Goal: Task Accomplishment & Management: Manage account settings

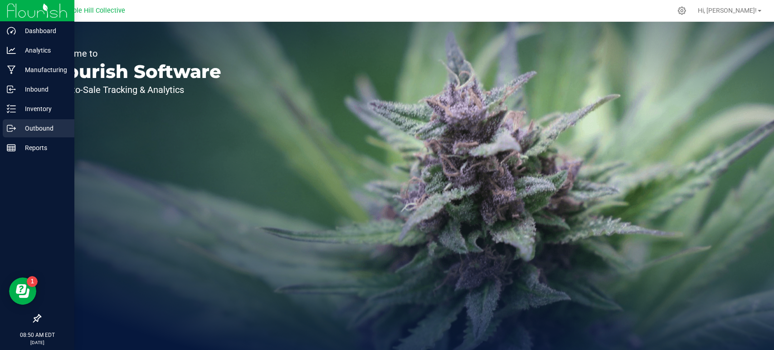
click at [10, 124] on icon at bounding box center [11, 128] width 9 height 9
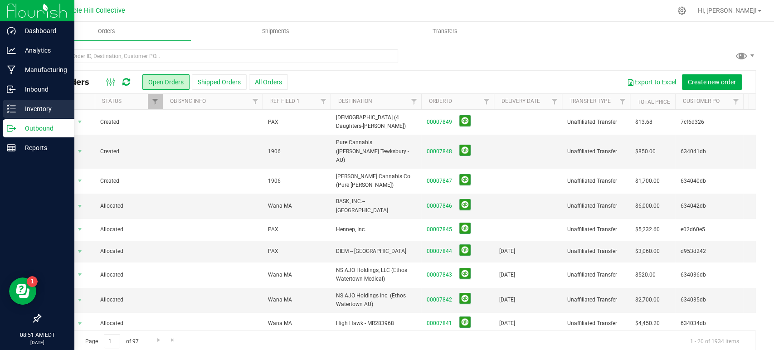
click at [3, 112] on div "Inventory" at bounding box center [39, 109] width 72 height 18
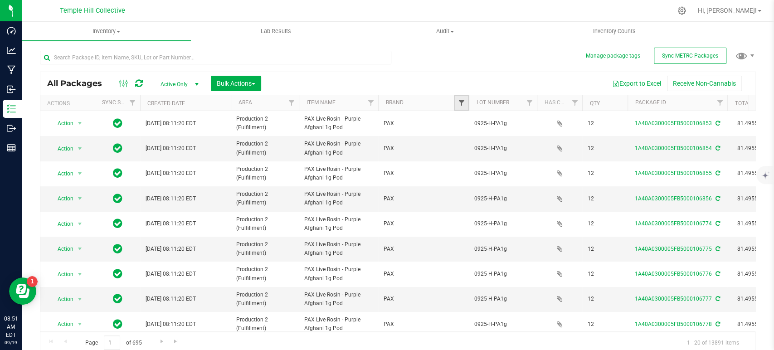
click at [462, 104] on span "Filter" at bounding box center [461, 102] width 7 height 7
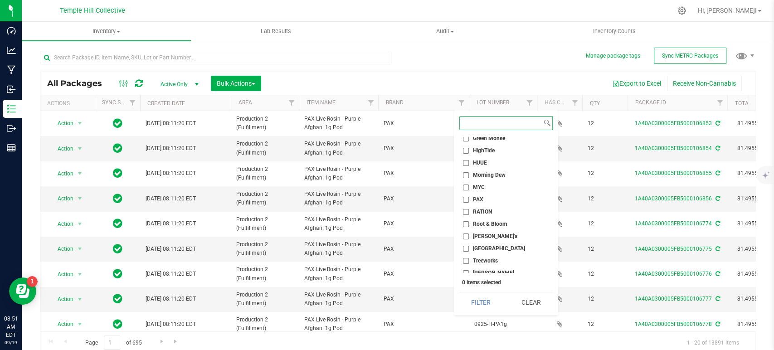
scroll to position [201, 0]
click at [480, 197] on span "PAX" at bounding box center [478, 197] width 10 height 5
click at [469, 197] on input "PAX" at bounding box center [466, 198] width 6 height 6
checkbox input "true"
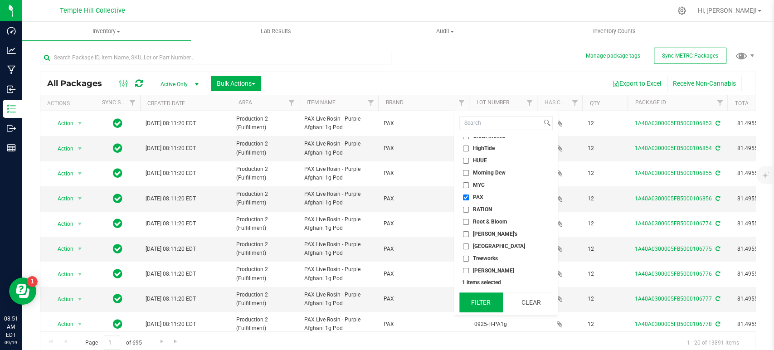
click at [489, 301] on button "Filter" at bounding box center [481, 302] width 44 height 20
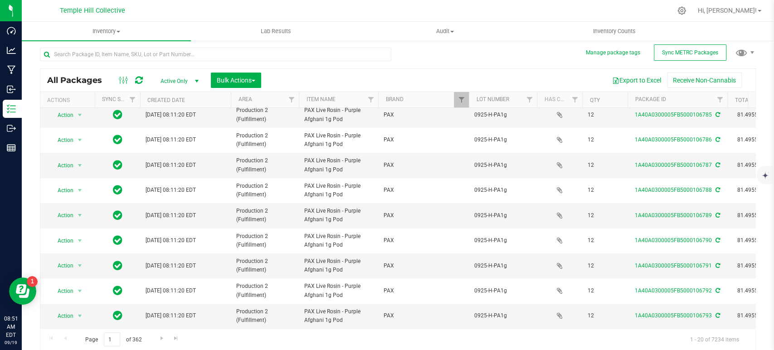
scroll to position [36, 0]
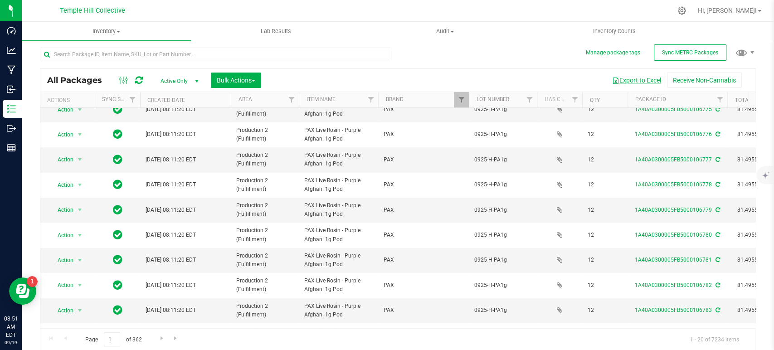
click at [630, 79] on button "Export to Excel" at bounding box center [636, 80] width 61 height 15
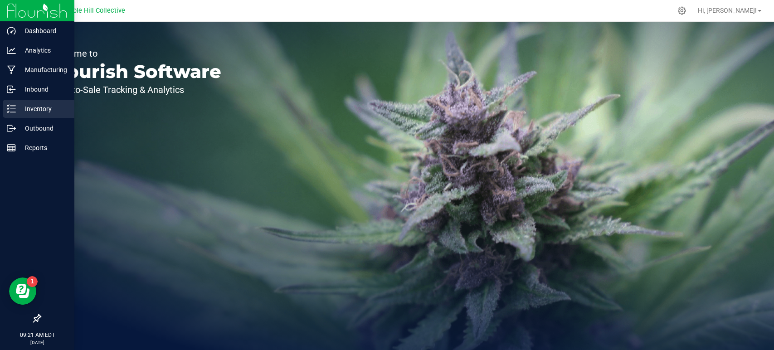
click at [30, 108] on p "Inventory" at bounding box center [43, 108] width 54 height 11
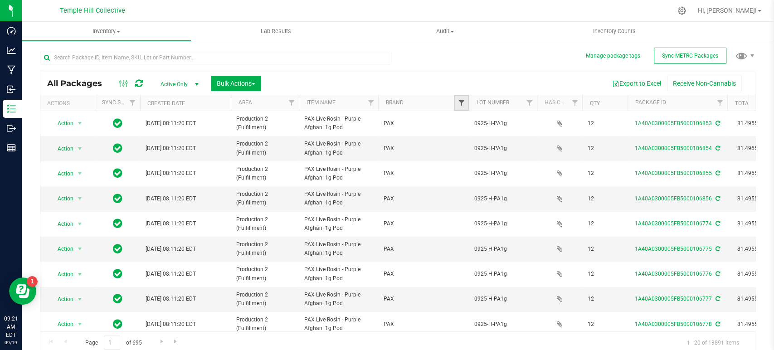
click at [460, 103] on span "Filter" at bounding box center [461, 102] width 7 height 7
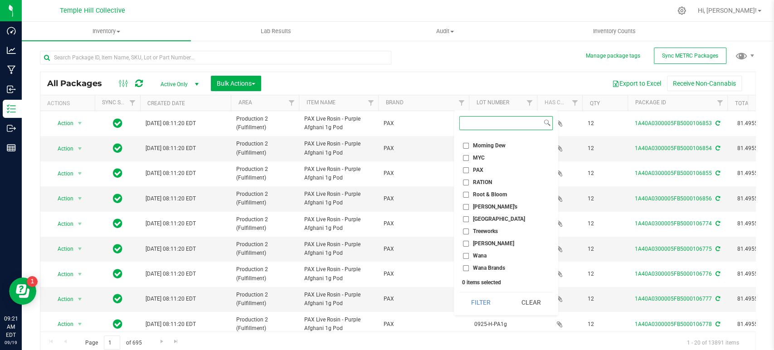
scroll to position [240, 0]
click at [488, 194] on span "Squier's" at bounding box center [495, 194] width 44 height 5
click at [469, 194] on input "Squier's" at bounding box center [466, 195] width 6 height 6
checkbox input "true"
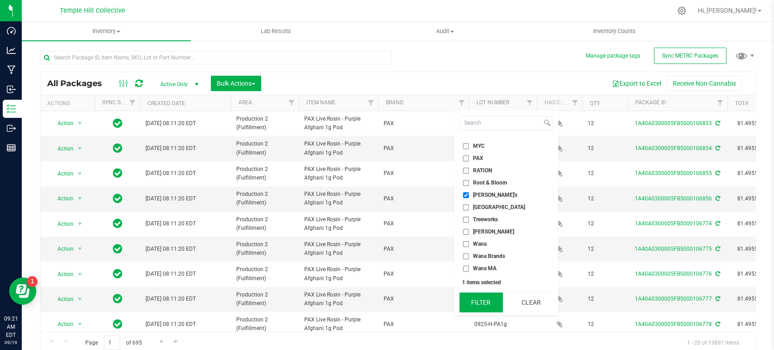
click at [483, 296] on button "Filter" at bounding box center [481, 302] width 44 height 20
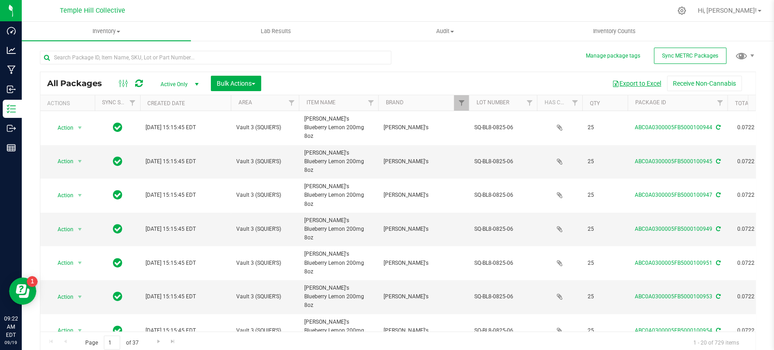
click at [627, 85] on button "Export to Excel" at bounding box center [636, 83] width 61 height 15
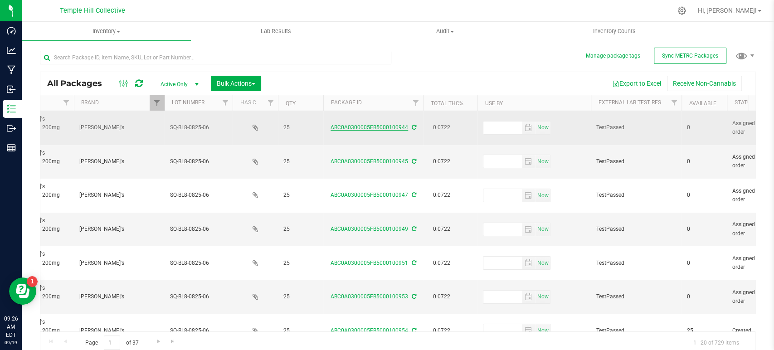
click at [362, 124] on link "ABC0A0300005FB5000100944" at bounding box center [370, 127] width 78 height 6
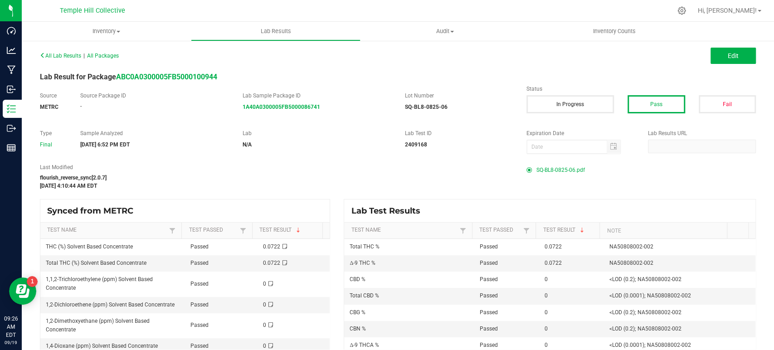
click at [551, 170] on span "SQ-BL8-0825-06.pdf" at bounding box center [560, 170] width 49 height 14
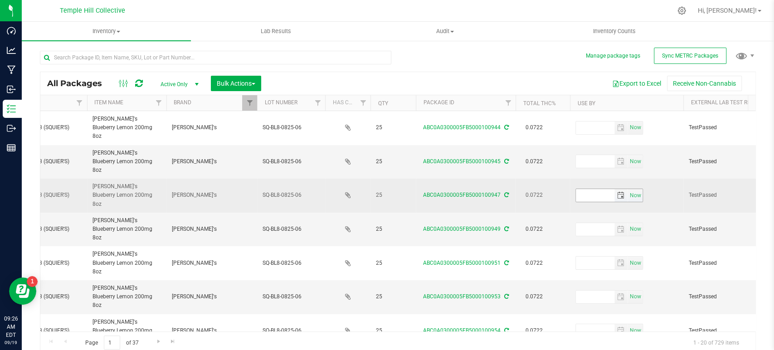
scroll to position [0, 213]
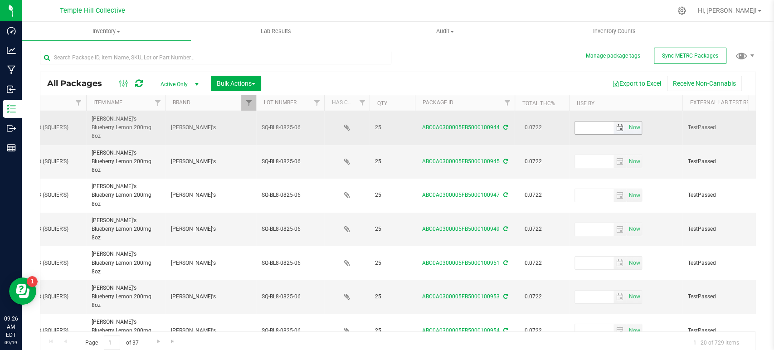
click at [591, 122] on input "text" at bounding box center [594, 128] width 39 height 13
click at [588, 126] on input "text" at bounding box center [594, 128] width 39 height 13
click at [635, 122] on span "Now" at bounding box center [634, 127] width 15 height 13
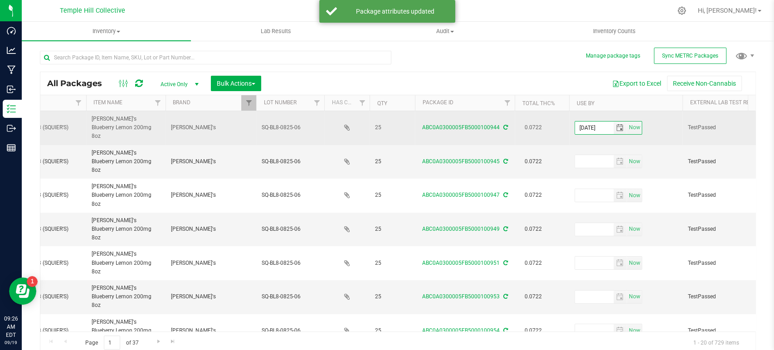
drag, startPoint x: 610, startPoint y: 121, endPoint x: 558, endPoint y: 121, distance: 52.1
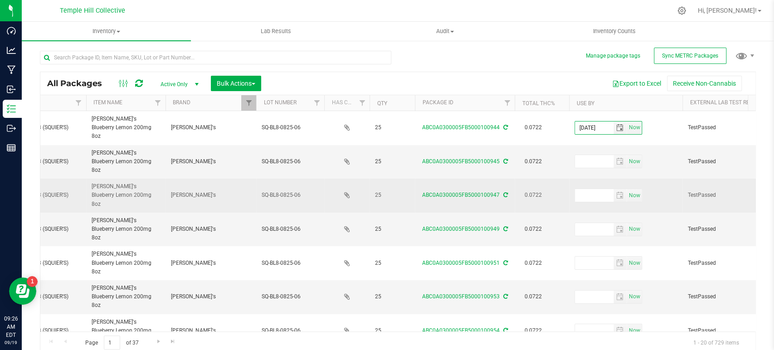
type input "2025-08-15"
click at [663, 179] on td "Now" at bounding box center [625, 196] width 113 height 34
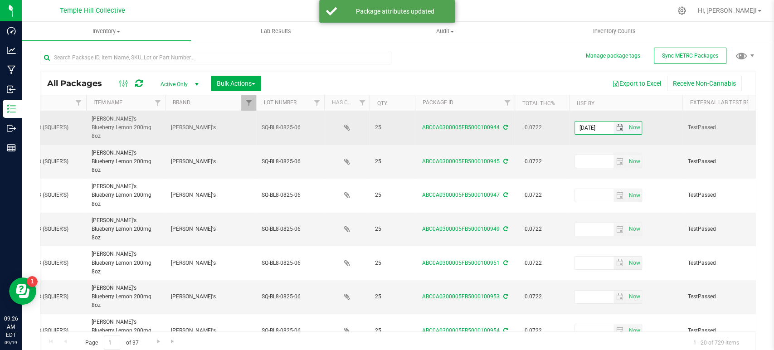
drag, startPoint x: 609, startPoint y: 122, endPoint x: 570, endPoint y: 126, distance: 40.0
click at [570, 126] on td "2025-08-15 Now" at bounding box center [625, 128] width 113 height 34
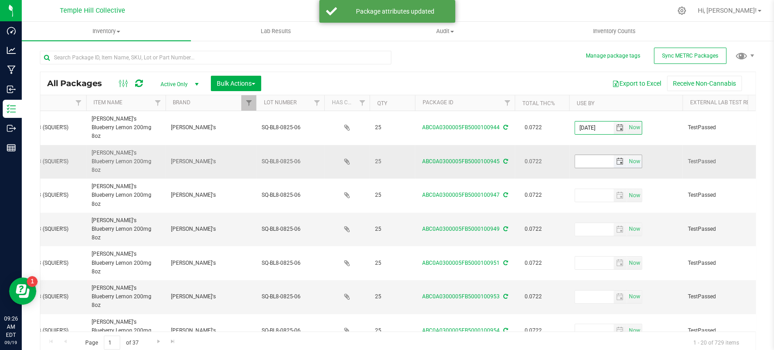
click at [593, 155] on input "text" at bounding box center [594, 161] width 39 height 13
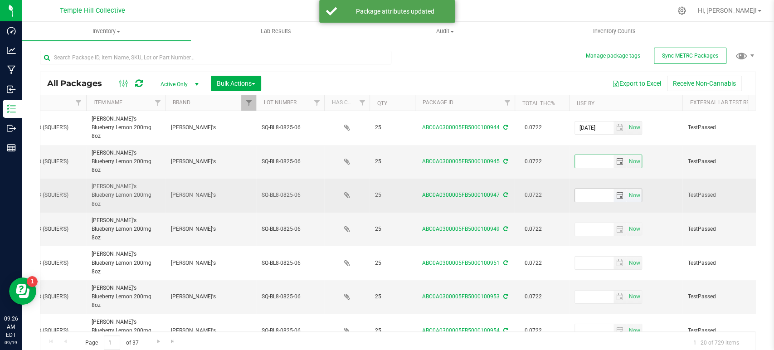
paste input "2025-08-15"
type input "2025-08-15"
click at [596, 181] on td "Now" at bounding box center [625, 196] width 113 height 34
click at [596, 189] on input "text" at bounding box center [594, 195] width 39 height 13
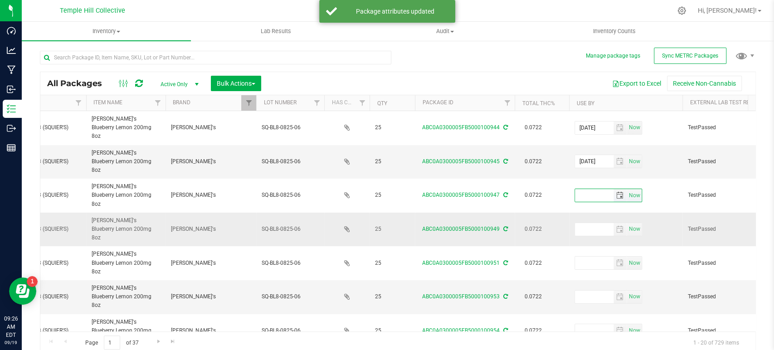
paste input "2025-08-15"
type input "2025-08-15"
click at [631, 223] on span "Now" at bounding box center [634, 229] width 15 height 13
drag, startPoint x: 610, startPoint y: 198, endPoint x: 574, endPoint y: 198, distance: 35.8
click at [575, 223] on input "2025-09-19" at bounding box center [594, 229] width 39 height 13
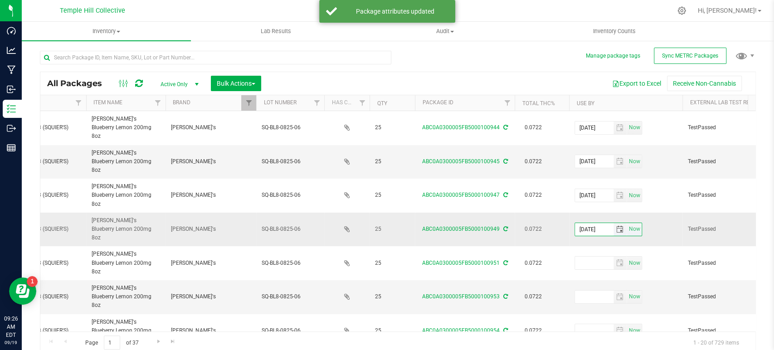
paste input "8-15"
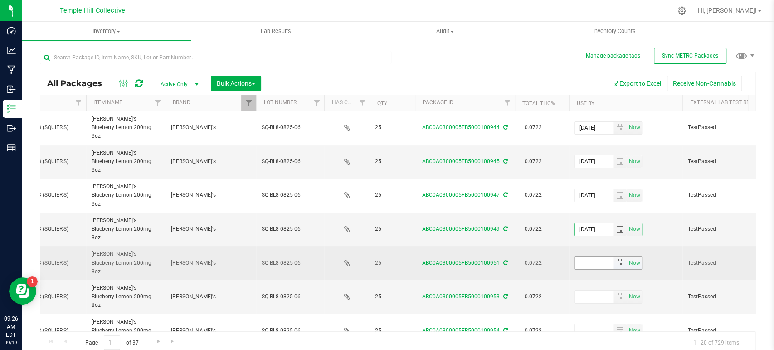
type input "2025-08-15"
click at [591, 257] on input "text" at bounding box center [594, 263] width 39 height 13
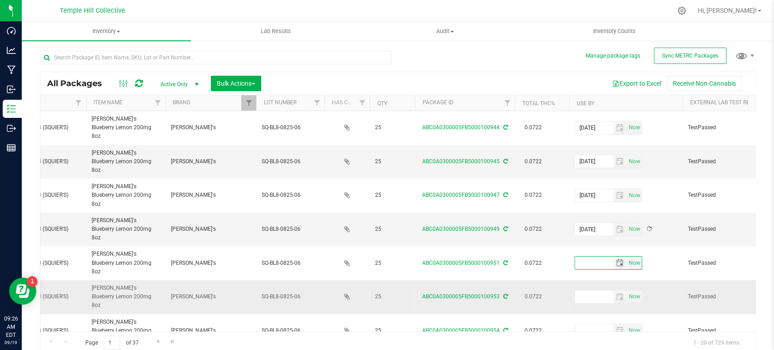
paste input "2025-08-15"
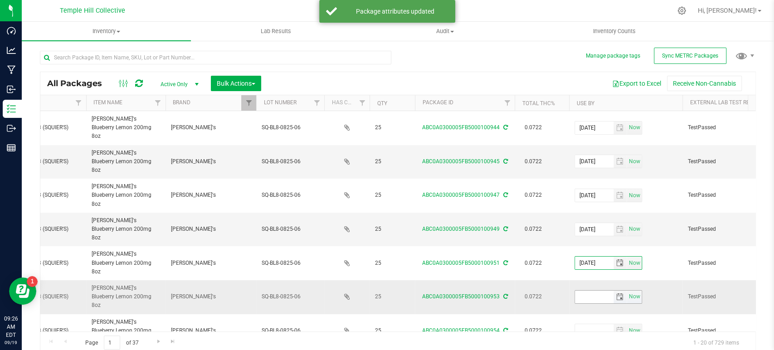
type input "2025-08-15"
click at [589, 291] on input "text" at bounding box center [594, 297] width 39 height 13
paste input "2025-08-15"
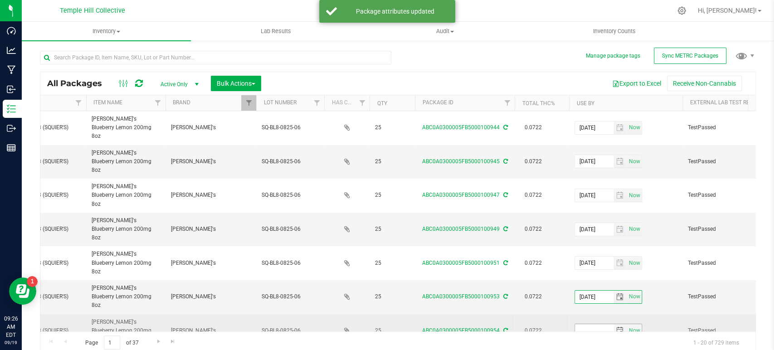
type input "2025-08-15"
click at [591, 324] on input "text" at bounding box center [594, 330] width 39 height 13
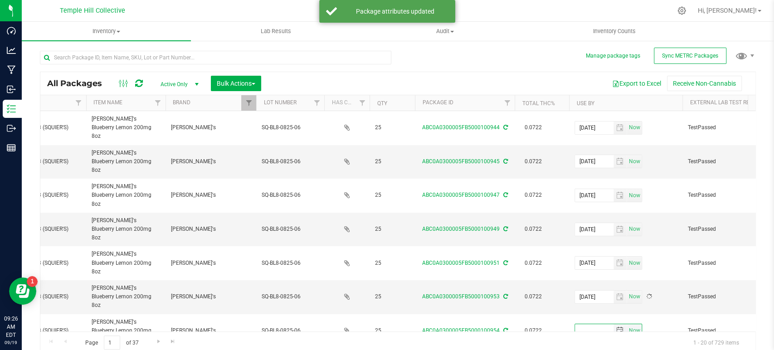
paste input "2025-08-15"
type input "2025-08-15"
paste input "2025-08-15"
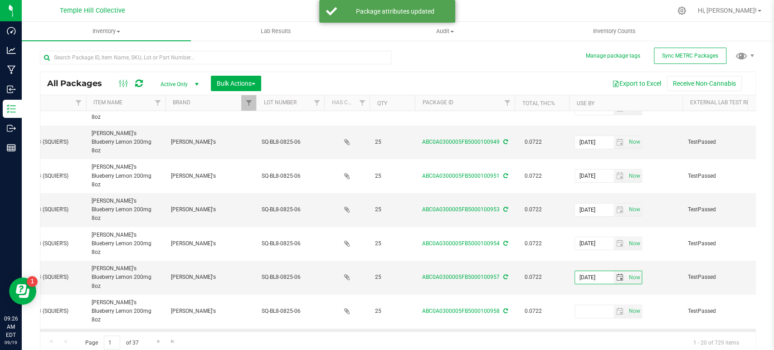
scroll to position [101, 213]
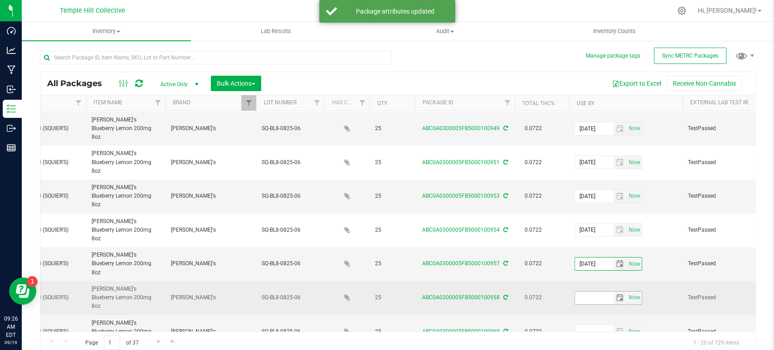
type input "2025-08-15"
click at [583, 292] on input "text" at bounding box center [594, 298] width 39 height 13
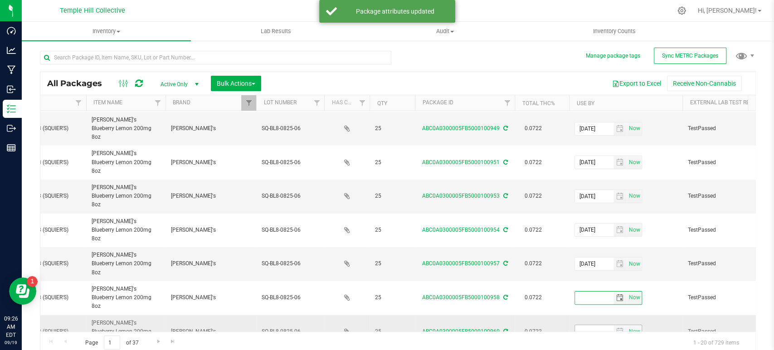
paste input "2025-08-15"
type input "2025-08-15"
click at [590, 325] on input "text" at bounding box center [594, 331] width 39 height 13
paste input "2025-08-15"
type input "2025-08-15"
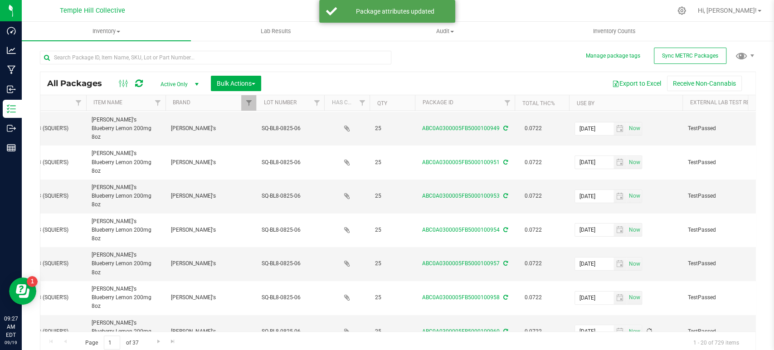
paste input "2025-08-15"
type input "2025-08-15"
paste input "2025-08-15"
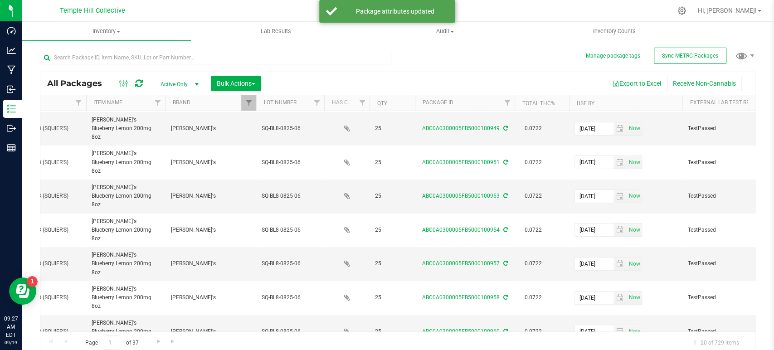
type input "2025-08-15"
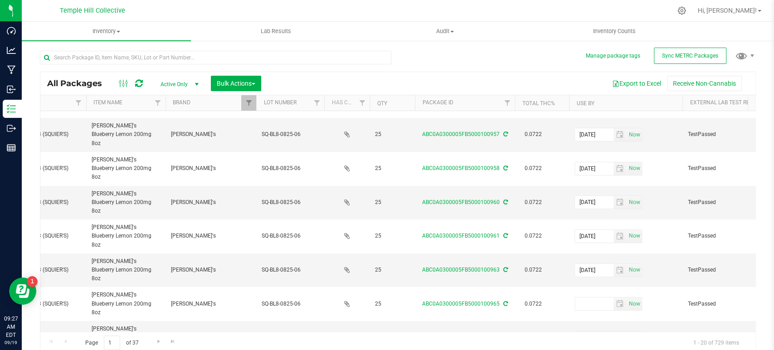
scroll to position [252, 213]
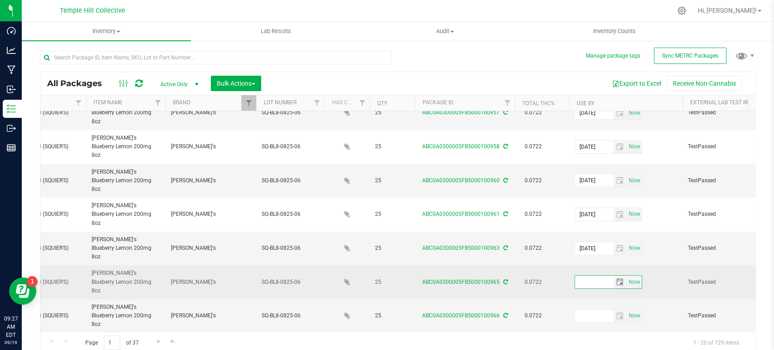
click at [595, 276] on input "text" at bounding box center [594, 282] width 39 height 13
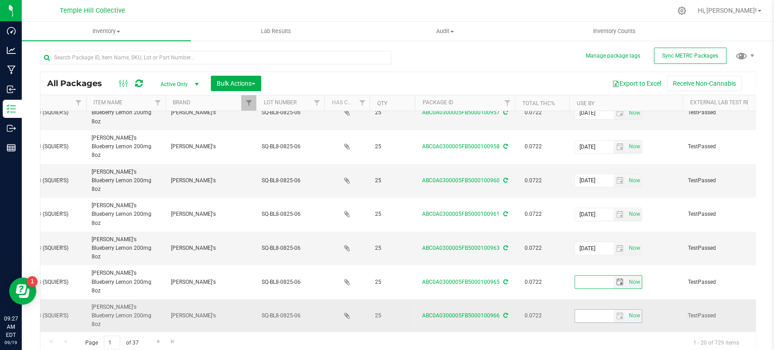
paste input "2025-08-15"
type input "2025-08-15"
click at [589, 310] on input "text" at bounding box center [594, 316] width 39 height 13
paste input "2025-08-15"
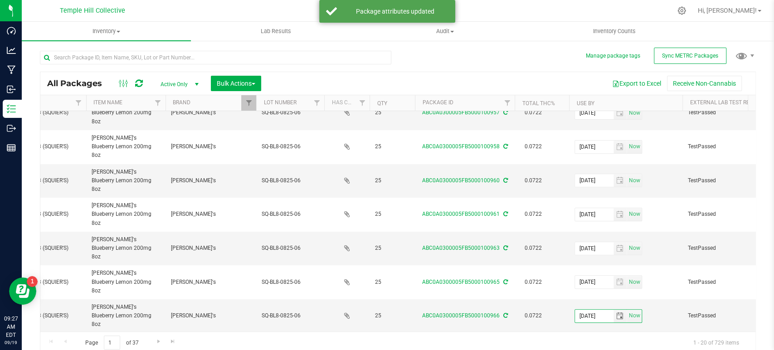
type input "2025-08-15"
click at [587, 343] on input "text" at bounding box center [594, 349] width 39 height 13
paste input "2025-08-15"
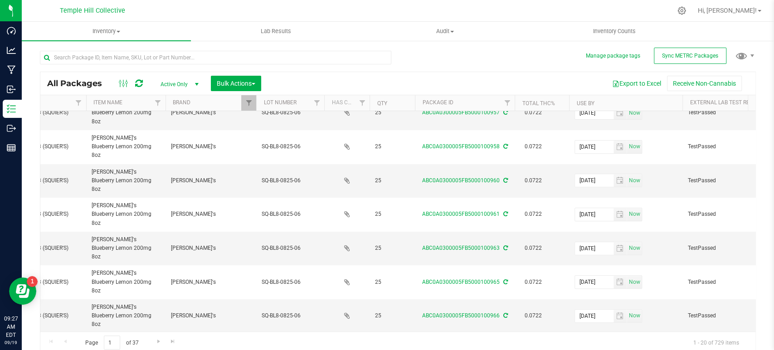
type input "2025-08-15"
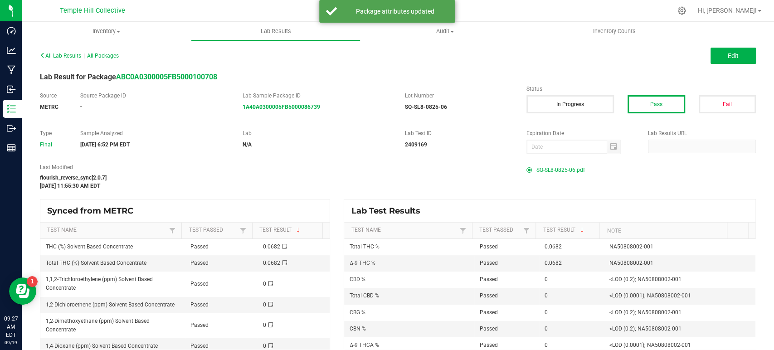
click at [558, 170] on span "SQ-SL8-0825-06.pdf" at bounding box center [560, 170] width 49 height 14
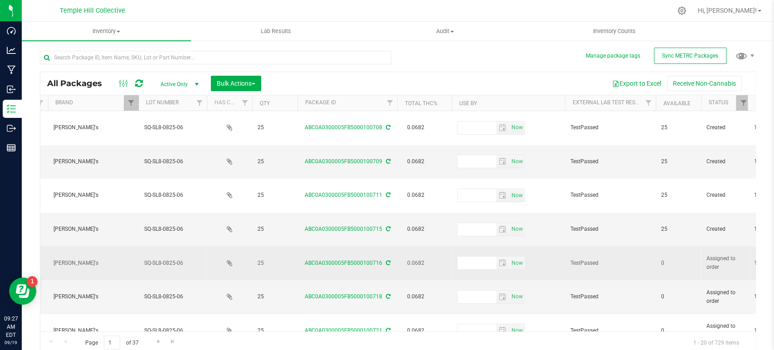
scroll to position [0, 328]
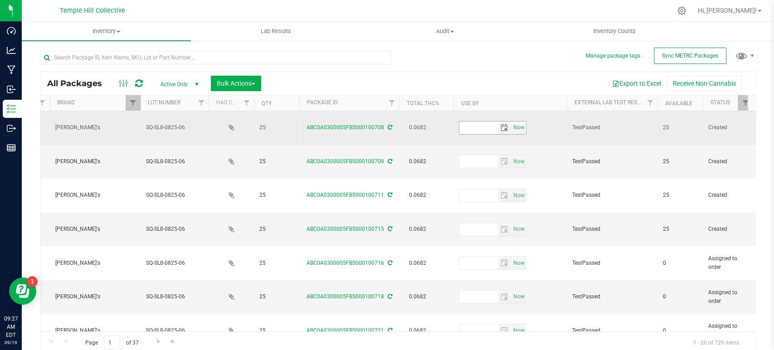
click at [479, 126] on input "text" at bounding box center [478, 128] width 39 height 13
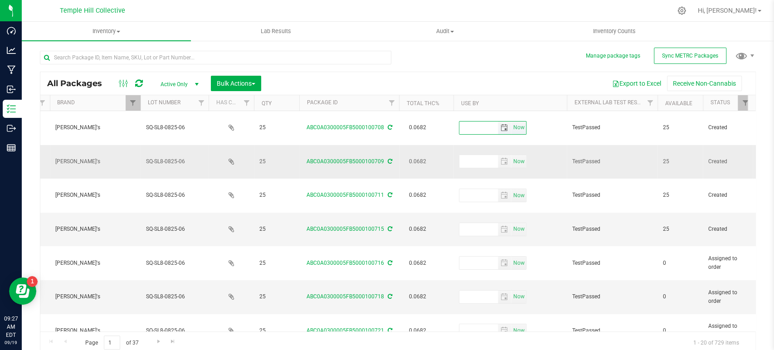
paste input "2025-08-15"
type input "2025-08-15"
click at [479, 155] on input "text" at bounding box center [478, 161] width 39 height 13
paste input "2025-08-15"
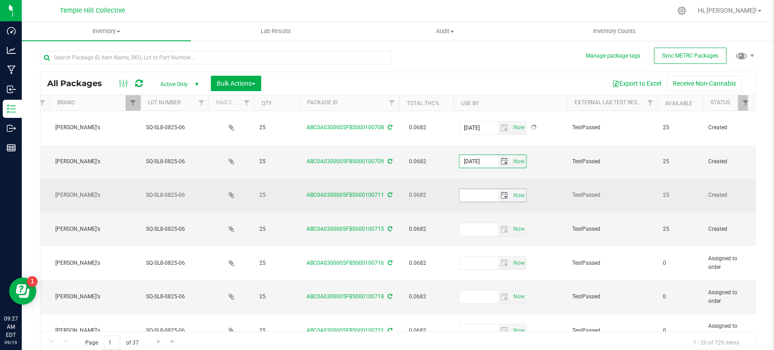
type input "2025-08-15"
click at [484, 189] on input "text" at bounding box center [478, 195] width 39 height 13
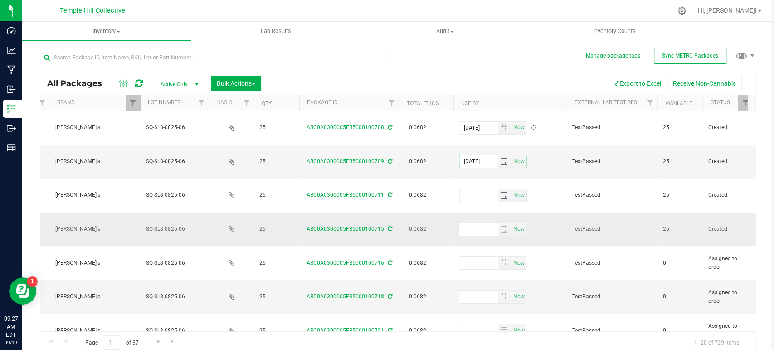
paste input "2025-08-15"
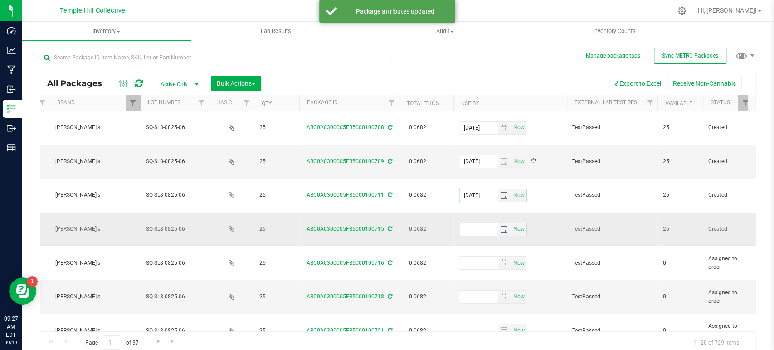
type input "2025-08-15"
click at [481, 223] on input "text" at bounding box center [478, 229] width 39 height 13
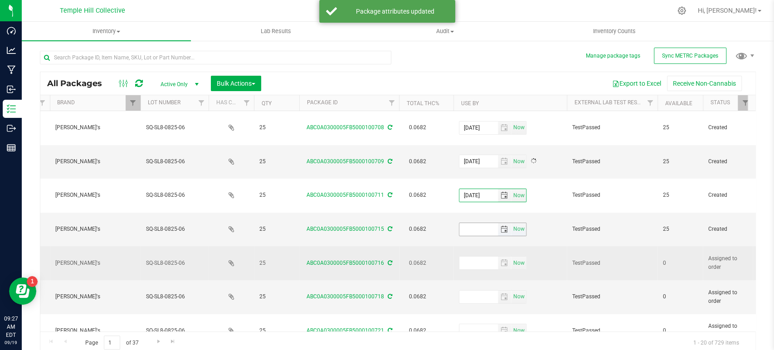
paste input "2025-08-15"
type input "2025-08-15"
click at [479, 257] on input "text" at bounding box center [478, 263] width 39 height 13
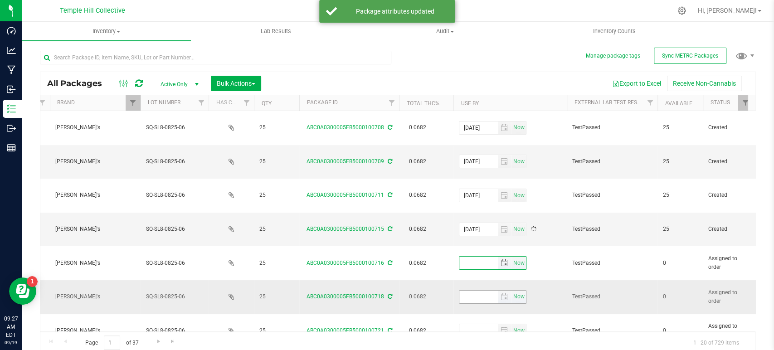
paste input "2025-08-15"
type input "2025-08-15"
click at [472, 291] on input "text" at bounding box center [478, 297] width 39 height 13
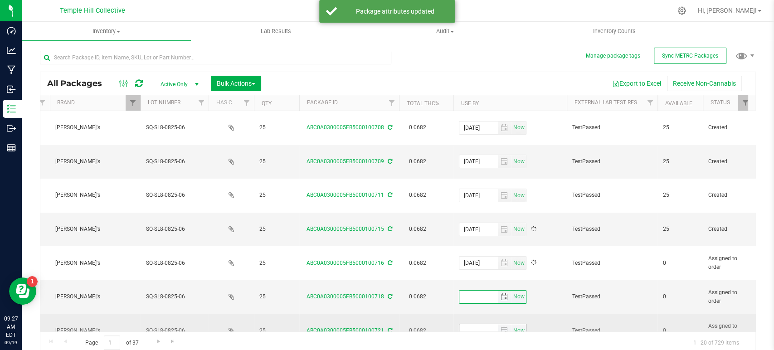
paste input "2025-08-15"
type input "2025-08-15"
click at [477, 324] on input "text" at bounding box center [478, 330] width 39 height 13
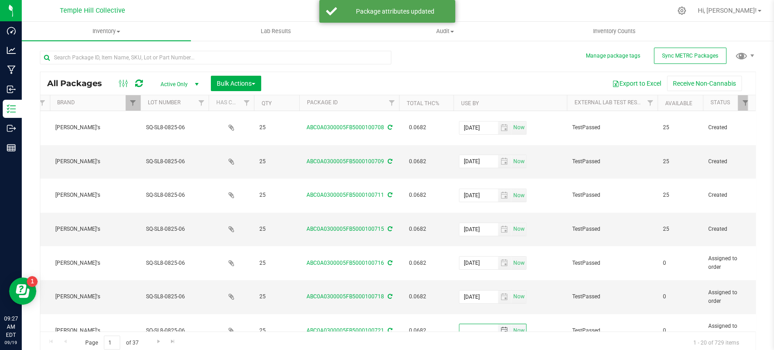
paste input "2025-08-15"
type input "2025-08-15"
paste input "2025-08-15"
type input "2025-08-15"
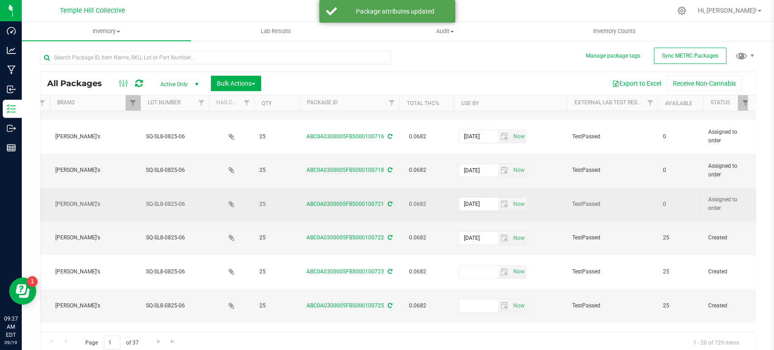
scroll to position [151, 328]
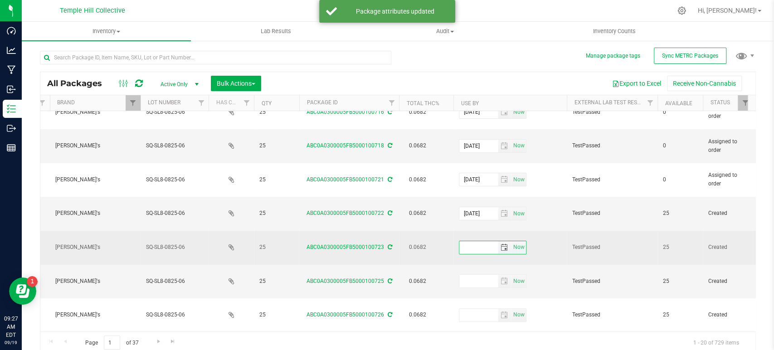
click at [465, 241] on input "text" at bounding box center [478, 247] width 39 height 13
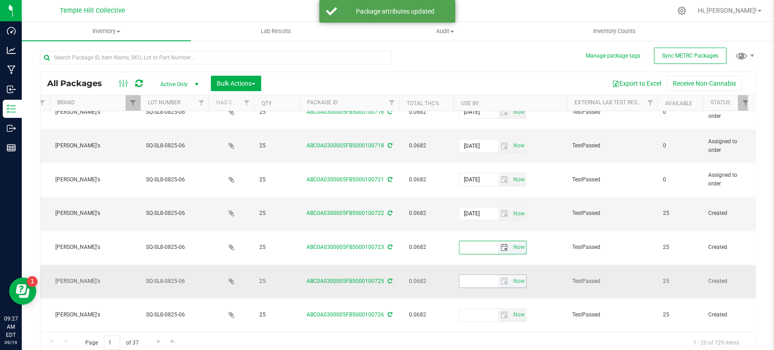
paste input "2025-08-15"
type input "2025-08-15"
click at [473, 275] on input "text" at bounding box center [478, 281] width 39 height 13
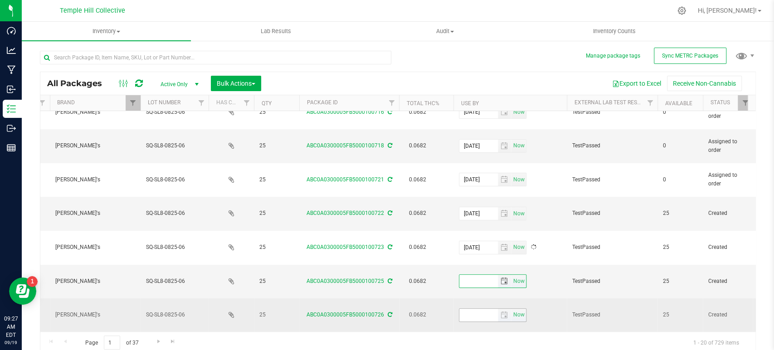
paste input "2025-08-15"
type input "2025-08-15"
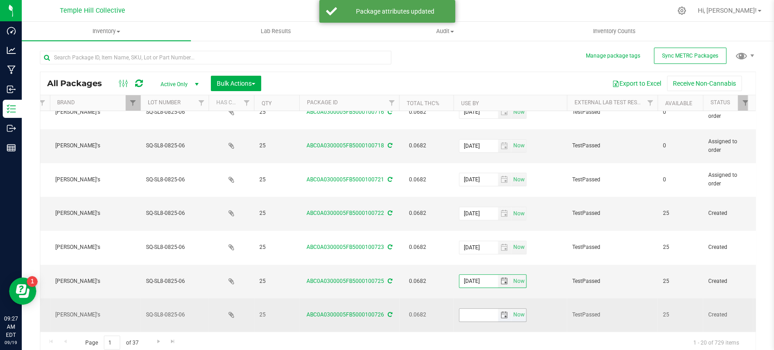
click at [475, 309] on input "text" at bounding box center [478, 315] width 39 height 13
paste input "2025-08-15"
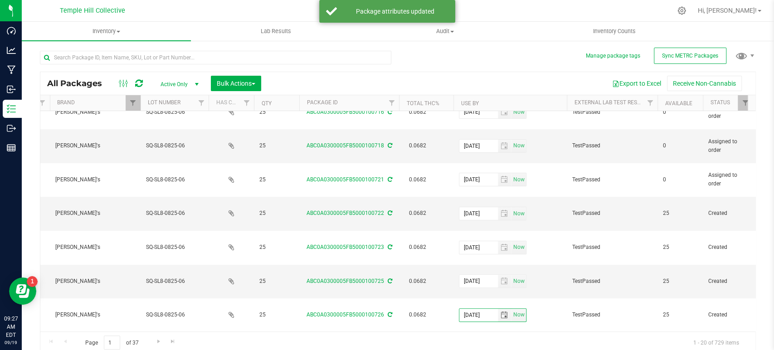
type input "2025-08-15"
click at [475, 343] on input "text" at bounding box center [478, 349] width 39 height 13
paste input "2025-08-15"
type input "2025-08-15"
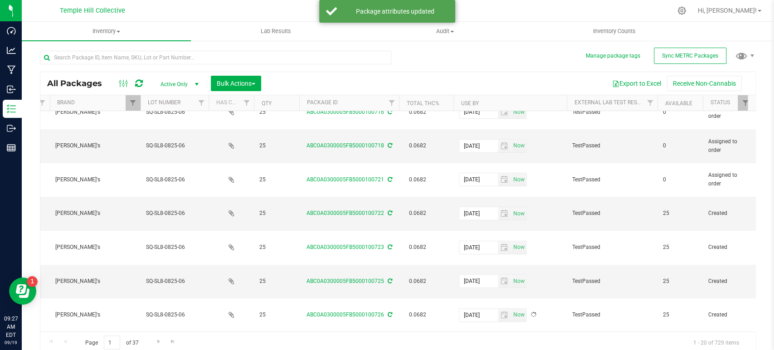
paste input "2025-08-15"
type input "2025-08-15"
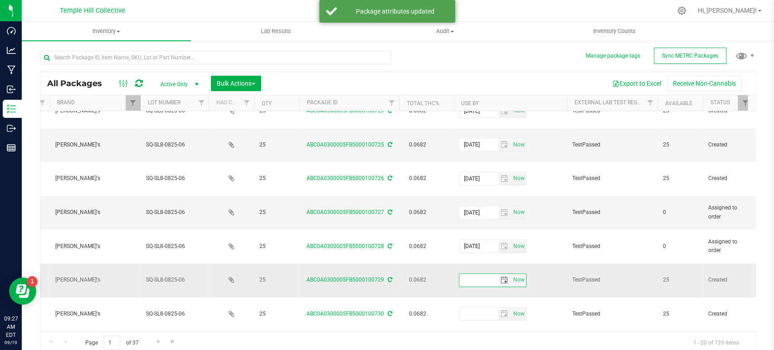
click at [470, 274] on input "text" at bounding box center [478, 280] width 39 height 13
paste input "2025-08-15"
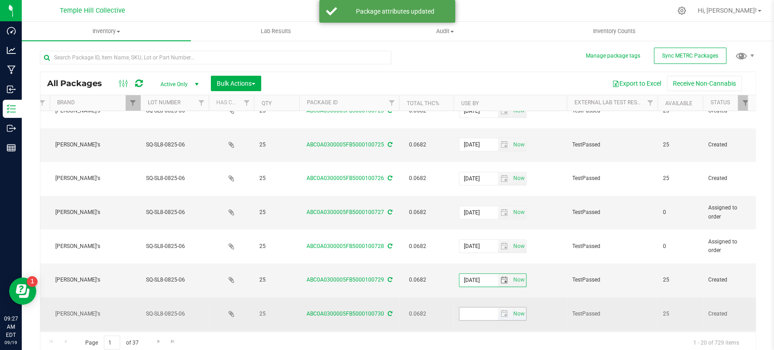
type input "2025-08-15"
click at [475, 307] on input "text" at bounding box center [478, 313] width 39 height 13
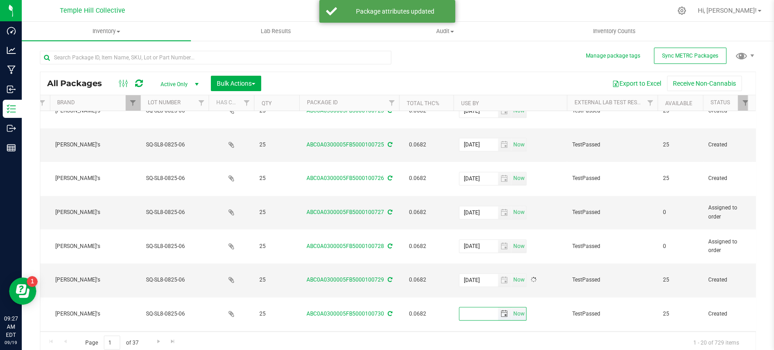
paste input "2025-08-15"
type input "2025-08-15"
click at [447, 331] on td "0.0722" at bounding box center [426, 348] width 54 height 34
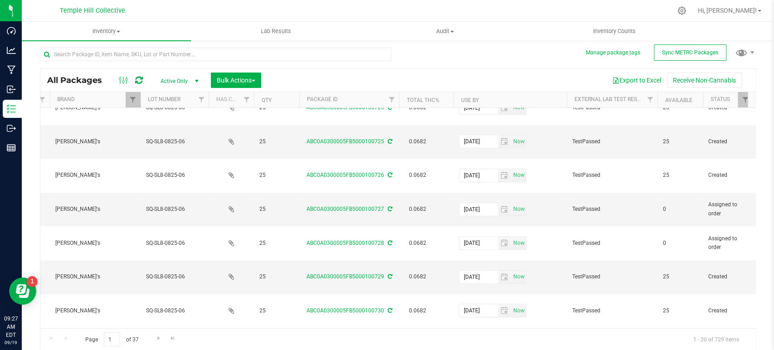
click at [158, 337] on span "Go to the next page" at bounding box center [158, 338] width 7 height 7
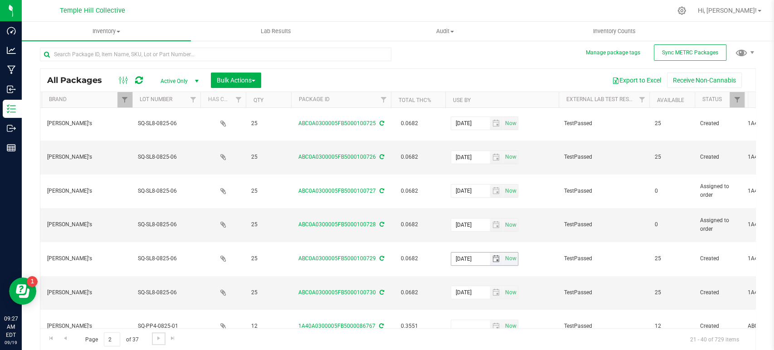
scroll to position [187, 336]
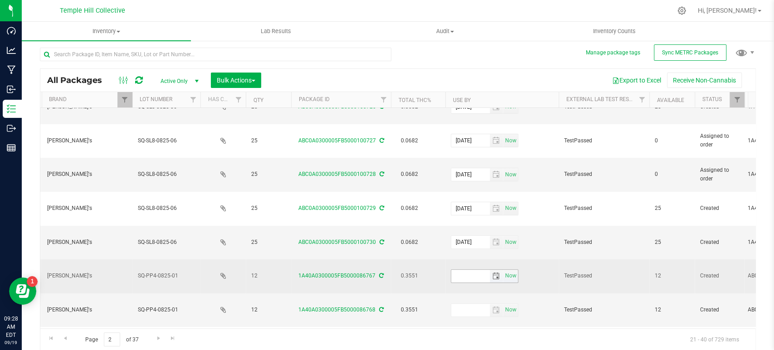
click at [469, 270] on input "text" at bounding box center [470, 276] width 39 height 13
drag, startPoint x: 486, startPoint y: 184, endPoint x: 442, endPoint y: 187, distance: 44.5
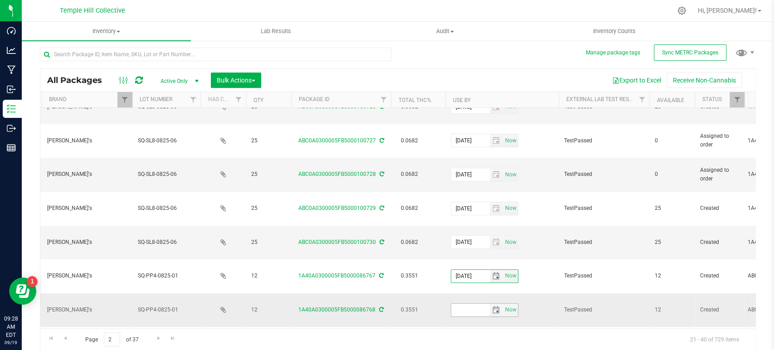
type input "2025-08-07"
click at [462, 304] on input "text" at bounding box center [470, 310] width 39 height 13
click at [475, 304] on input "text" at bounding box center [470, 310] width 39 height 13
click at [490, 304] on span "select" at bounding box center [496, 310] width 13 height 13
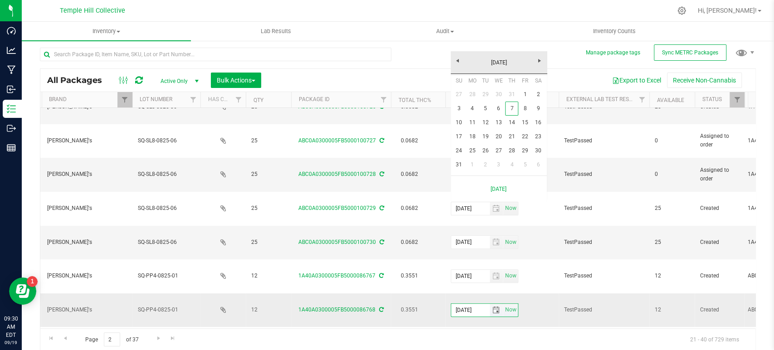
click at [490, 304] on span "select" at bounding box center [496, 310] width 13 height 13
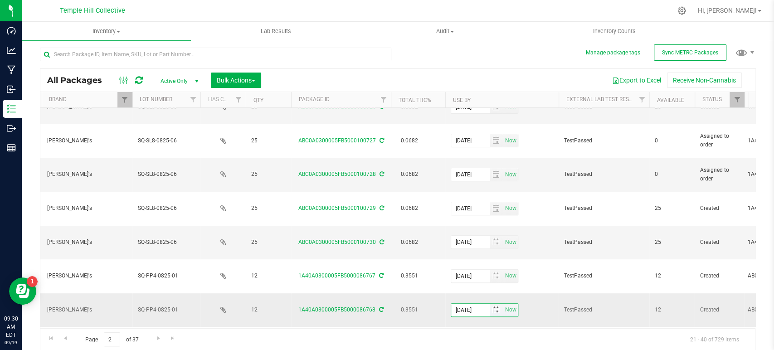
drag, startPoint x: 487, startPoint y: 208, endPoint x: 456, endPoint y: 210, distance: 31.8
click at [456, 304] on input "2025-08-07" at bounding box center [470, 310] width 39 height 13
type input "2025-08-07"
click at [465, 337] on input "text" at bounding box center [470, 343] width 39 height 13
paste input "2025-08-07"
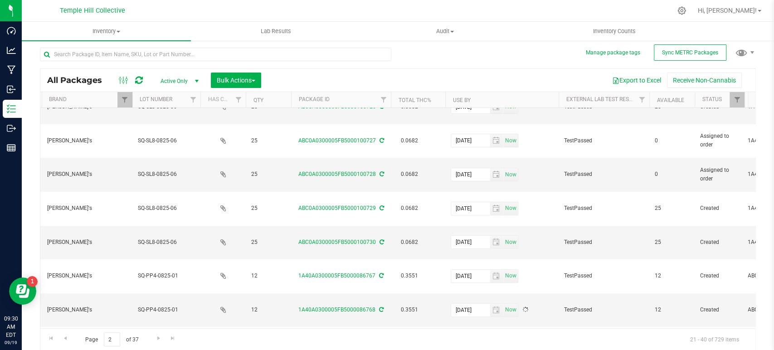
type input "2025-08-07"
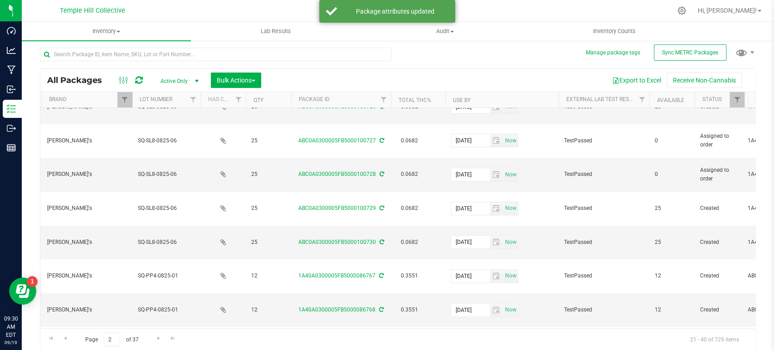
paste input "2025-08-07"
type input "2025-08-07"
paste input "2025-08-07"
type input "2025-08-07"
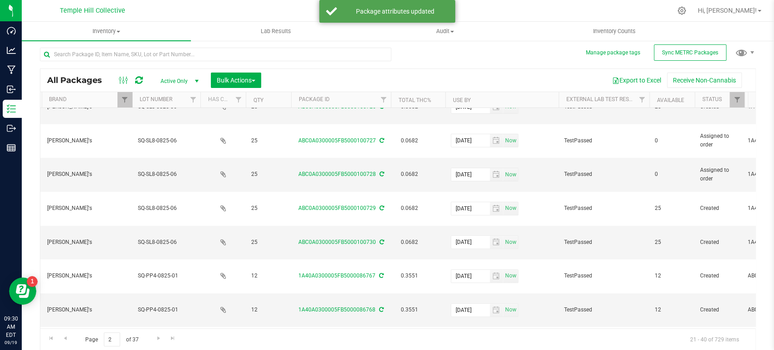
paste input "2025-08-07"
type input "2025-08-07"
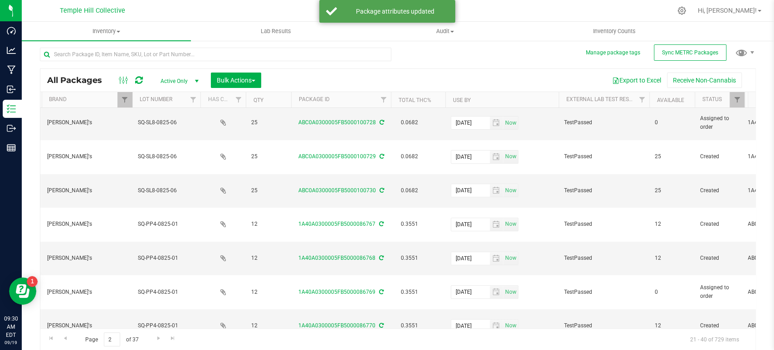
scroll to position [287, 336]
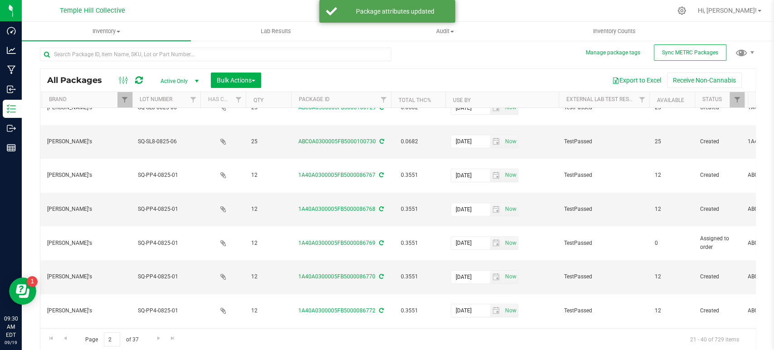
paste input "2025-08-07"
type input "2025-08-07"
paste input "2025-08-07"
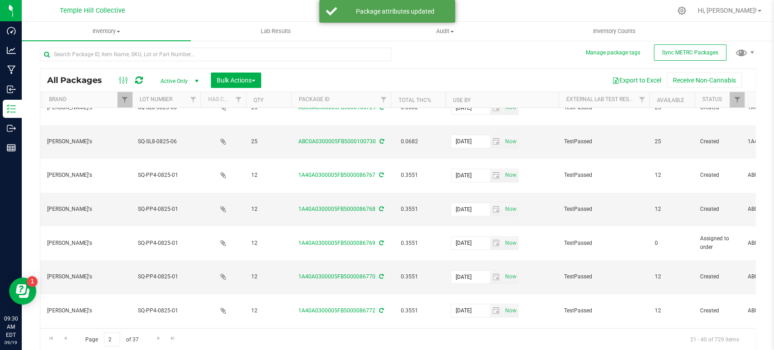
type input "2025-08-07"
paste input "2025-08-07"
type input "2025-08-07"
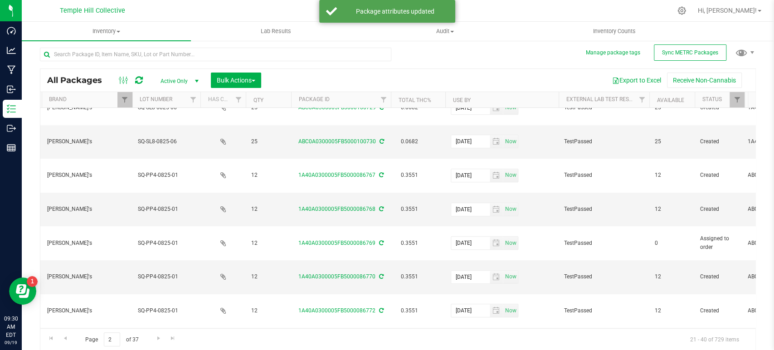
paste input "2025-08-07"
type input "2025-08-07"
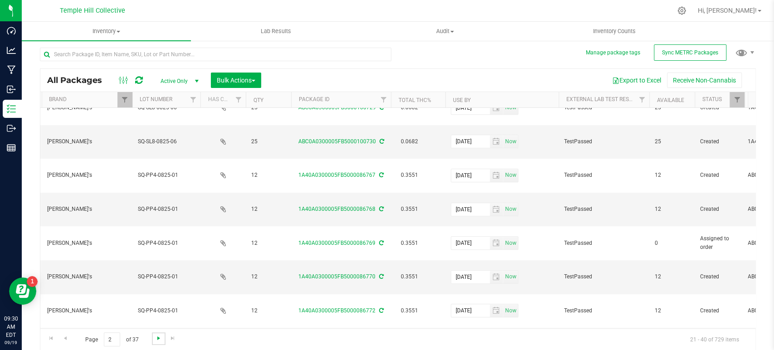
click at [156, 337] on span "Go to the next page" at bounding box center [158, 338] width 7 height 7
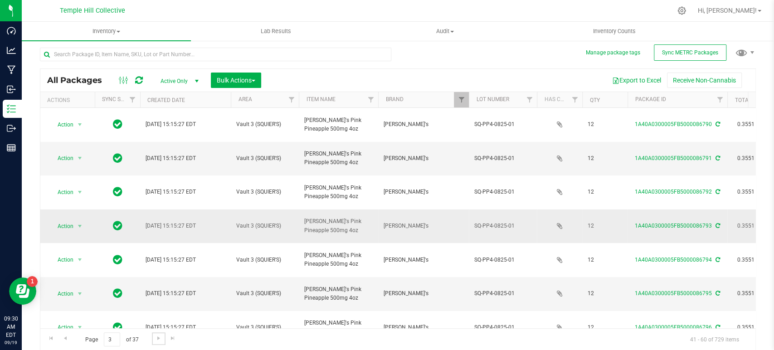
scroll to position [0, 328]
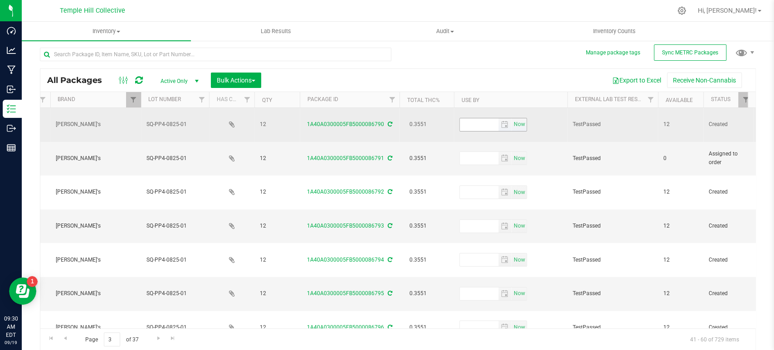
click at [490, 124] on input "text" at bounding box center [479, 124] width 39 height 13
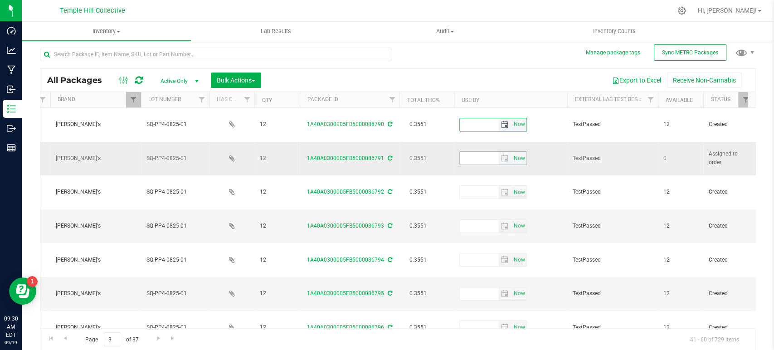
paste input "2025-08-07"
type input "2025-08-07"
click at [483, 152] on input "text" at bounding box center [479, 158] width 39 height 13
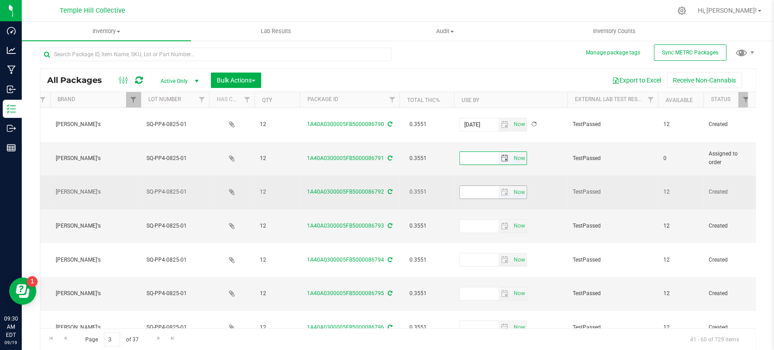
paste input "2025-08-07"
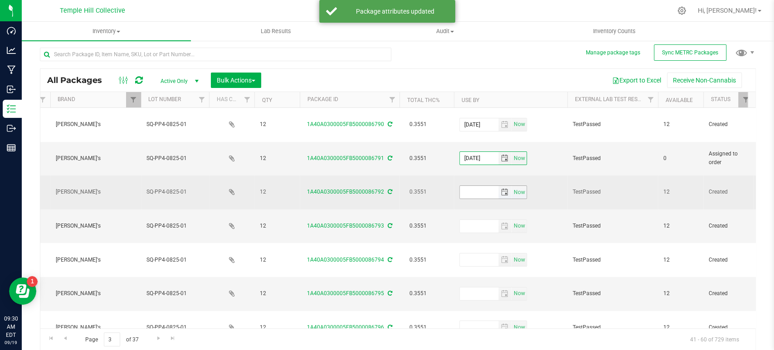
type input "2025-08-07"
click at [479, 186] on input "text" at bounding box center [479, 192] width 39 height 13
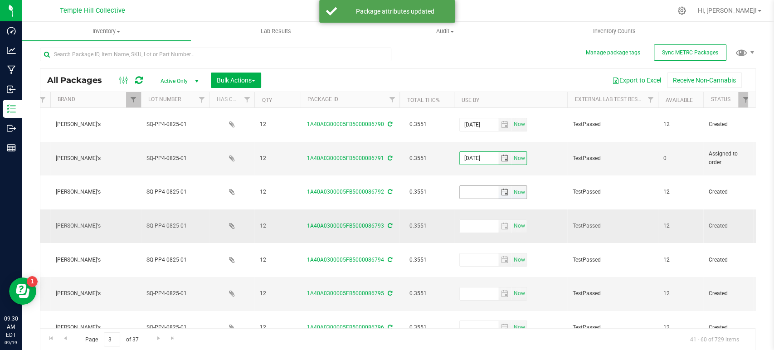
paste input "2025-08-07"
type input "2025-08-07"
click at [478, 220] on input "text" at bounding box center [479, 226] width 39 height 13
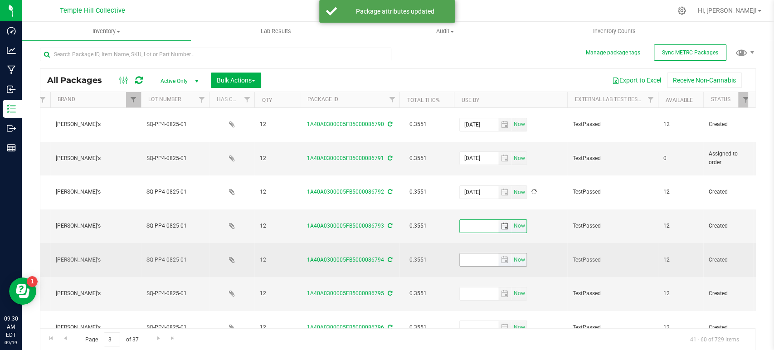
paste input "2025-08-07"
type input "2025-08-07"
click at [479, 253] on input "text" at bounding box center [479, 259] width 39 height 13
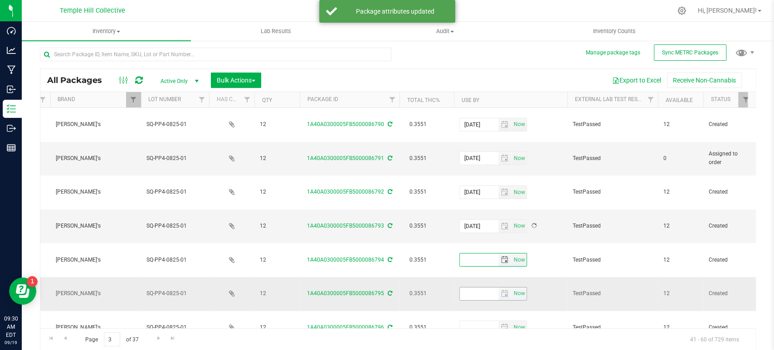
paste input "2025-08-07"
type input "2025-08-07"
click at [478, 287] on input "text" at bounding box center [479, 293] width 39 height 13
paste input "2025-08-07"
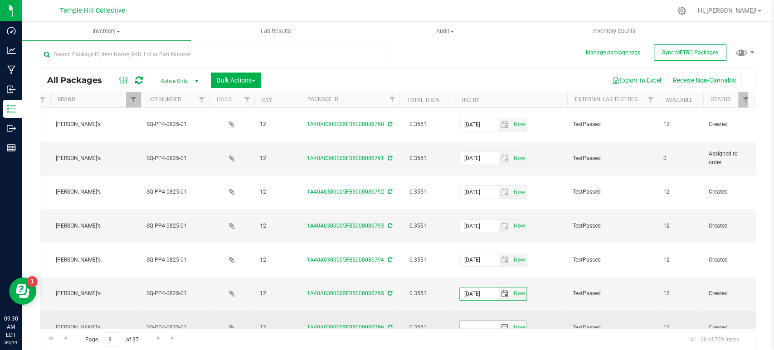
type input "2025-08-07"
click at [474, 321] on input "text" at bounding box center [479, 327] width 39 height 13
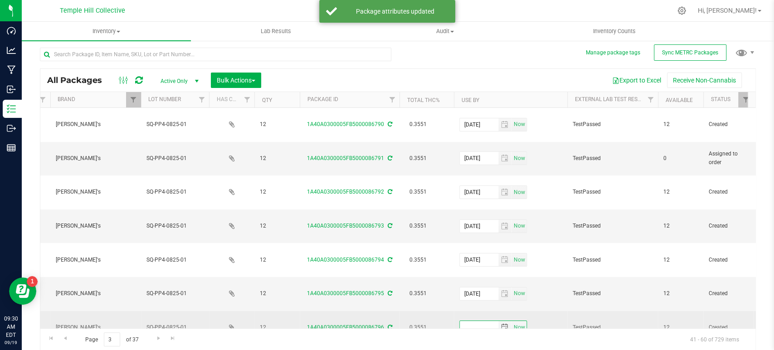
paste input "2025-08-07"
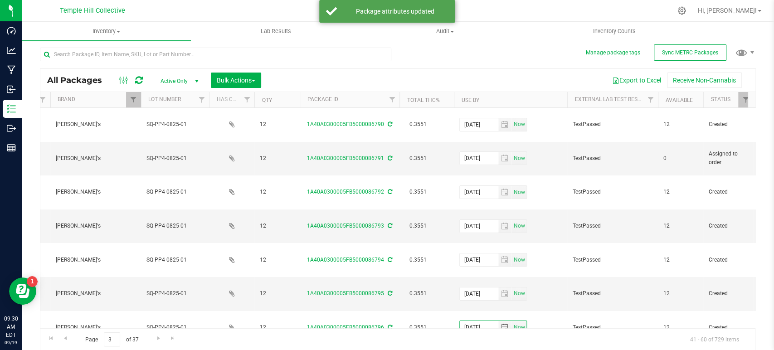
type input "2025-08-07"
paste input "2025-08-07"
type input "2025-08-07"
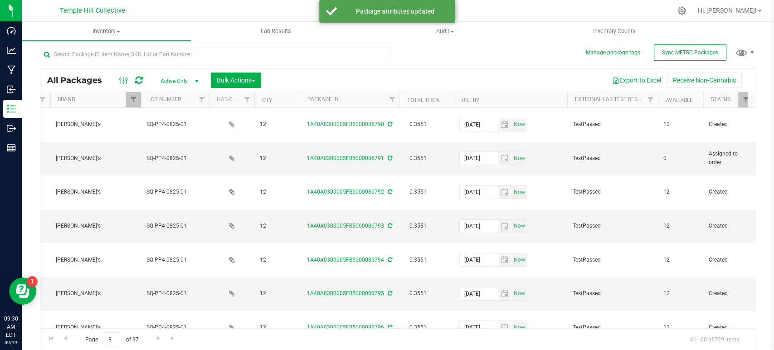
paste input "2025-08-07"
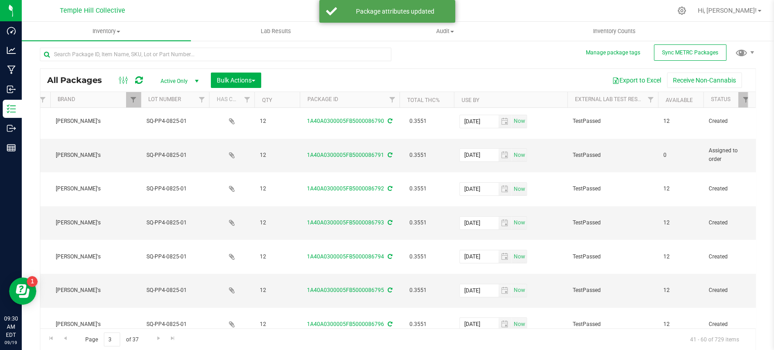
type input "2025-08-07"
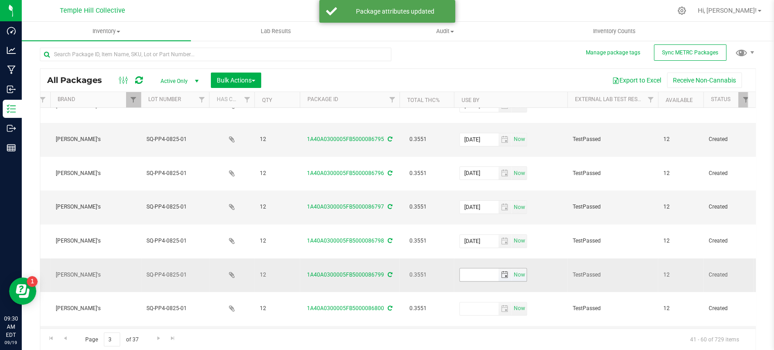
click at [467, 268] on input "text" at bounding box center [479, 274] width 39 height 13
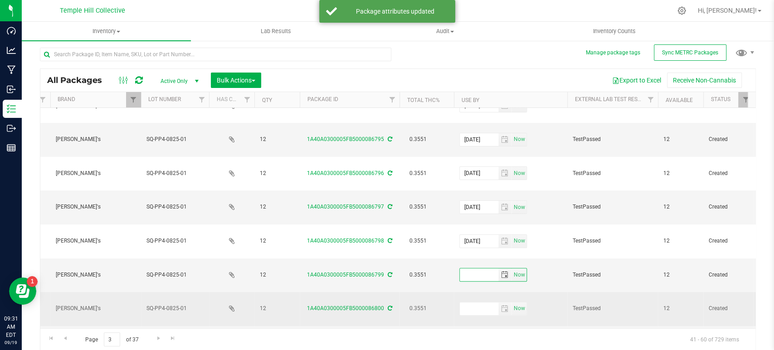
paste input "2025-08-07"
type input "2025-08-07"
click at [468, 292] on td "Now" at bounding box center [510, 309] width 113 height 34
click at [468, 302] on input "text" at bounding box center [479, 308] width 39 height 13
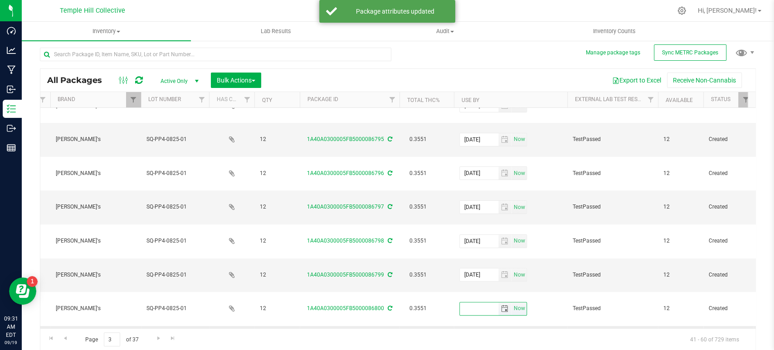
paste input "2025-08-07"
type input "2025-08-07"
click at [468, 336] on input "text" at bounding box center [479, 342] width 39 height 13
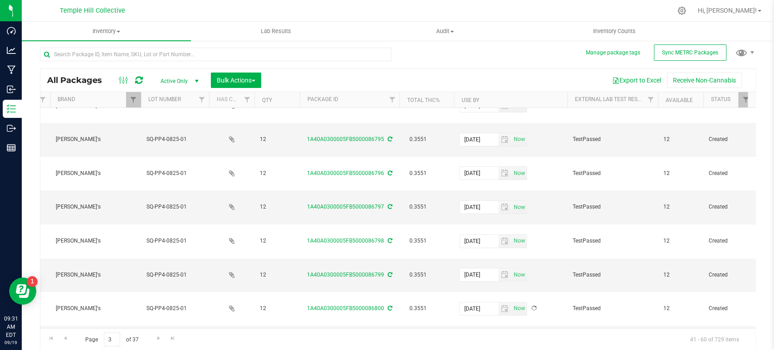
paste input "2025-08-07"
type input "2025-08-07"
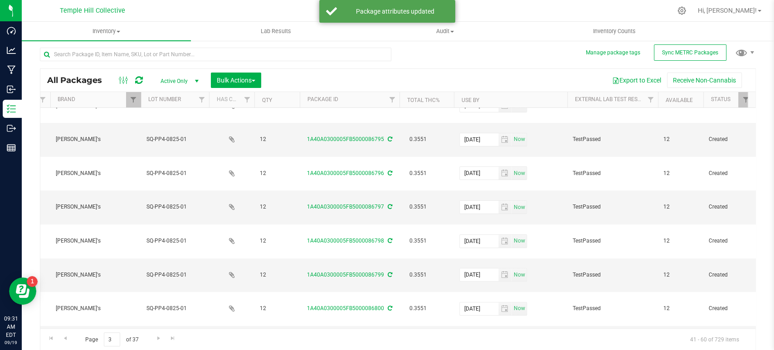
paste input "2025-08-07"
type input "2025-08-07"
paste input "2025-08-07"
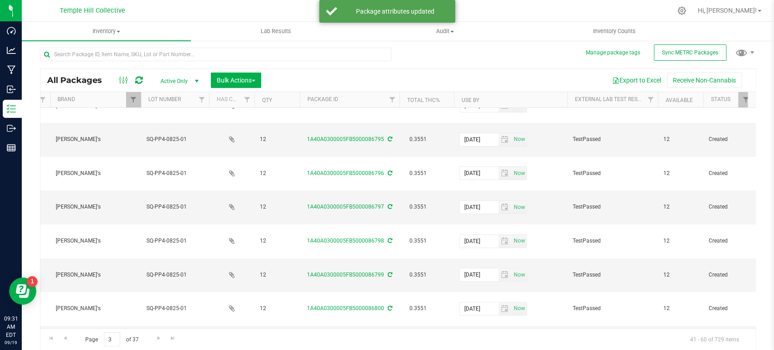
type input "2025-08-07"
paste input "2025-08-07"
type input "2025-08-07"
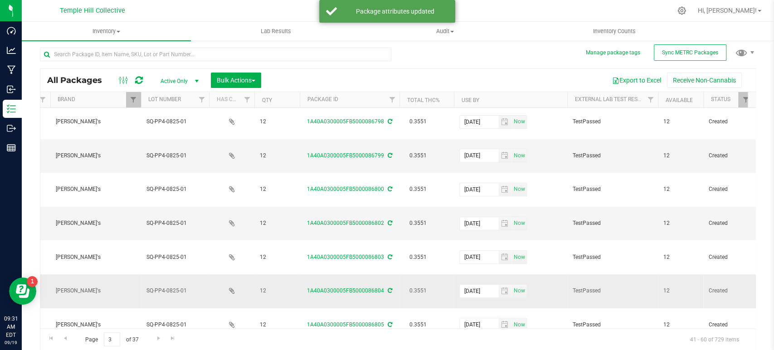
scroll to position [287, 328]
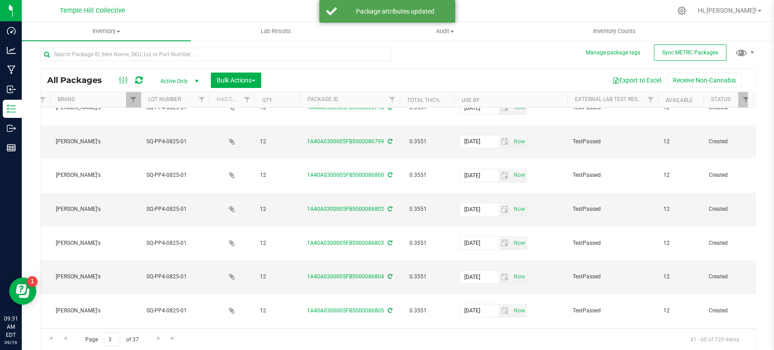
click at [472, 338] on input "text" at bounding box center [479, 344] width 39 height 13
paste input "2025-08-07"
type input "2025-08-07"
paste input "2025-08-07"
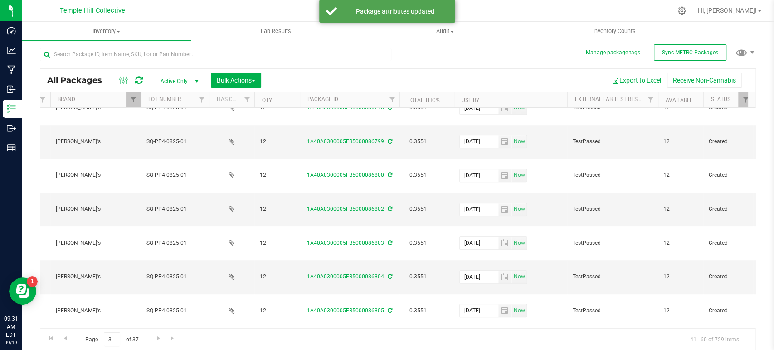
type input "2025-08-07"
paste input "2025-08-07"
type input "2025-08-07"
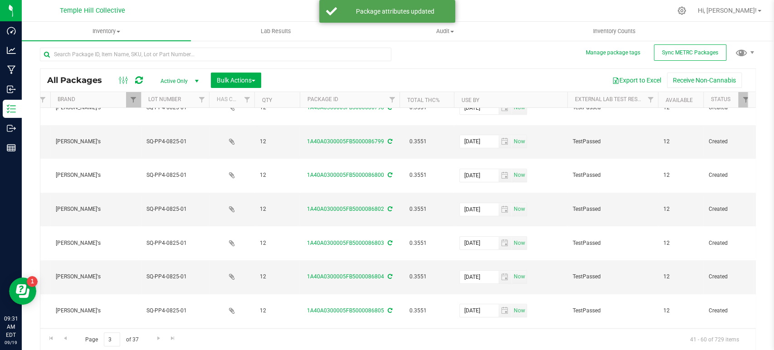
paste input "2025-08-07"
type input "2025-08-07"
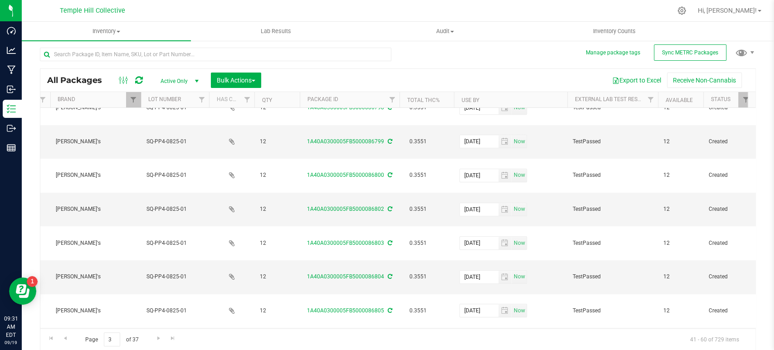
paste input "2025-08-07"
type input "2025-08-07"
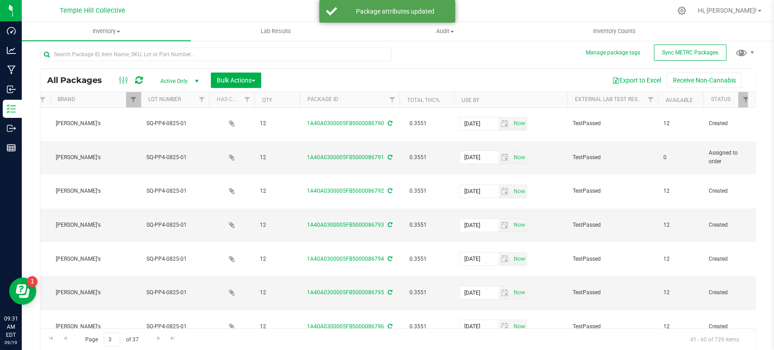
scroll to position [0, 328]
click at [158, 338] on span "Go to the next page" at bounding box center [158, 338] width 7 height 7
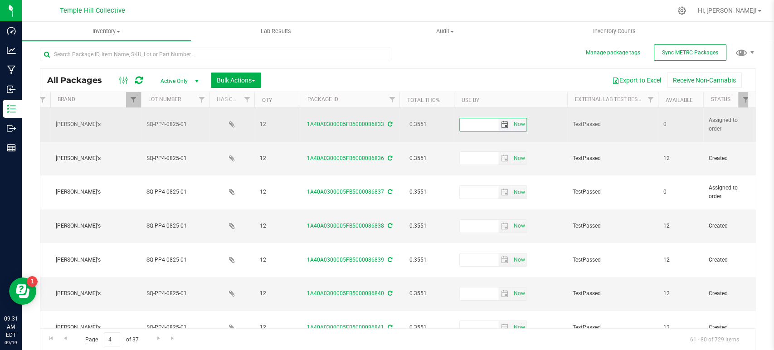
click at [480, 120] on input "text" at bounding box center [479, 124] width 39 height 13
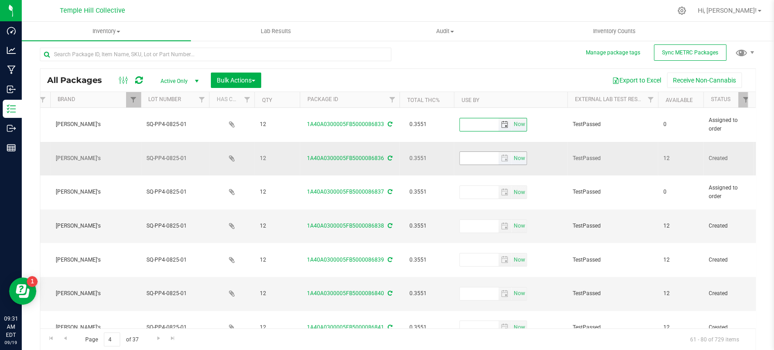
paste input "2025-08-07"
type input "2025-08-07"
click at [470, 152] on input "text" at bounding box center [479, 158] width 39 height 13
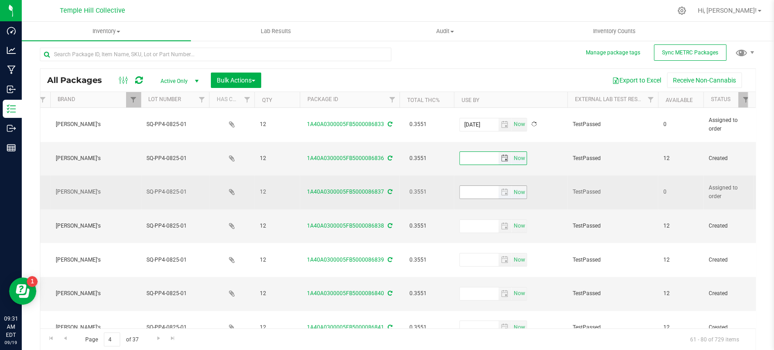
paste input "2025-08-07"
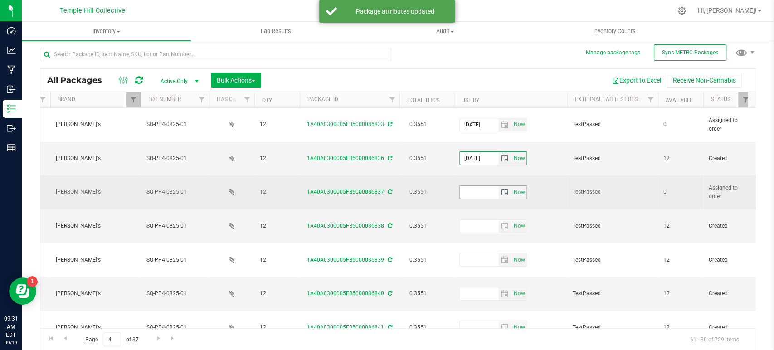
type input "2025-08-07"
click at [474, 186] on input "text" at bounding box center [479, 192] width 39 height 13
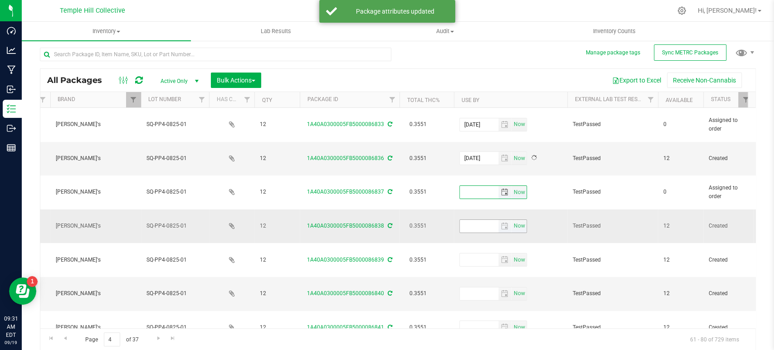
paste
type input "2025-08-07"
click at [472, 220] on input "text" at bounding box center [479, 226] width 39 height 13
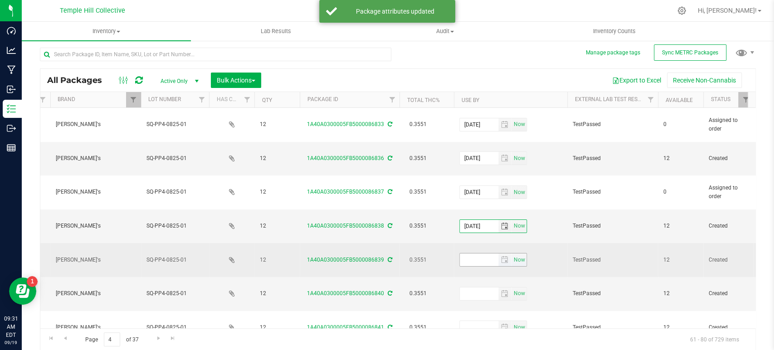
type input "2025-08-07"
click at [472, 253] on input "text" at bounding box center [479, 259] width 39 height 13
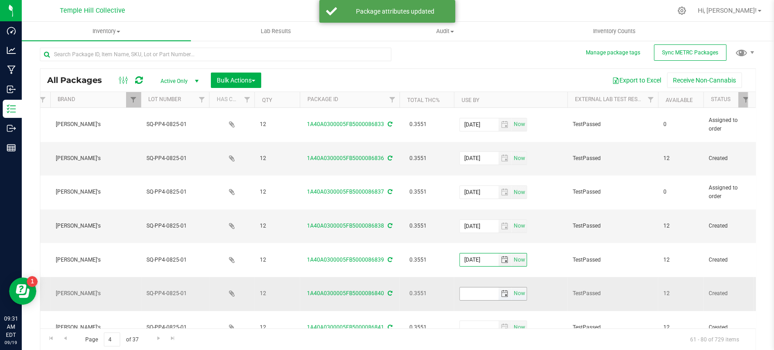
type input "2025-08-07"
click at [471, 287] on input "text" at bounding box center [479, 293] width 39 height 13
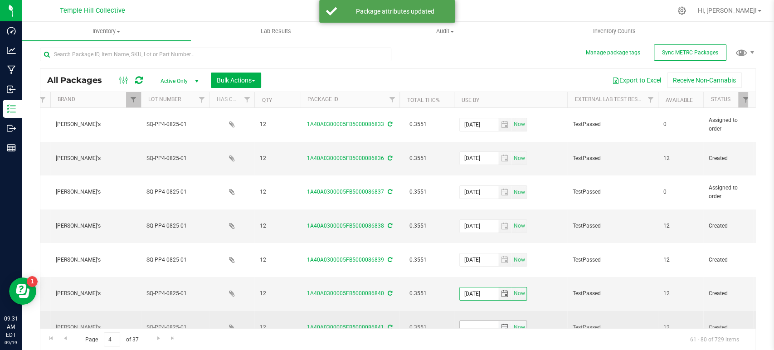
type input "2025-08-07"
click at [464, 321] on input "text" at bounding box center [479, 327] width 39 height 13
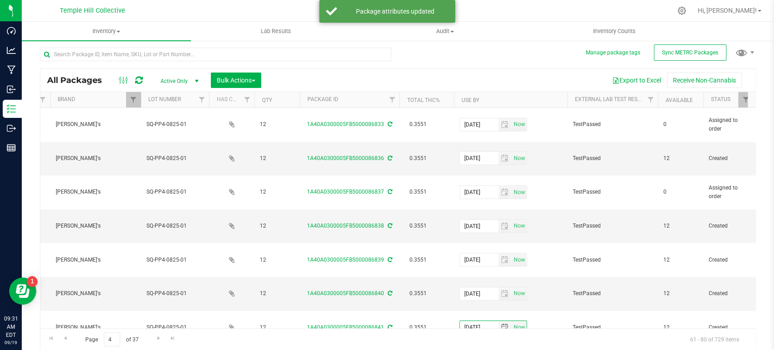
type input "2025-08-07"
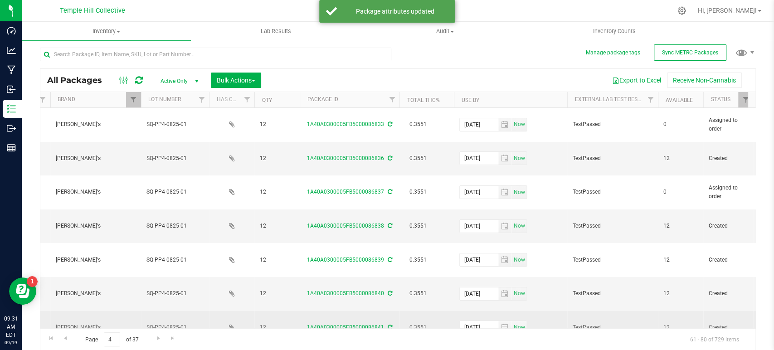
scroll to position [151, 328]
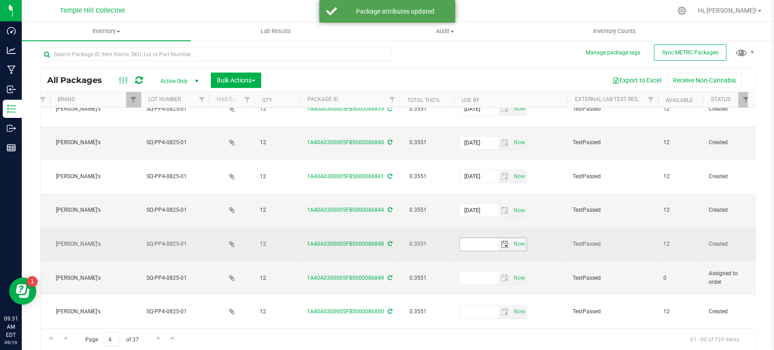
click at [465, 238] on input "text" at bounding box center [479, 244] width 39 height 13
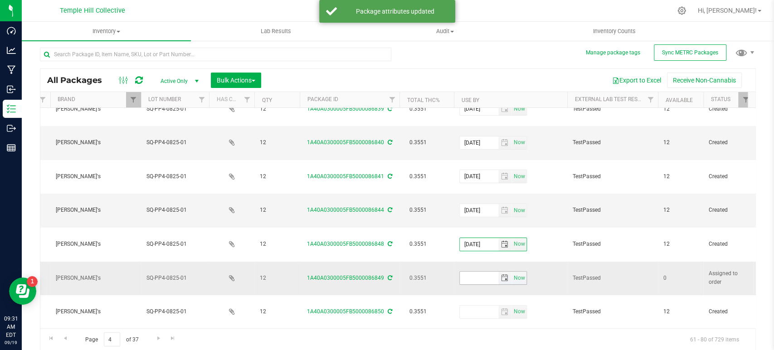
type input "2025-08-07"
click at [473, 272] on input "text" at bounding box center [479, 278] width 39 height 13
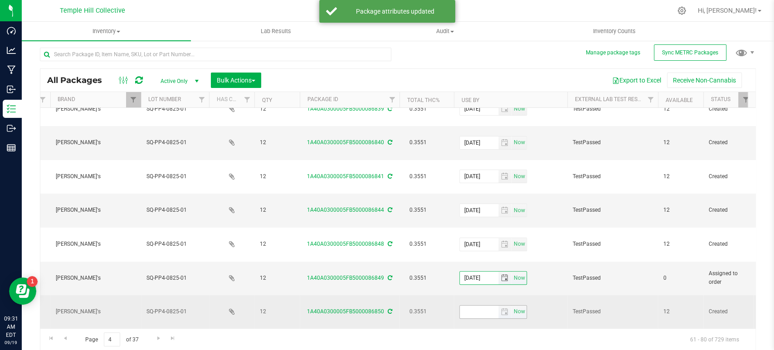
type input "2025-08-07"
click at [475, 306] on input "text" at bounding box center [479, 312] width 39 height 13
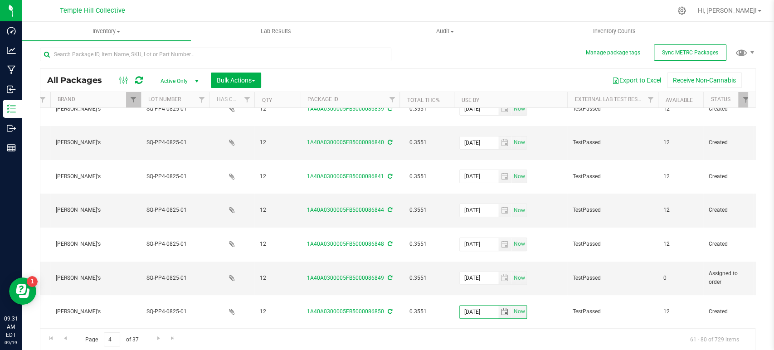
type input "2025-08-07"
click at [471, 340] on input "text" at bounding box center [479, 346] width 39 height 13
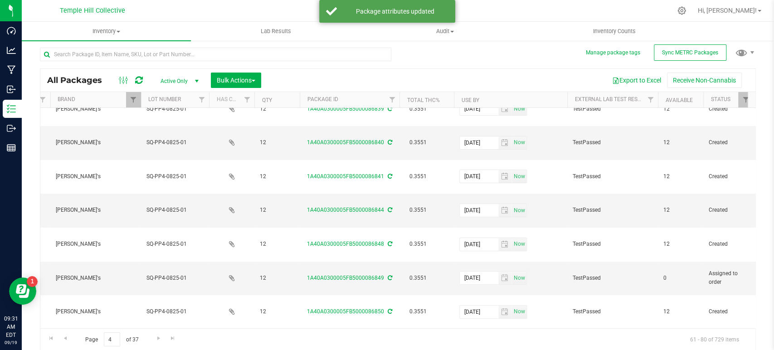
type input "2025-08-07"
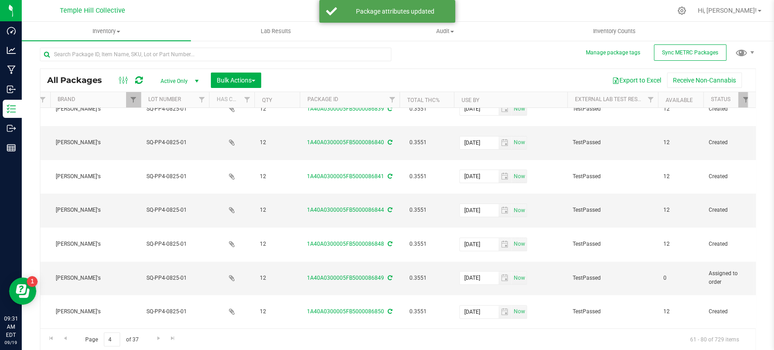
type input "2025-08-07"
drag, startPoint x: 432, startPoint y: 280, endPoint x: 438, endPoint y: 271, distance: 10.6
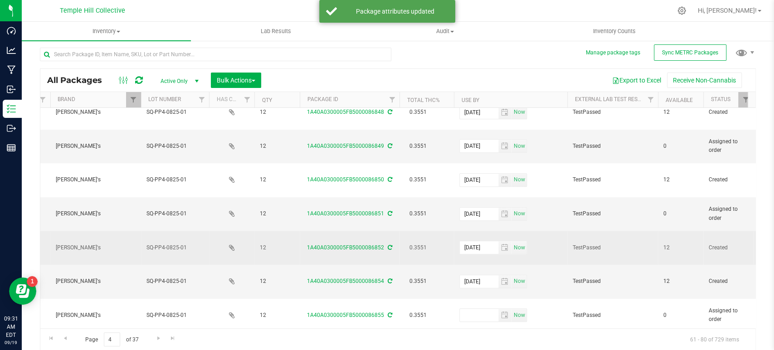
scroll to position [287, 328]
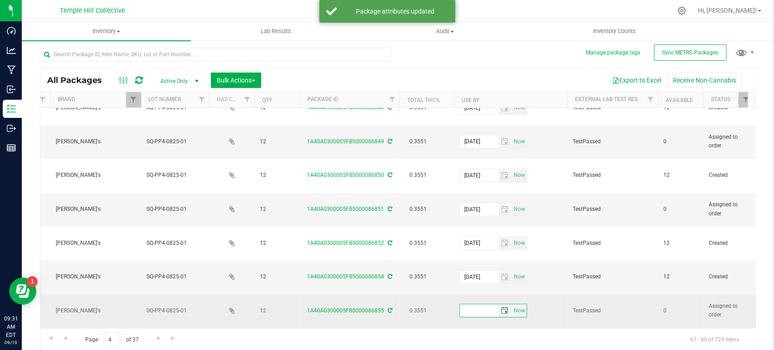
click at [472, 304] on input "text" at bounding box center [479, 310] width 39 height 13
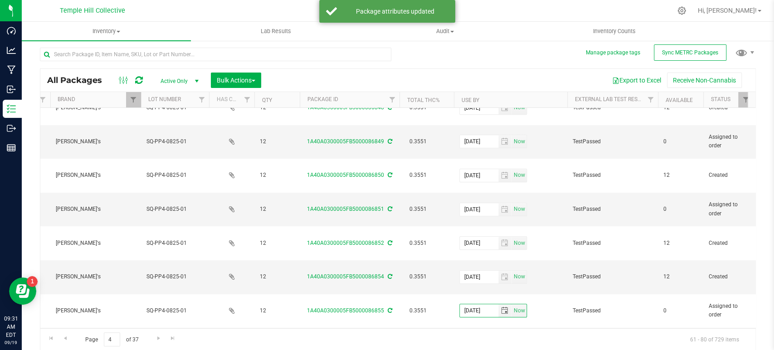
type input "2025-08-07"
click at [468, 338] on input "text" at bounding box center [479, 344] width 39 height 13
type input "2025-08-07"
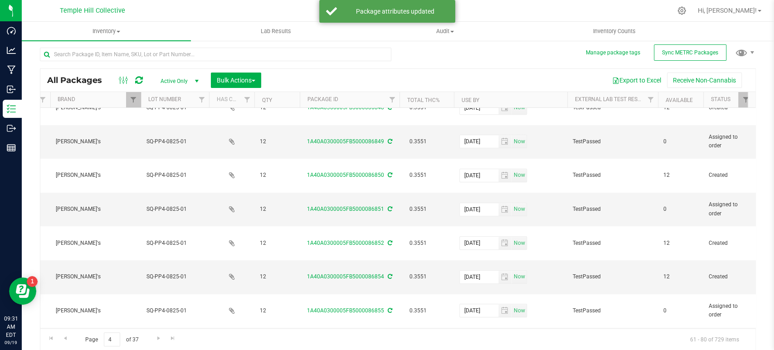
type input "2025-08-07"
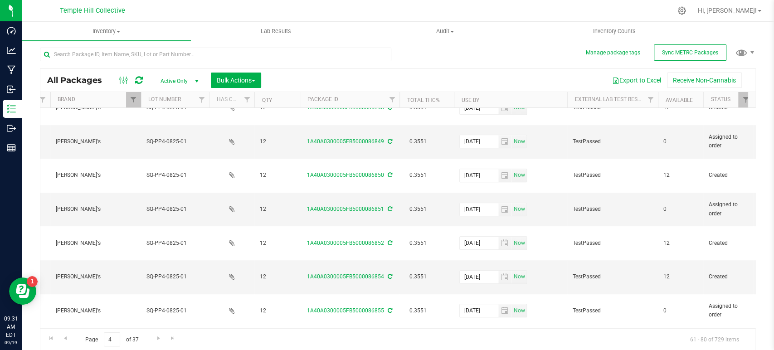
type input "2025-08-07"
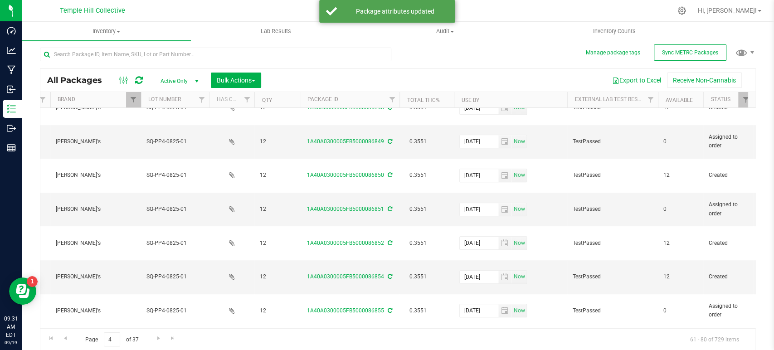
type input "2025-08-07"
click at [156, 335] on span "Go to the next page" at bounding box center [158, 338] width 7 height 7
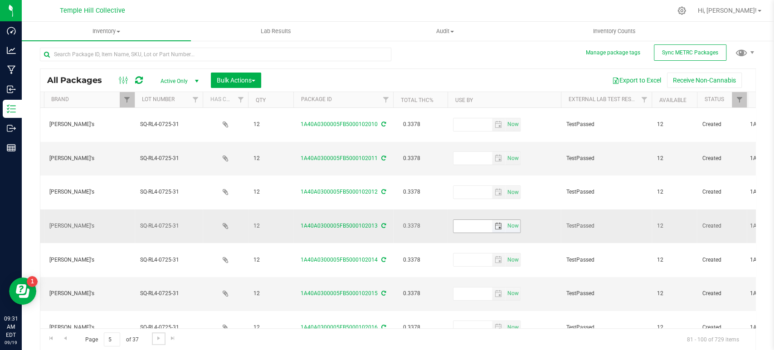
scroll to position [0, 338]
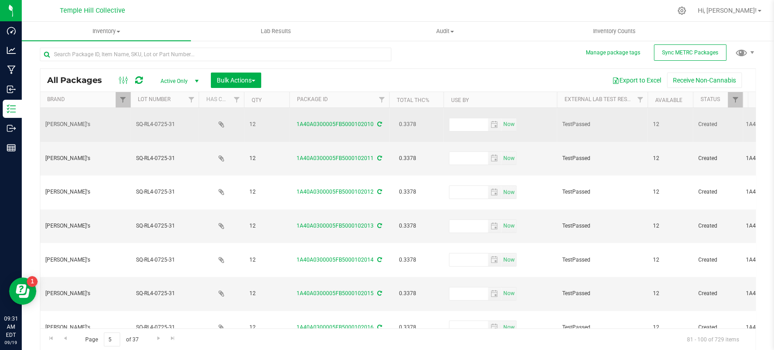
click at [460, 127] on td "Now" at bounding box center [499, 125] width 113 height 34
click at [466, 118] on span "Now" at bounding box center [483, 125] width 68 height 14
click at [467, 122] on input "text" at bounding box center [468, 124] width 39 height 13
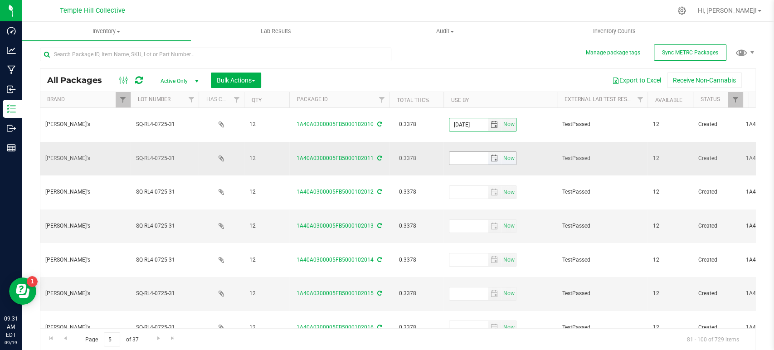
type input "2025-08-07"
click at [468, 152] on input "text" at bounding box center [468, 158] width 39 height 13
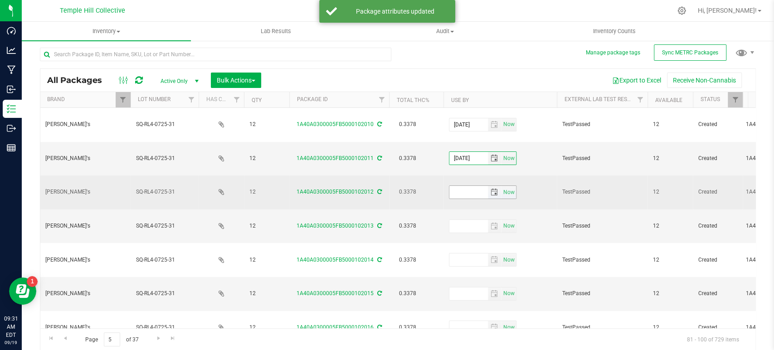
type input "2025-08-07"
click at [469, 186] on input "text" at bounding box center [468, 192] width 39 height 13
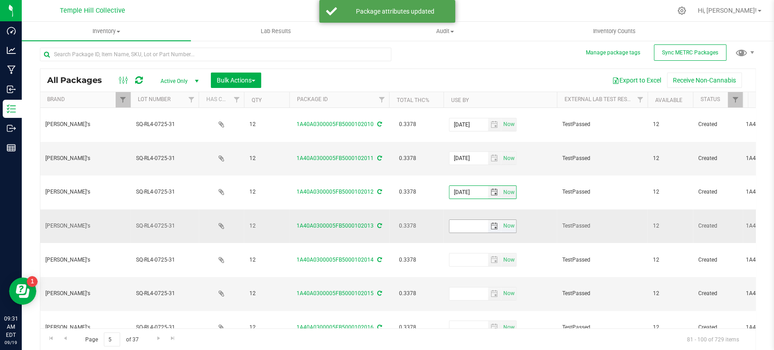
type input "2025-08-07"
click at [468, 220] on input "text" at bounding box center [468, 226] width 39 height 13
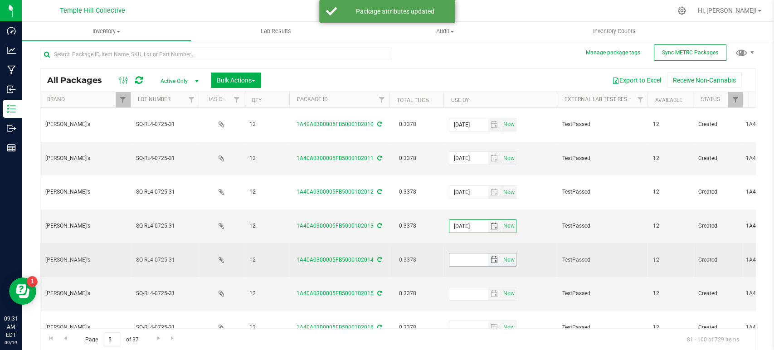
type input "2025-08-07"
click at [465, 253] on input "text" at bounding box center [468, 259] width 39 height 13
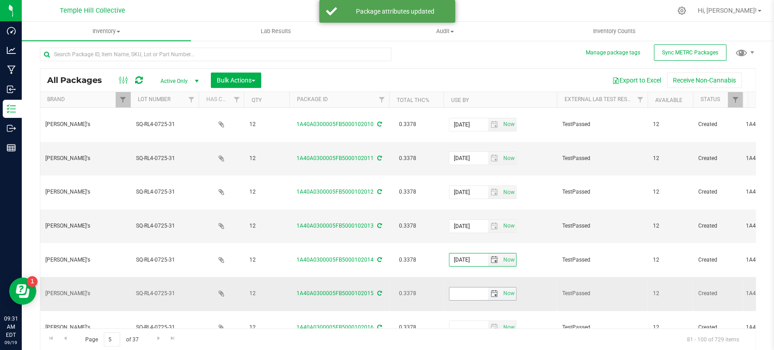
type input "2025-08-07"
click at [468, 287] on input "text" at bounding box center [468, 293] width 39 height 13
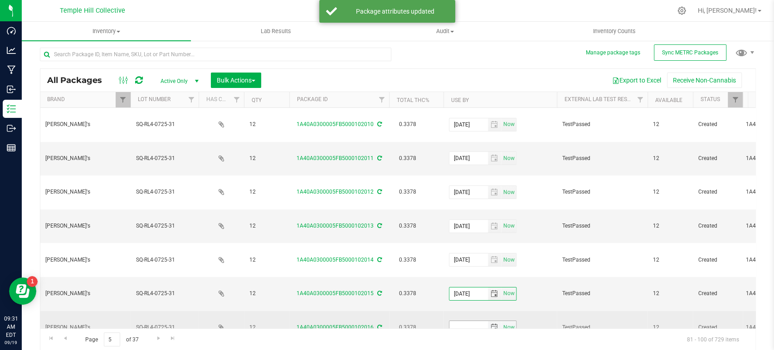
type input "2025-08-07"
click at [467, 321] on input "text" at bounding box center [468, 327] width 39 height 13
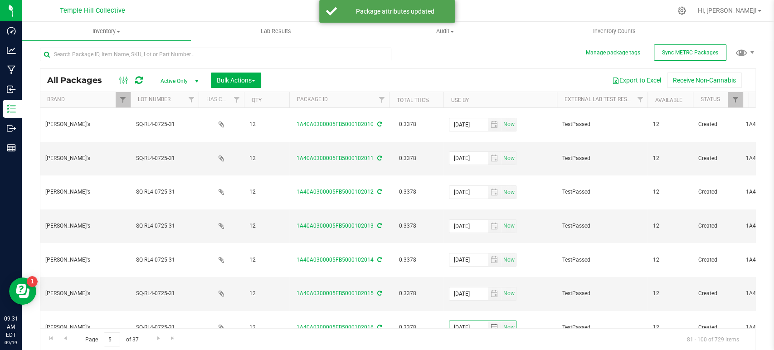
type input "2025-08-07"
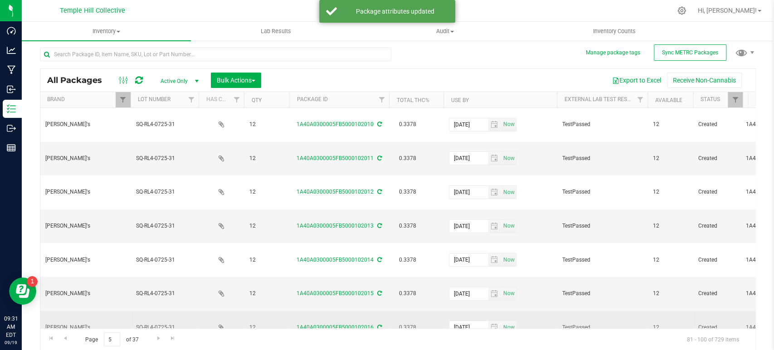
type input "2025-08-07"
click at [430, 311] on td "0.3378" at bounding box center [416, 328] width 54 height 34
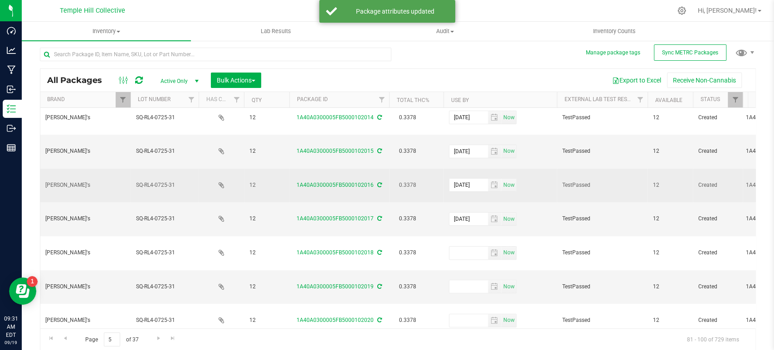
scroll to position [151, 338]
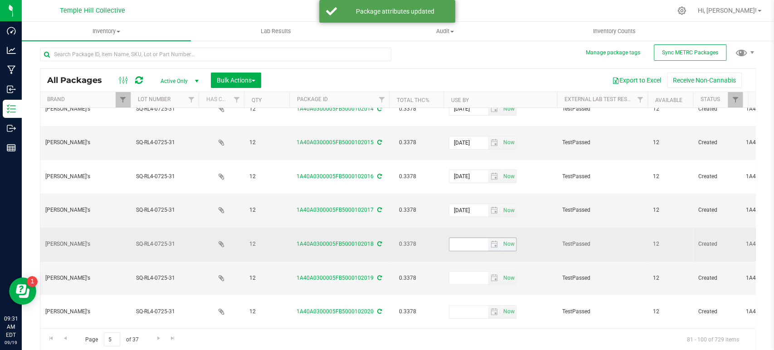
click at [463, 238] on input "text" at bounding box center [468, 244] width 39 height 13
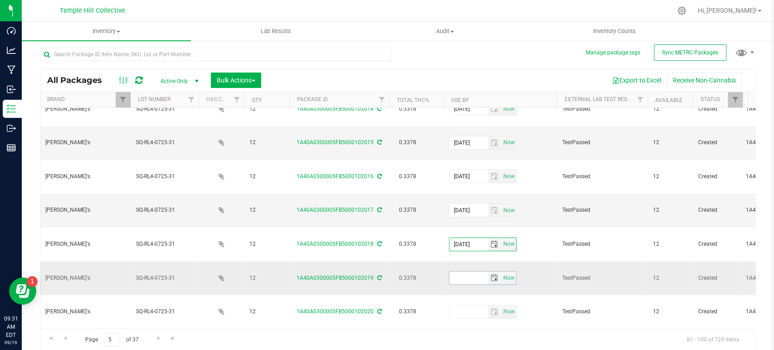
type input "2025-08-07"
click at [459, 272] on input "text" at bounding box center [468, 278] width 39 height 13
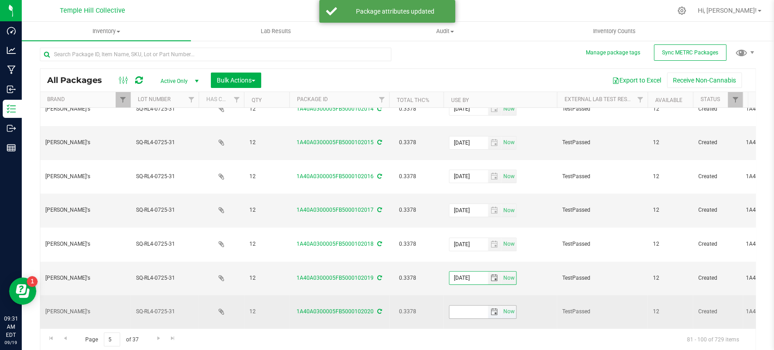
type input "2025-08-07"
click at [462, 306] on input "text" at bounding box center [468, 312] width 39 height 13
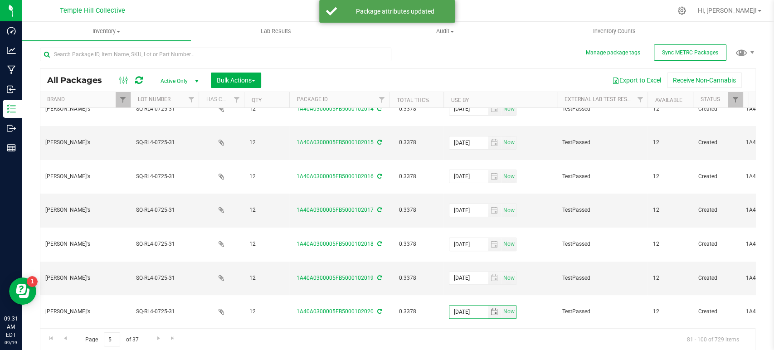
type input "2025-08-07"
drag, startPoint x: 464, startPoint y: 246, endPoint x: 470, endPoint y: 255, distance: 10.2
click at [465, 340] on input "text" at bounding box center [468, 346] width 39 height 13
type input "2025-08-07"
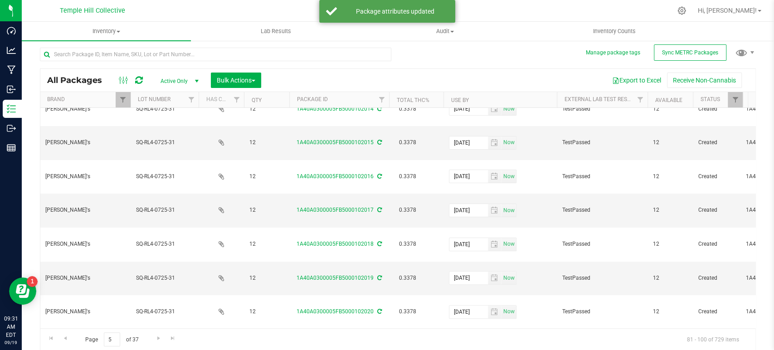
type input "2025-08-07"
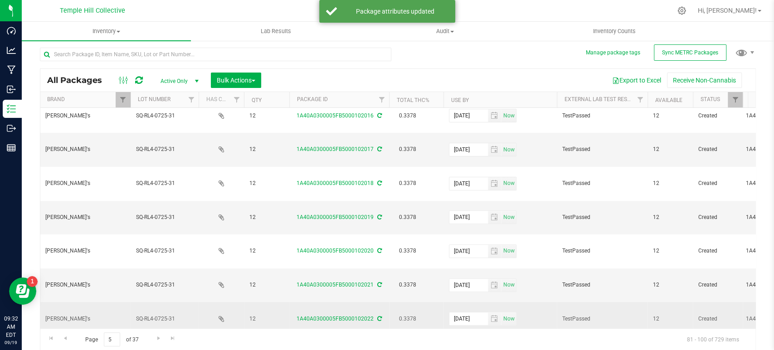
scroll to position [287, 338]
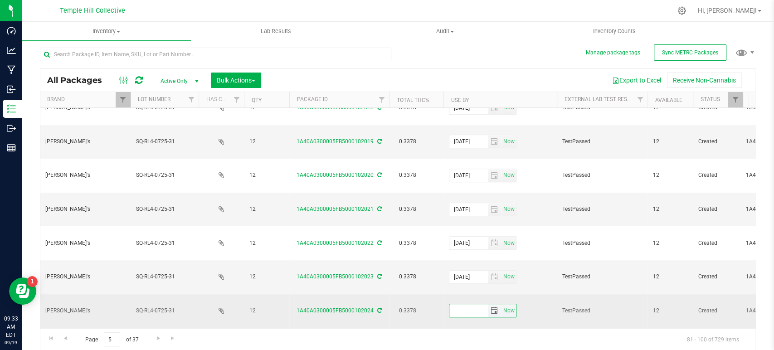
click at [461, 304] on input "text" at bounding box center [468, 310] width 39 height 13
paste input "2025-08-07"
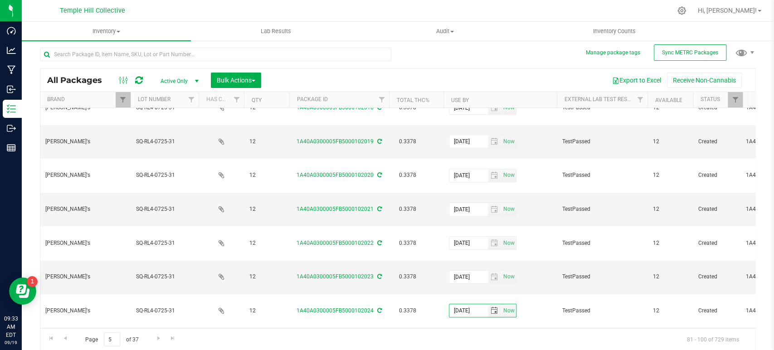
type input "2025-08-07"
click at [466, 338] on input "text" at bounding box center [468, 344] width 39 height 13
paste input "2025-08-07"
type input "2025-08-07"
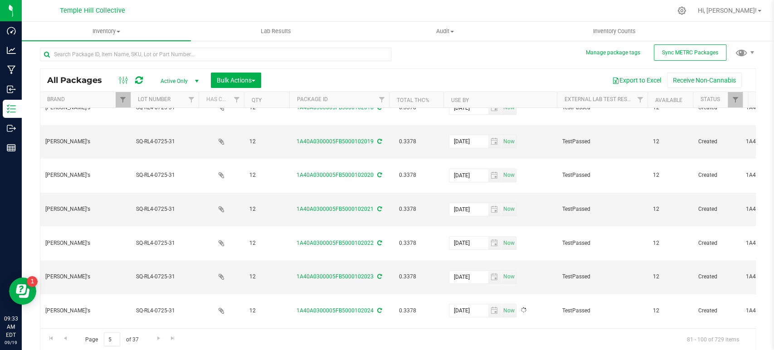
paste input "2025-08-07"
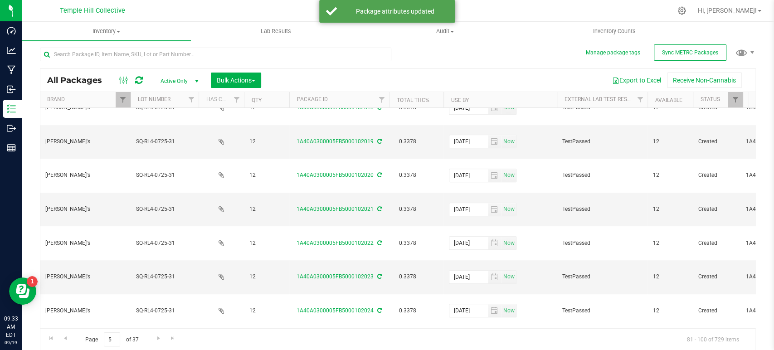
type input "2025-08-07"
paste input "2025-08-07"
type input "2025-08-07"
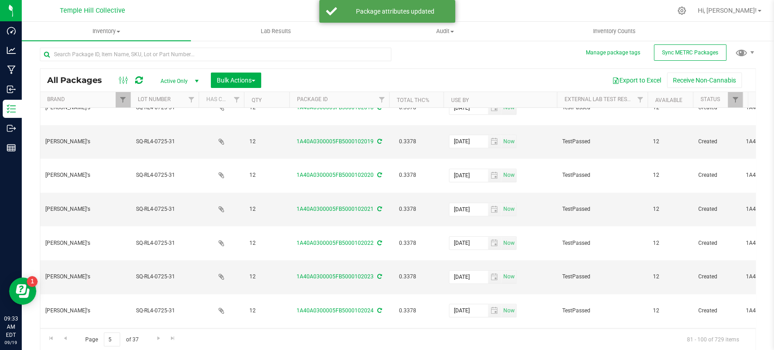
paste input "2025-08-07"
type input "2025-08-07"
paste input "2025-08-07"
type input "2025-08-07"
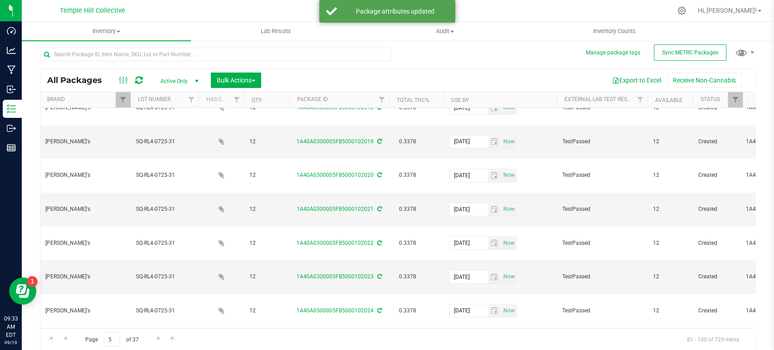
click at [157, 336] on span "Go to the next page" at bounding box center [158, 338] width 7 height 7
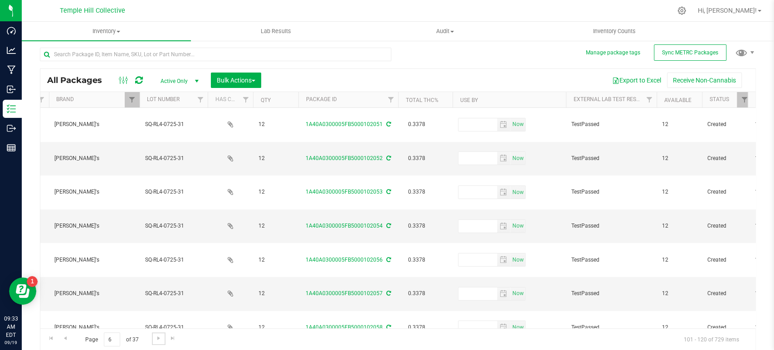
scroll to position [0, 330]
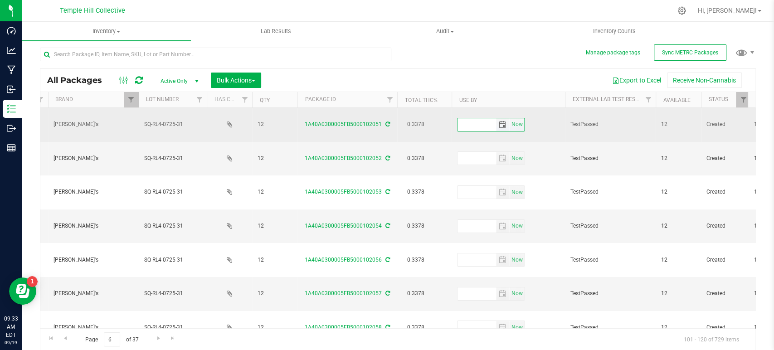
click at [468, 122] on input "text" at bounding box center [477, 124] width 39 height 13
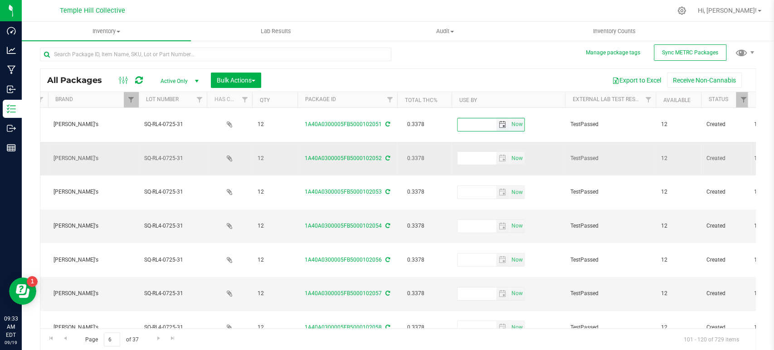
paste input "2025-08-07"
type input "2025-08-07"
click at [469, 152] on input "text" at bounding box center [477, 158] width 39 height 13
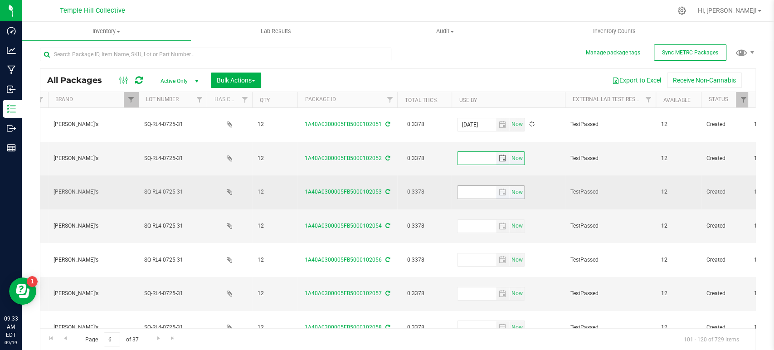
paste input "2025-08-07"
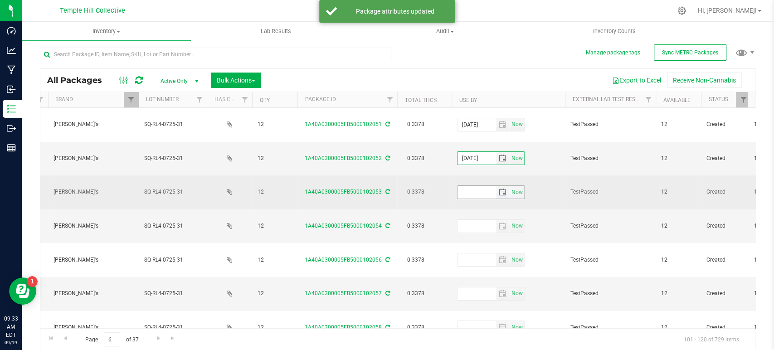
type input "2025-08-07"
click at [474, 186] on input "text" at bounding box center [477, 192] width 39 height 13
paste input "2025-08-07"
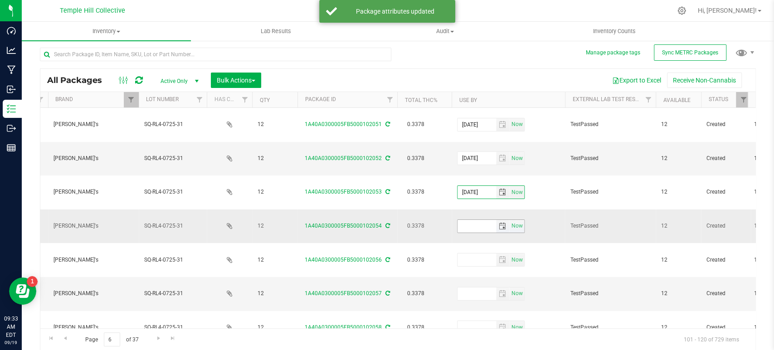
type input "2025-08-07"
click at [474, 220] on input "text" at bounding box center [477, 226] width 39 height 13
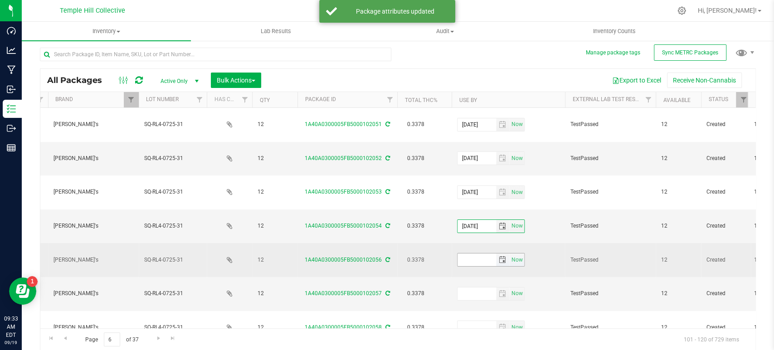
type input "2025-08-07"
click at [473, 253] on input "text" at bounding box center [477, 259] width 39 height 13
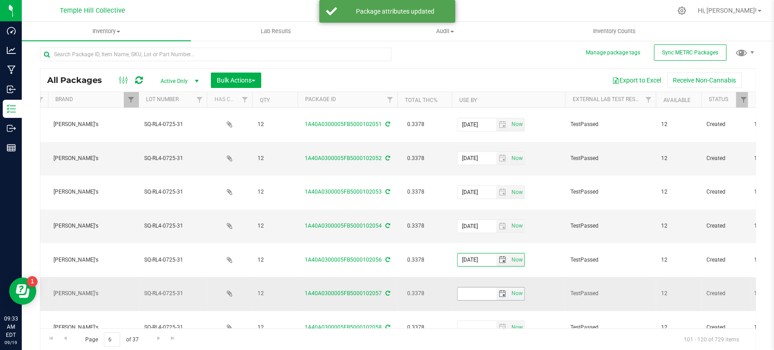
type input "2025-08-07"
click at [469, 287] on input "text" at bounding box center [477, 293] width 39 height 13
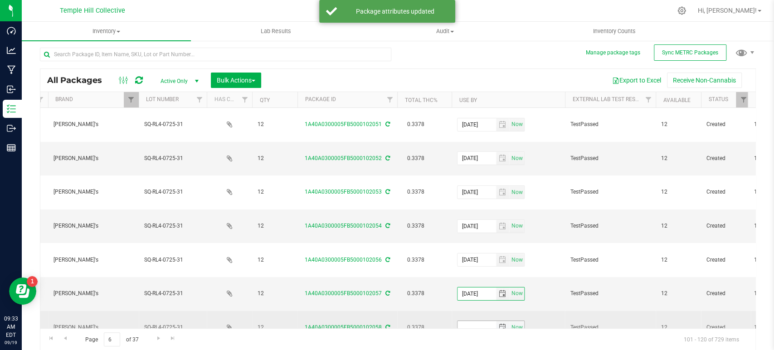
type input "2025-08-07"
click at [472, 321] on input "text" at bounding box center [477, 327] width 39 height 13
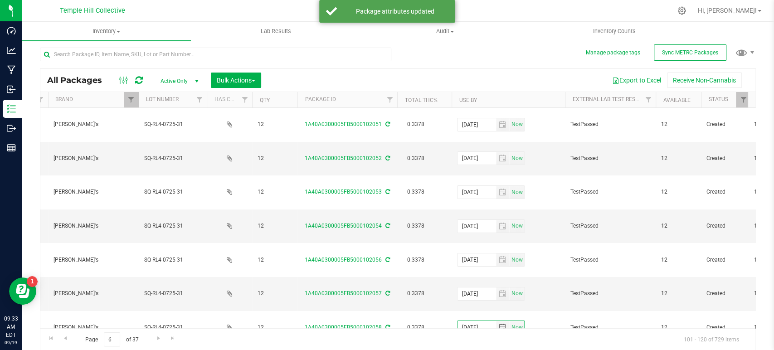
type input "2025-08-07"
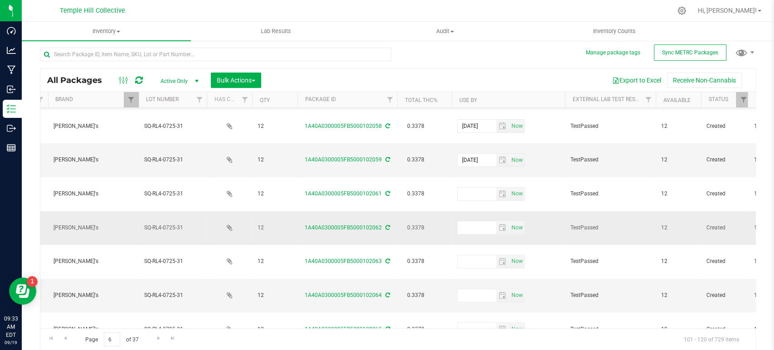
scroll to position [151, 330]
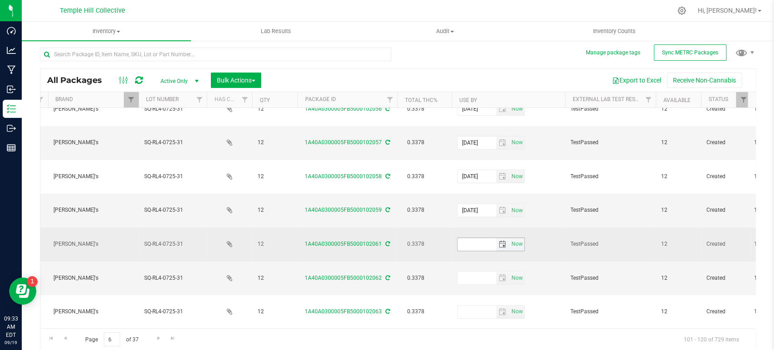
drag, startPoint x: 477, startPoint y: 162, endPoint x: 477, endPoint y: 169, distance: 6.4
click at [477, 238] on span "Now" at bounding box center [491, 245] width 68 height 14
click at [477, 238] on input "text" at bounding box center [477, 244] width 39 height 13
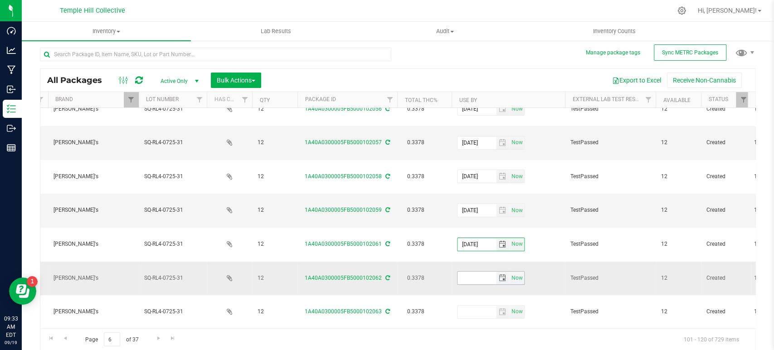
type input "2025-08-07"
click at [476, 272] on input "text" at bounding box center [477, 278] width 39 height 13
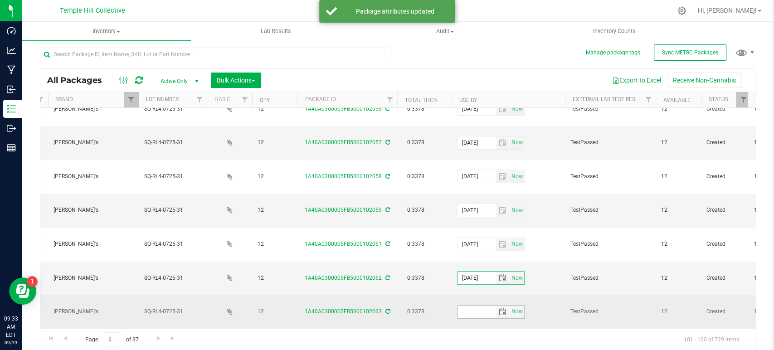
type input "2025-08-07"
click at [477, 306] on input "text" at bounding box center [477, 312] width 39 height 13
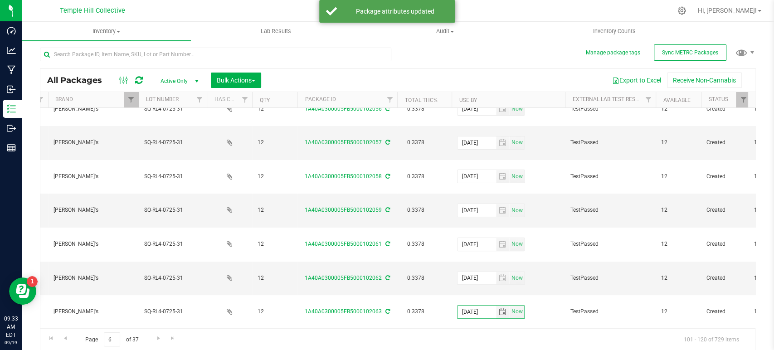
type input "2025-08-07"
click at [473, 340] on input "text" at bounding box center [477, 346] width 39 height 13
type input "2025-08-07"
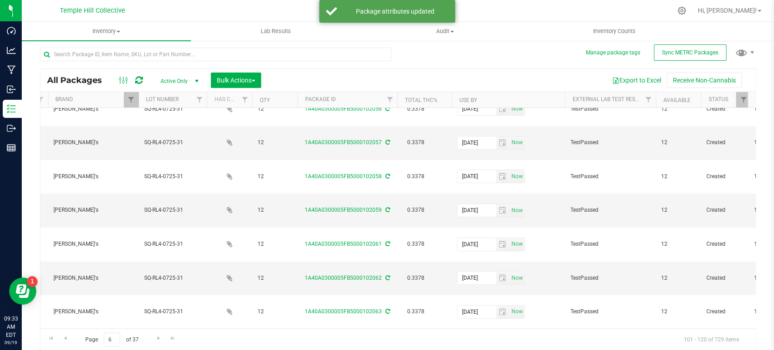
type input "2025-08-07"
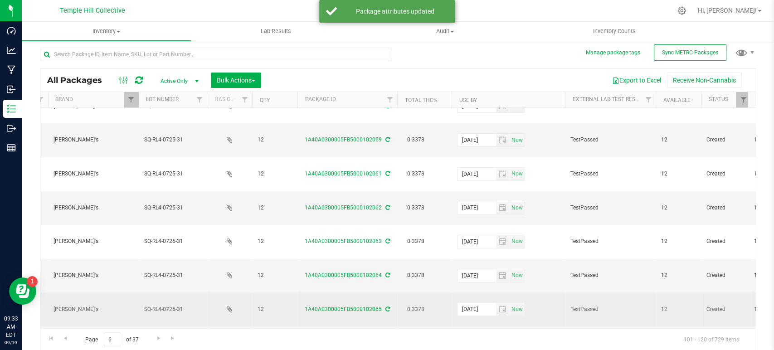
scroll to position [252, 330]
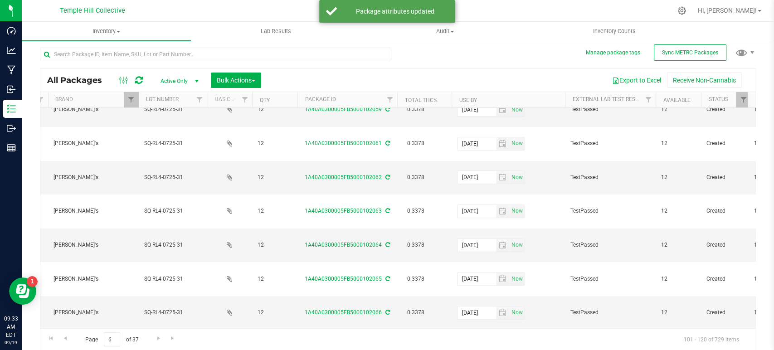
click at [482, 340] on input "text" at bounding box center [477, 346] width 39 height 13
type input "2025-08-07"
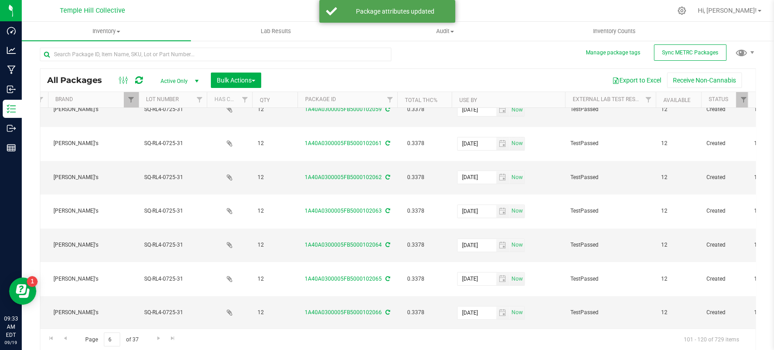
type input "2025-08-07"
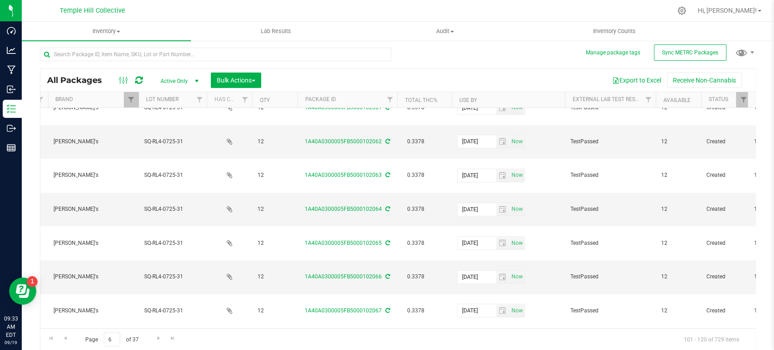
type input "2025-08-07"
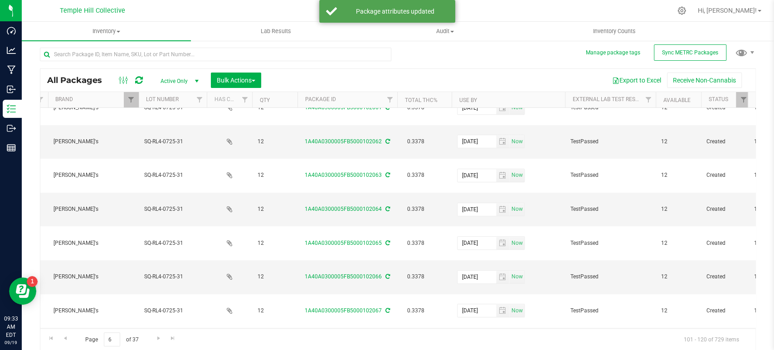
type input "2025-08-07"
click at [162, 340] on link "Go to the next page" at bounding box center [158, 338] width 13 height 12
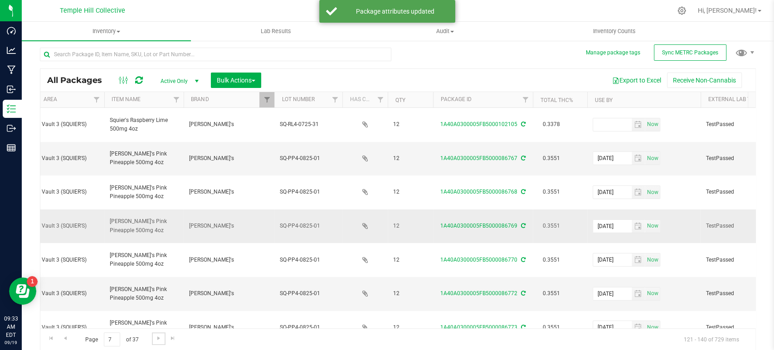
scroll to position [0, 196]
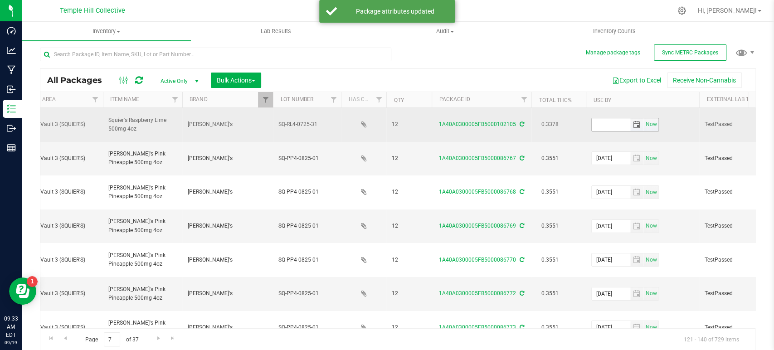
click at [606, 123] on input "text" at bounding box center [611, 124] width 39 height 13
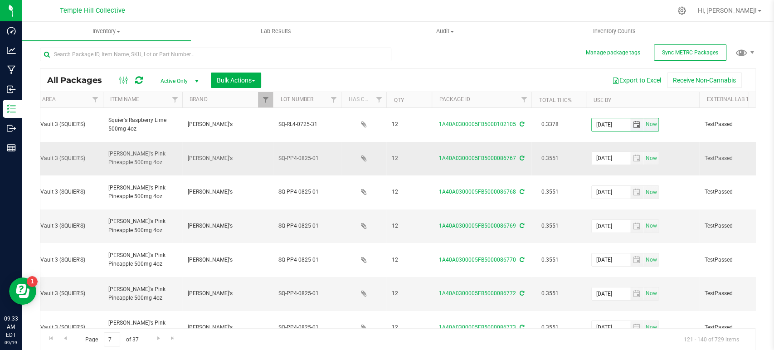
type input "2025-08-07"
click at [564, 142] on td "0.3551" at bounding box center [558, 159] width 54 height 34
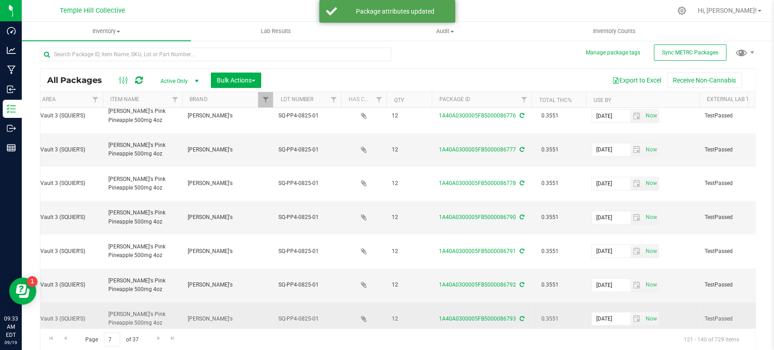
scroll to position [287, 196]
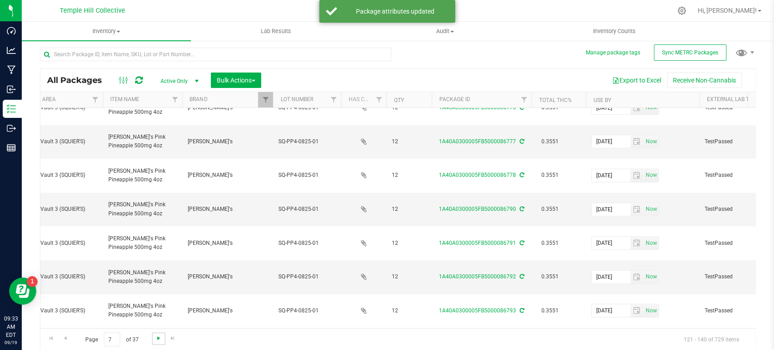
click at [160, 338] on span "Go to the next page" at bounding box center [158, 338] width 7 height 7
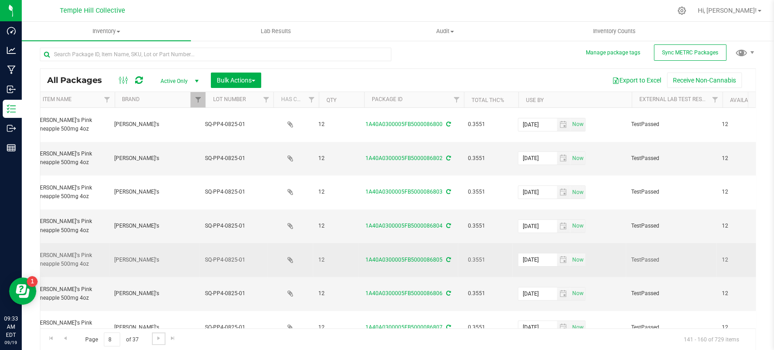
scroll to position [0, 269]
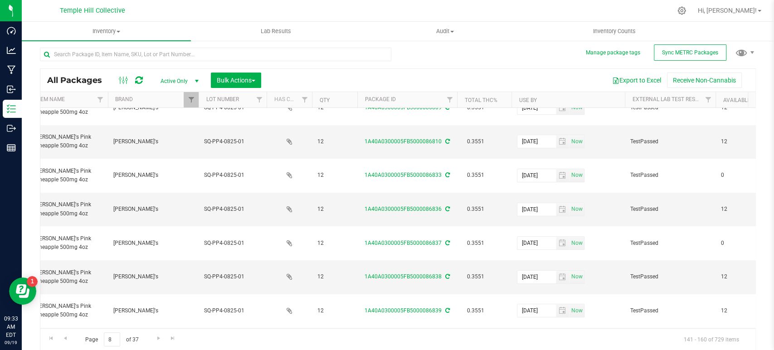
click at [151, 340] on div "Page 8 of 37 141 - 160 of 729 items" at bounding box center [397, 339] width 715 height 22
click at [156, 339] on span "Go to the next page" at bounding box center [158, 338] width 7 height 7
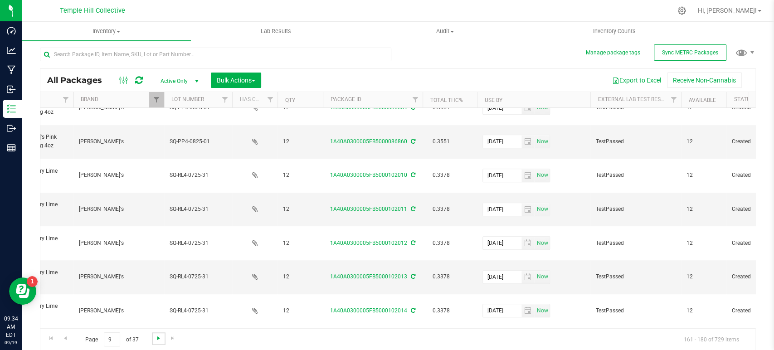
click at [159, 338] on span "Go to the next page" at bounding box center [158, 338] width 7 height 7
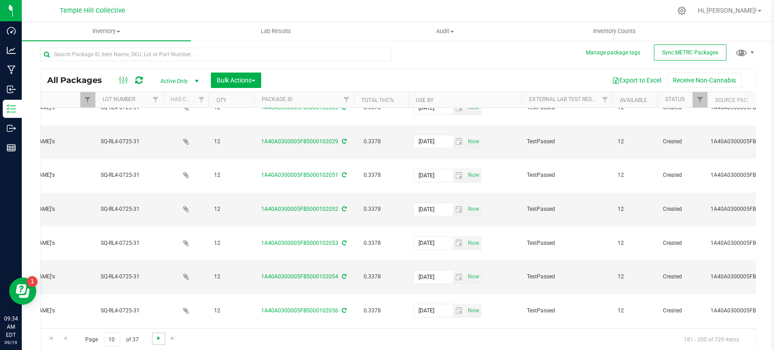
click at [155, 339] on span "Go to the next page" at bounding box center [158, 338] width 7 height 7
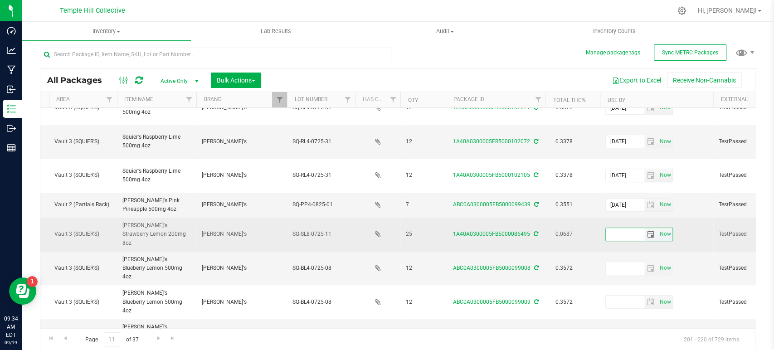
click at [617, 228] on input "text" at bounding box center [625, 234] width 39 height 13
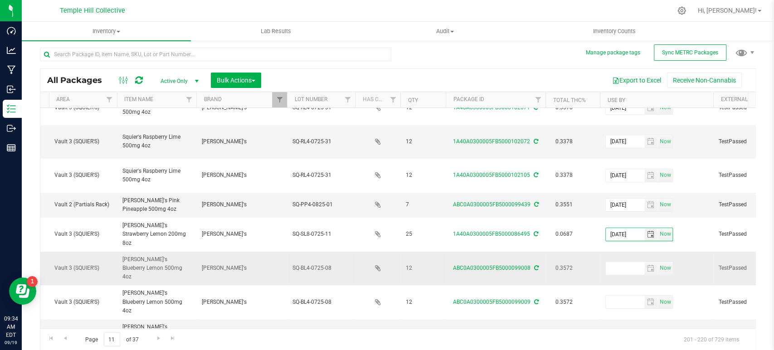
type input "2026-07-16"
click at [693, 252] on td "Now" at bounding box center [656, 269] width 113 height 34
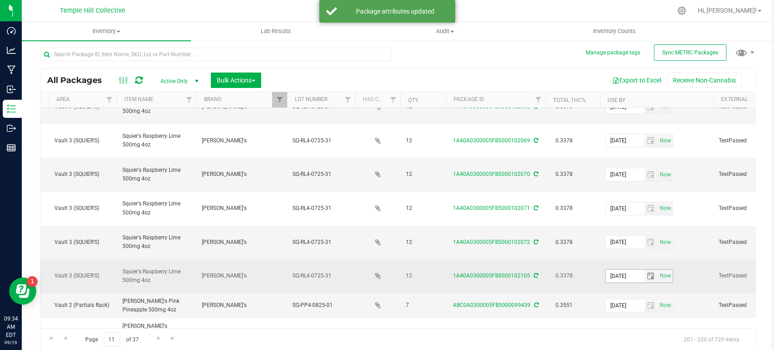
click at [622, 270] on input "2025-08-07" at bounding box center [625, 276] width 39 height 13
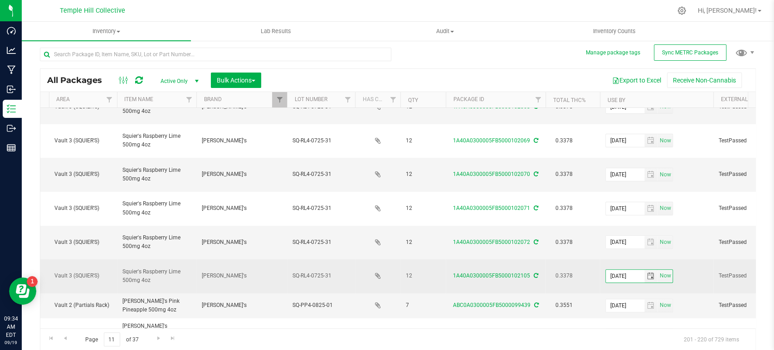
drag, startPoint x: 641, startPoint y: 185, endPoint x: 573, endPoint y: 185, distance: 68.5
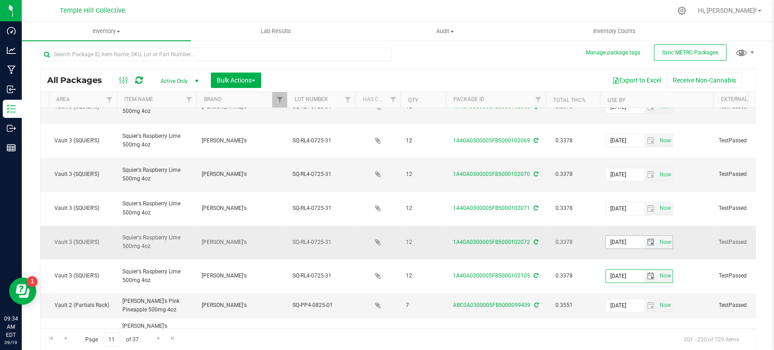
type input "2026-08-07"
drag, startPoint x: 640, startPoint y: 156, endPoint x: 591, endPoint y: 156, distance: 48.5
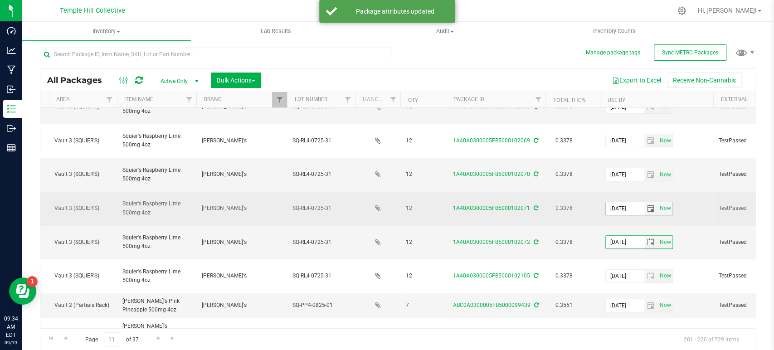
type input "2026-08-07"
drag, startPoint x: 641, startPoint y: 133, endPoint x: 604, endPoint y: 130, distance: 36.4
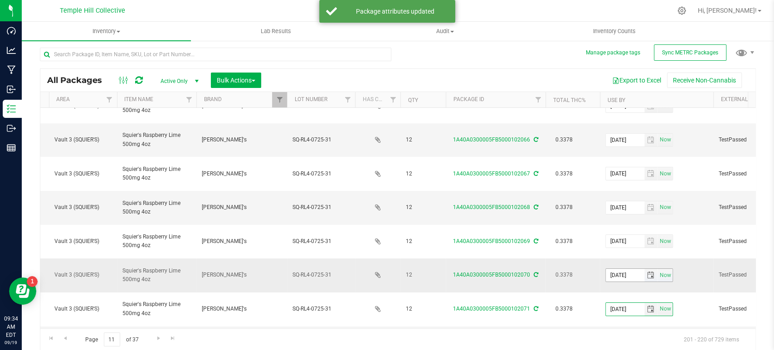
type input "2026-08-07"
drag, startPoint x: 640, startPoint y: 208, endPoint x: 576, endPoint y: 207, distance: 63.9
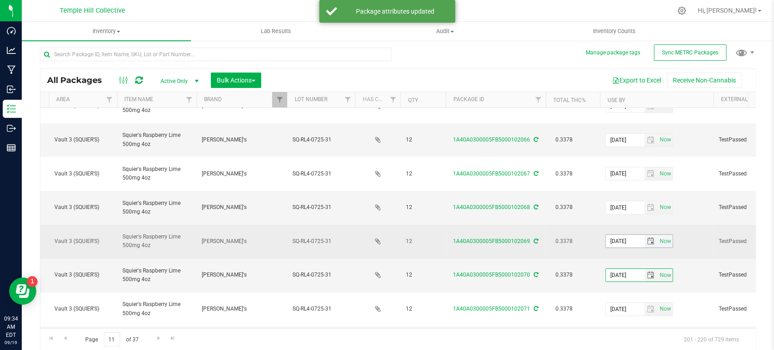
type input "2026-08-07"
drag, startPoint x: 636, startPoint y: 180, endPoint x: 603, endPoint y: 181, distance: 33.1
click at [603, 225] on td "2025-08-07 Now" at bounding box center [656, 242] width 113 height 34
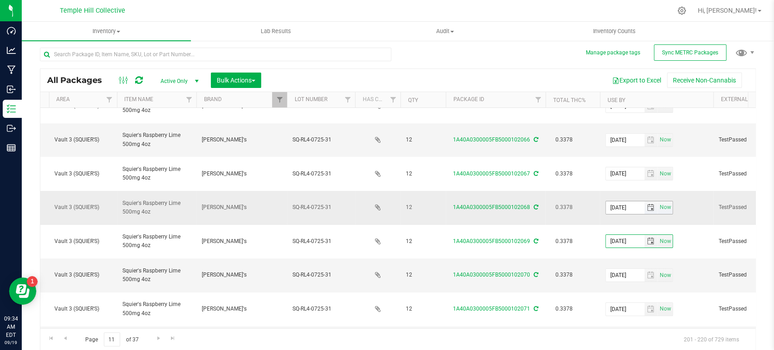
type input "2026-08-07"
drag, startPoint x: 639, startPoint y: 159, endPoint x: 585, endPoint y: 159, distance: 53.5
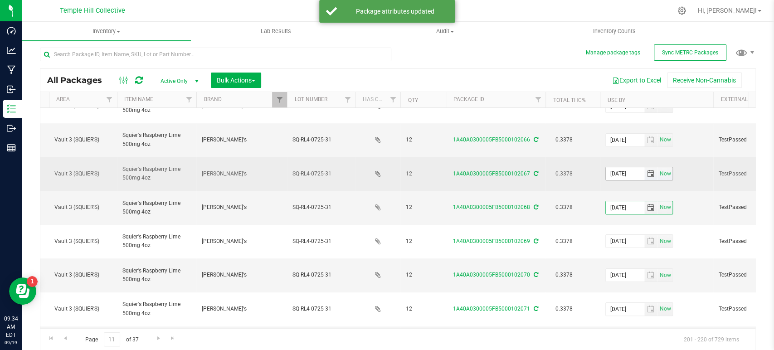
type input "2026-08-07"
drag, startPoint x: 641, startPoint y: 133, endPoint x: 585, endPoint y: 133, distance: 56.2
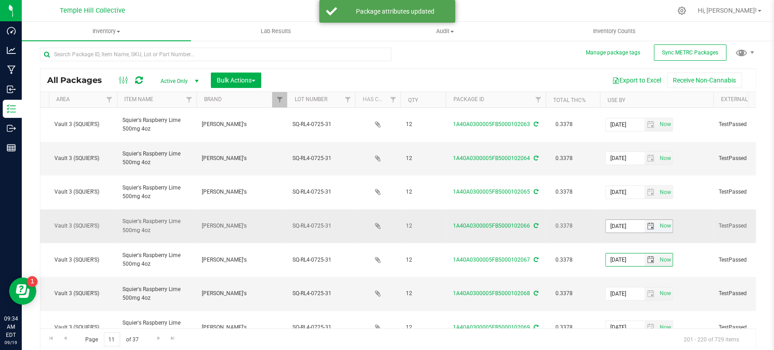
type input "2026-08-07"
drag, startPoint x: 642, startPoint y: 190, endPoint x: 593, endPoint y: 191, distance: 49.0
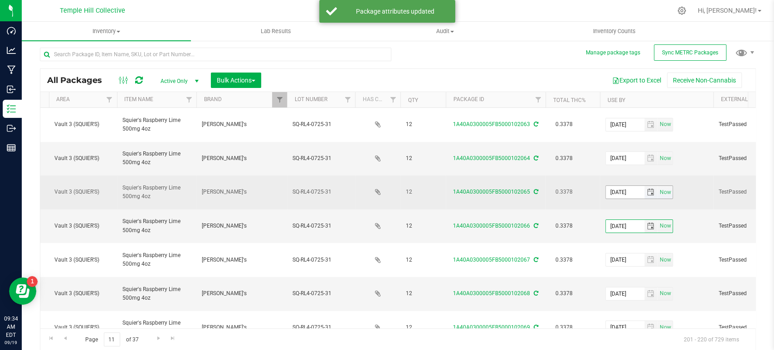
type input "2026-08-07"
drag, startPoint x: 640, startPoint y: 166, endPoint x: 585, endPoint y: 166, distance: 54.9
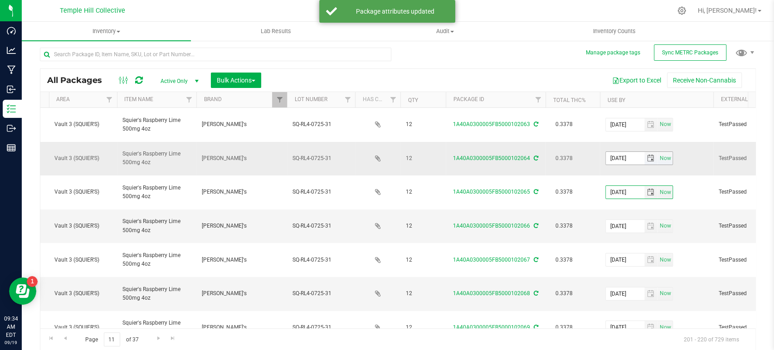
type input "2026-08-07"
drag, startPoint x: 637, startPoint y: 143, endPoint x: 600, endPoint y: 145, distance: 37.3
click at [600, 145] on td "2025-08-07 Now" at bounding box center [656, 159] width 113 height 34
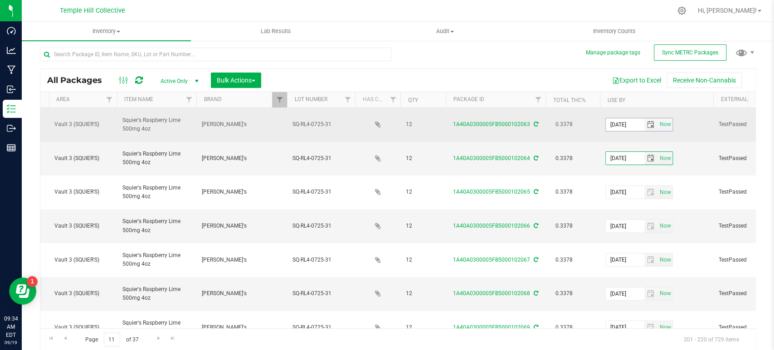
type input "2026-08-07"
drag, startPoint x: 640, startPoint y: 119, endPoint x: 593, endPoint y: 119, distance: 47.2
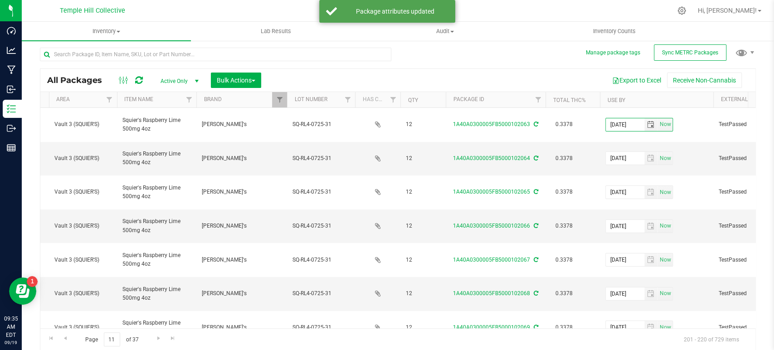
type input "2026-08-07"
click at [560, 74] on div "Export to Excel Receive Non-Cannabis" at bounding box center [508, 80] width 481 height 15
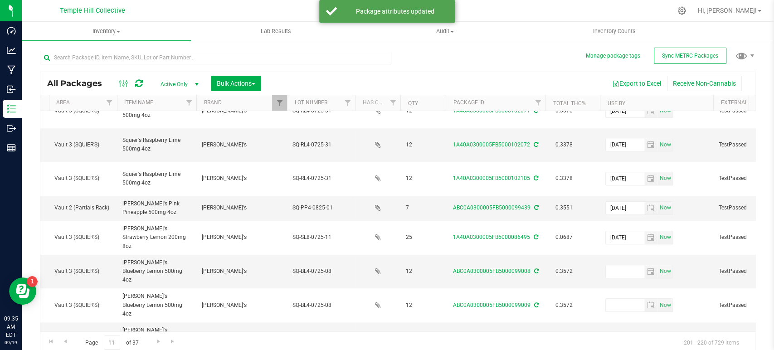
scroll to position [3, 0]
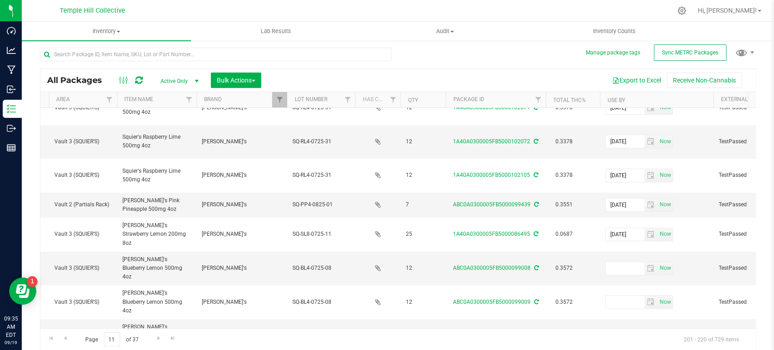
click at [471, 44] on div "All Packages Active Only Active Only Lab Samples Locked All External Internal B…" at bounding box center [398, 195] width 716 height 312
click at [54, 337] on span "Go to the first page" at bounding box center [51, 338] width 7 height 7
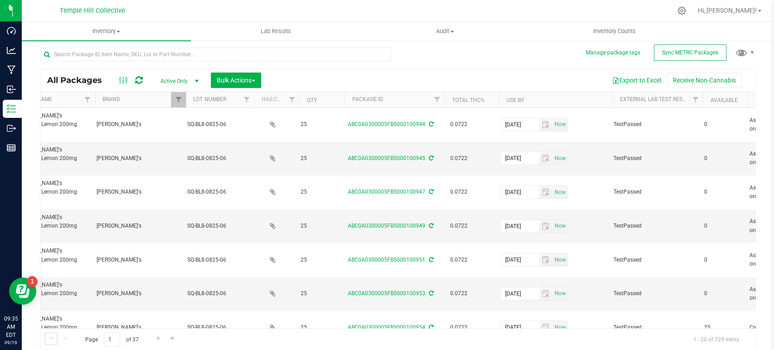
scroll to position [0, 287]
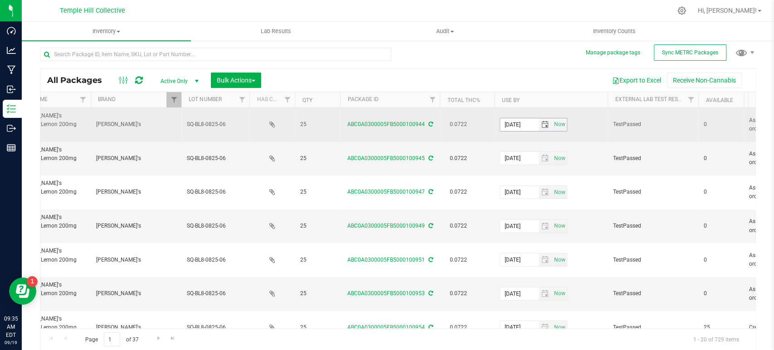
click at [516, 118] on input "2025-08-15" at bounding box center [519, 124] width 39 height 13
drag, startPoint x: 536, startPoint y: 120, endPoint x: 490, endPoint y: 120, distance: 45.8
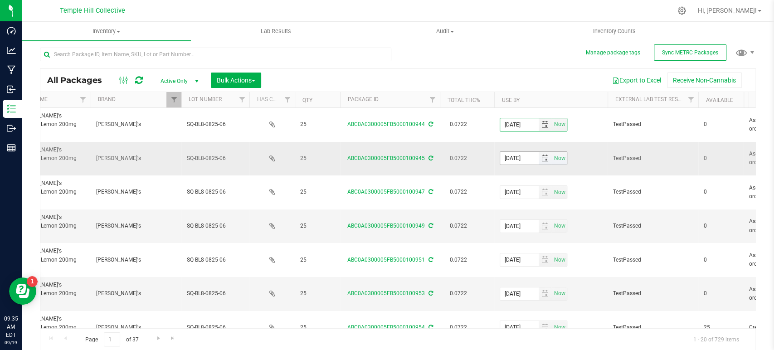
type input "2026-08-15"
drag, startPoint x: 536, startPoint y: 146, endPoint x: 490, endPoint y: 146, distance: 45.8
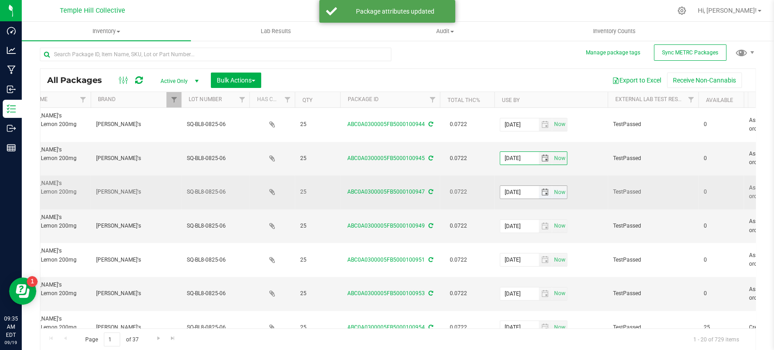
click at [536, 185] on span "2025-08-15 Now" at bounding box center [534, 192] width 68 height 14
type input "2026-08-15"
drag, startPoint x: 533, startPoint y: 170, endPoint x: 490, endPoint y: 170, distance: 42.6
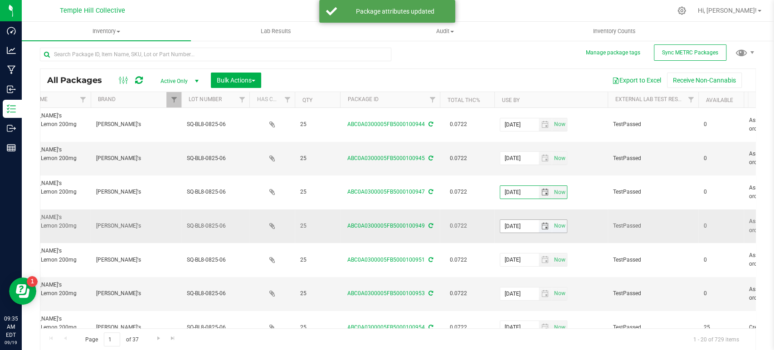
type input "2026-08-15"
drag, startPoint x: 534, startPoint y: 192, endPoint x: 497, endPoint y: 195, distance: 37.3
click at [497, 209] on td "2025-08-15 Now" at bounding box center [550, 226] width 113 height 34
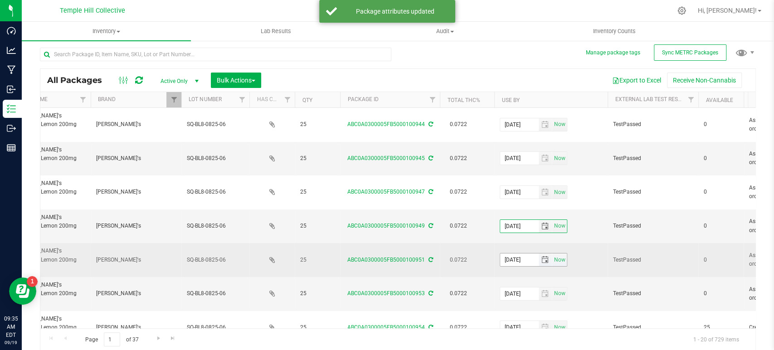
type input "2026-08-15"
drag, startPoint x: 534, startPoint y: 219, endPoint x: 490, endPoint y: 219, distance: 44.0
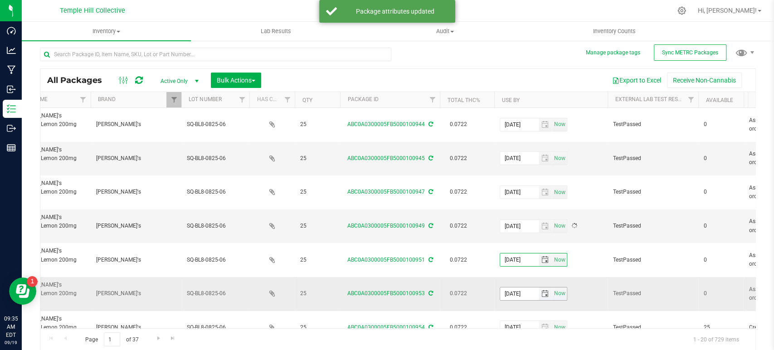
type input "2026-08-15"
drag, startPoint x: 532, startPoint y: 245, endPoint x: 492, endPoint y: 247, distance: 40.0
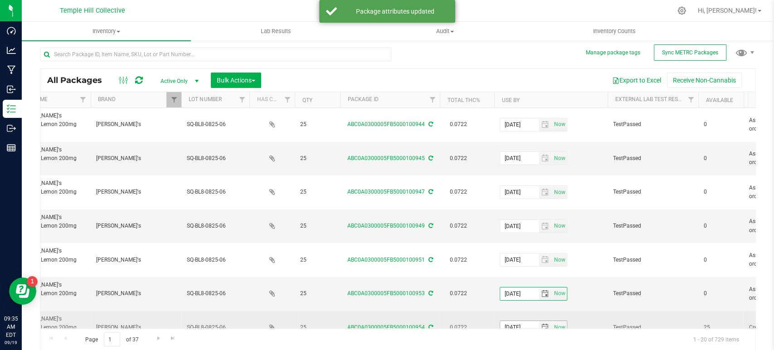
type input "2026-08-15"
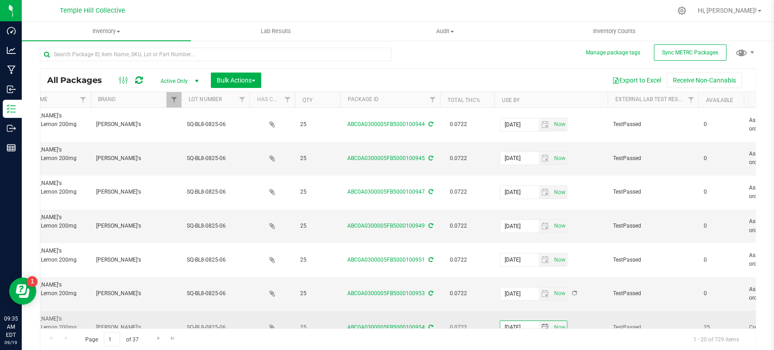
drag, startPoint x: 536, startPoint y: 271, endPoint x: 491, endPoint y: 270, distance: 44.9
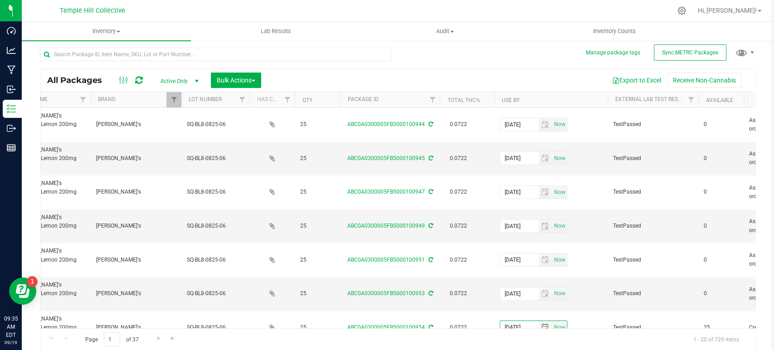
type input "2026-08-15"
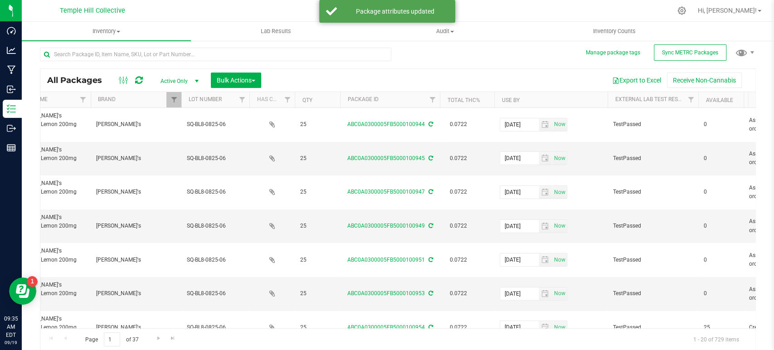
drag, startPoint x: 532, startPoint y: 293, endPoint x: 493, endPoint y: 293, distance: 38.5
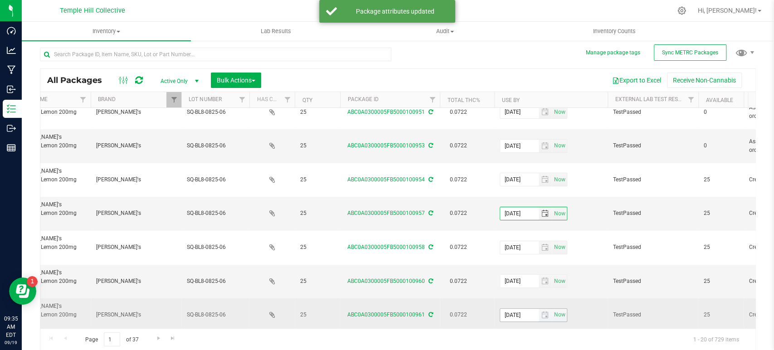
scroll to position [151, 287]
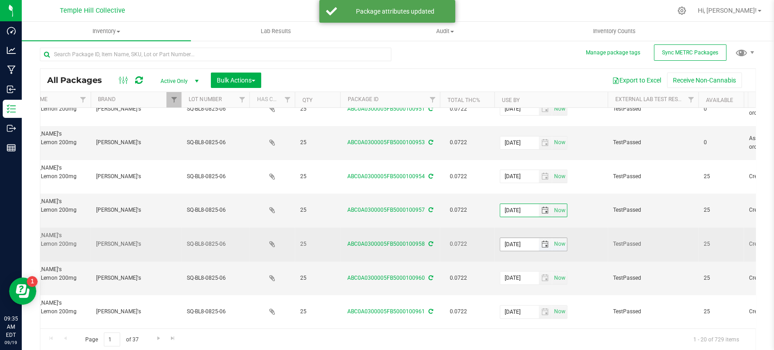
type input "2026-08-15"
drag, startPoint x: 532, startPoint y: 170, endPoint x: 477, endPoint y: 170, distance: 54.9
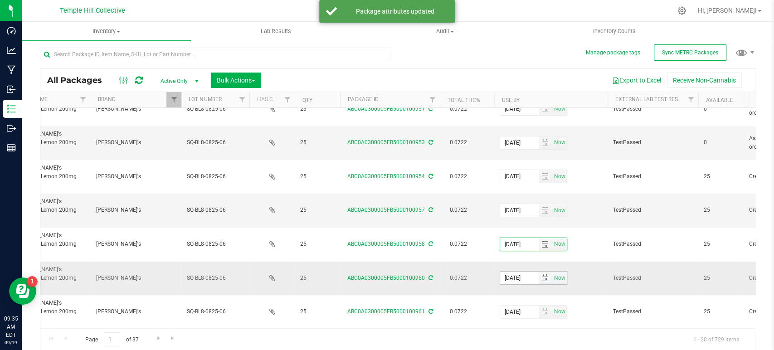
type input "2026-08-15"
drag, startPoint x: 535, startPoint y: 195, endPoint x: 494, endPoint y: 197, distance: 40.4
click at [494, 262] on td "2025-08-15 Now" at bounding box center [550, 279] width 113 height 34
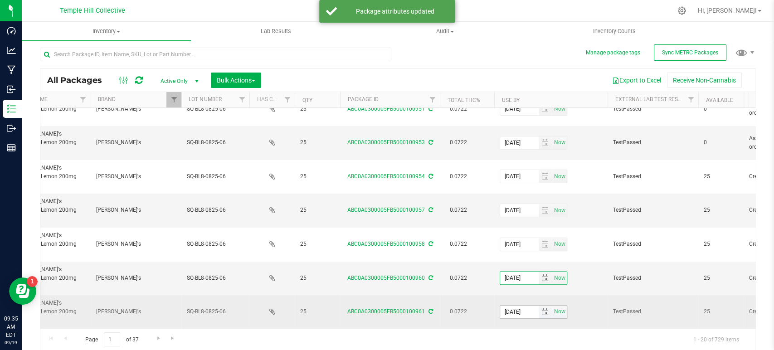
type input "2026-08-15"
drag, startPoint x: 535, startPoint y: 217, endPoint x: 471, endPoint y: 217, distance: 63.9
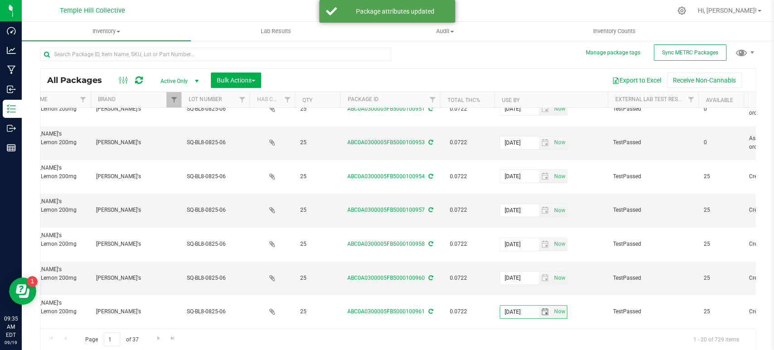
type input "2026-08-15"
drag, startPoint x: 534, startPoint y: 241, endPoint x: 472, endPoint y: 242, distance: 62.1
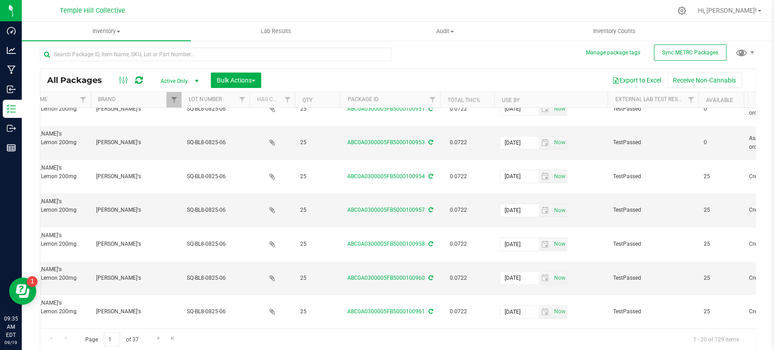
type input "2026-08-15"
drag, startPoint x: 534, startPoint y: 271, endPoint x: 498, endPoint y: 271, distance: 35.4
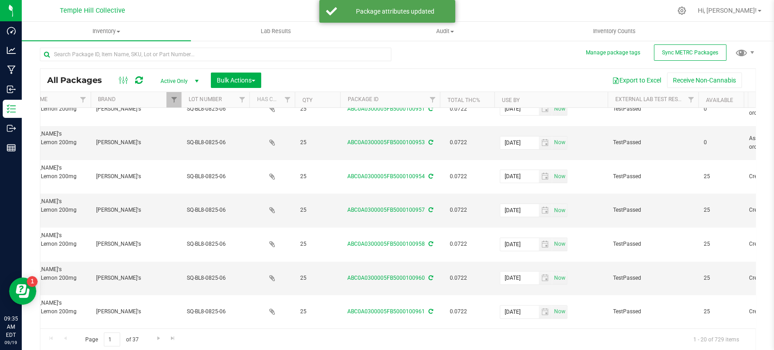
type input "2026-08-15"
drag, startPoint x: 534, startPoint y: 296, endPoint x: 476, endPoint y: 292, distance: 58.2
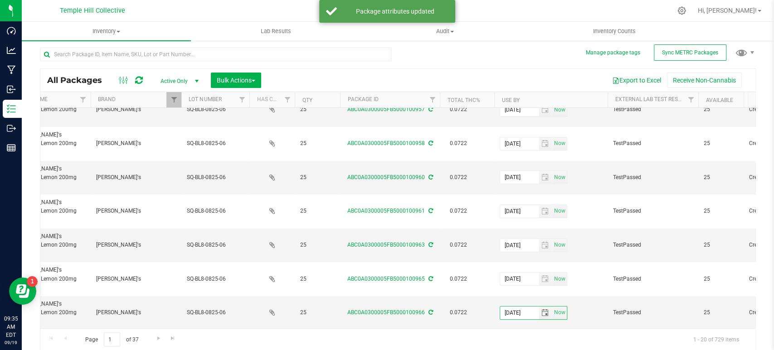
type input "2026-08-15"
drag, startPoint x: 534, startPoint y: 224, endPoint x: 493, endPoint y: 222, distance: 40.4
type input "2026-08-15"
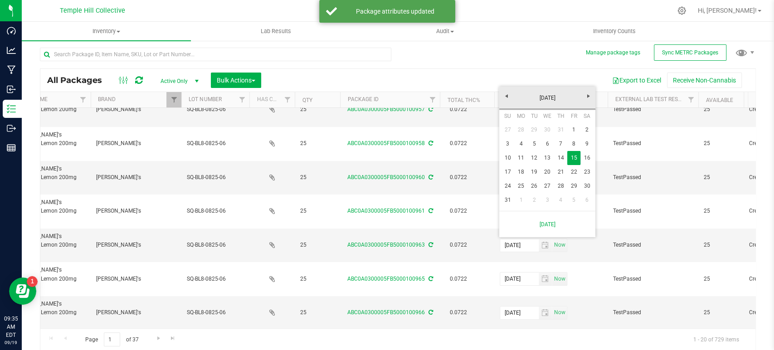
drag, startPoint x: 533, startPoint y: 244, endPoint x: 494, endPoint y: 244, distance: 39.0
type input "2026-08-15"
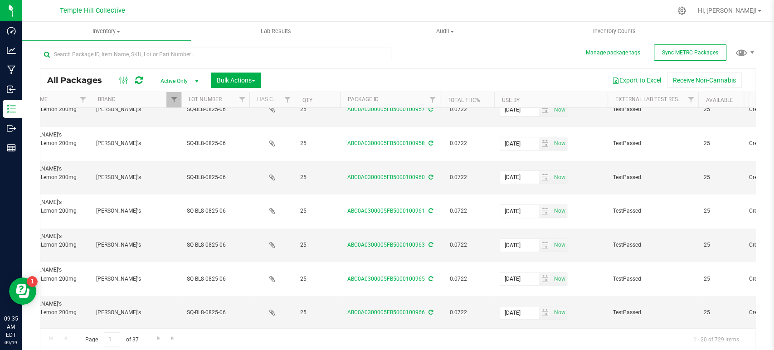
drag, startPoint x: 514, startPoint y: 269, endPoint x: 503, endPoint y: 269, distance: 10.4
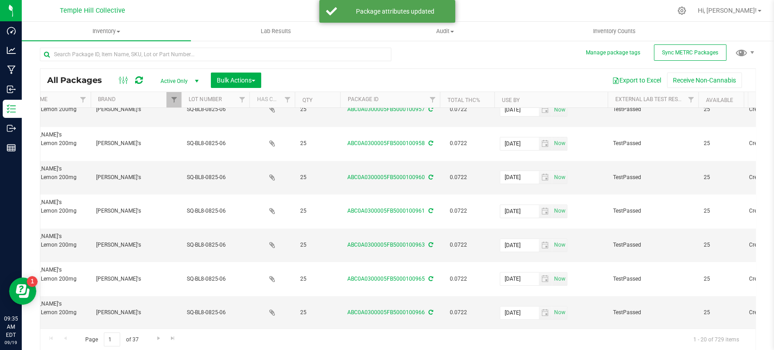
type input "2026-08-15"
drag, startPoint x: 535, startPoint y: 294, endPoint x: 490, endPoint y: 293, distance: 44.9
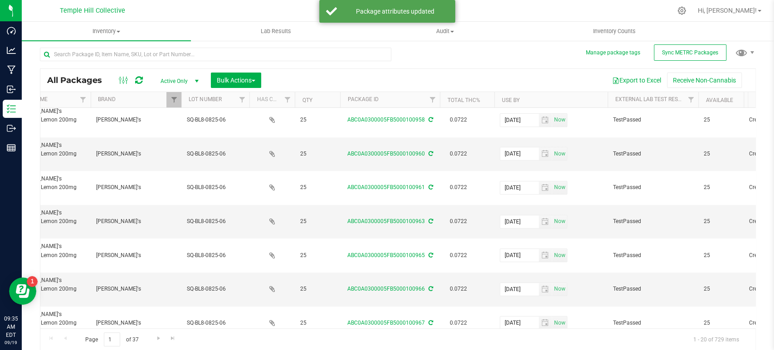
scroll to position [287, 287]
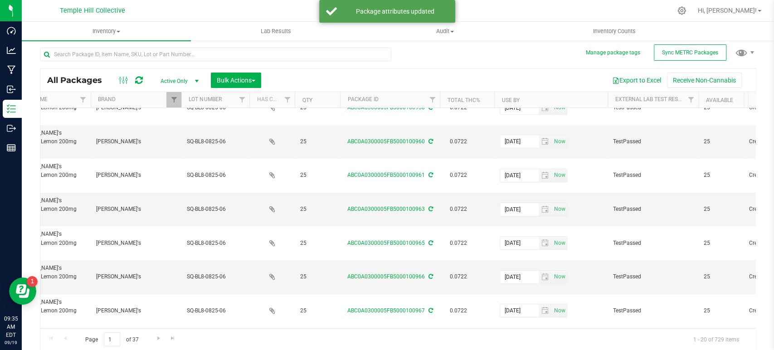
type input "2026-08-15"
drag, startPoint x: 533, startPoint y: 282, endPoint x: 480, endPoint y: 282, distance: 53.1
type input "2026-08-15"
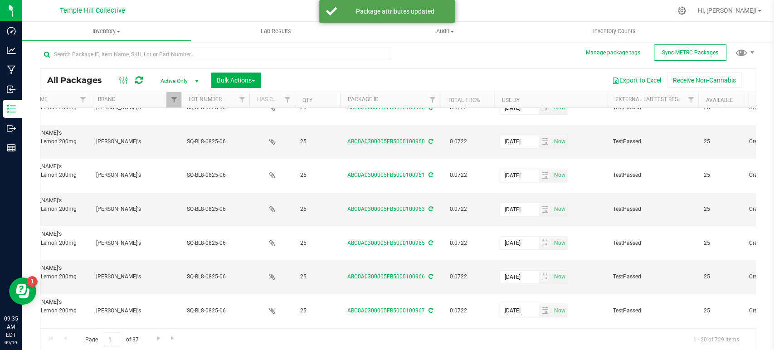
type input "2026-08-15"
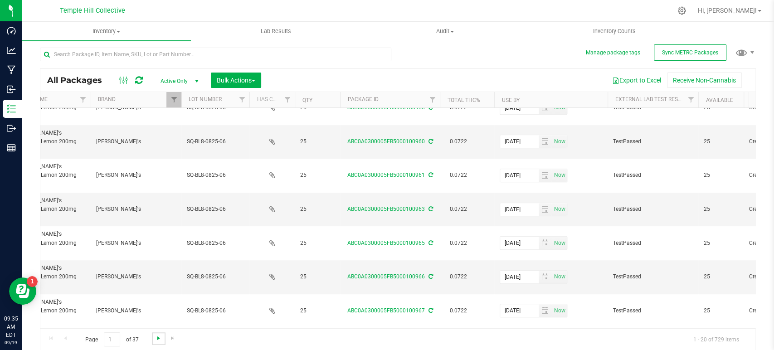
click at [159, 339] on span "Go to the next page" at bounding box center [158, 338] width 7 height 7
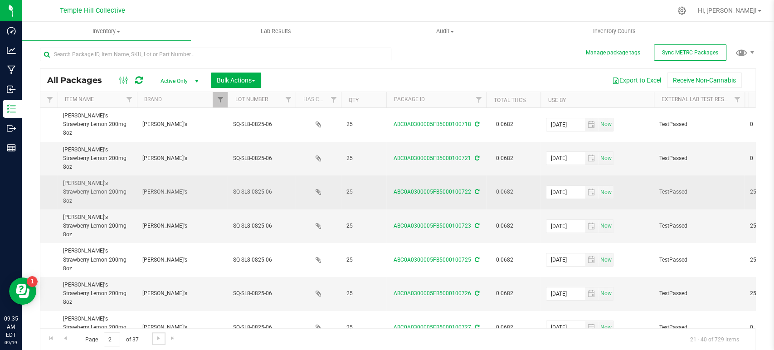
scroll to position [0, 242]
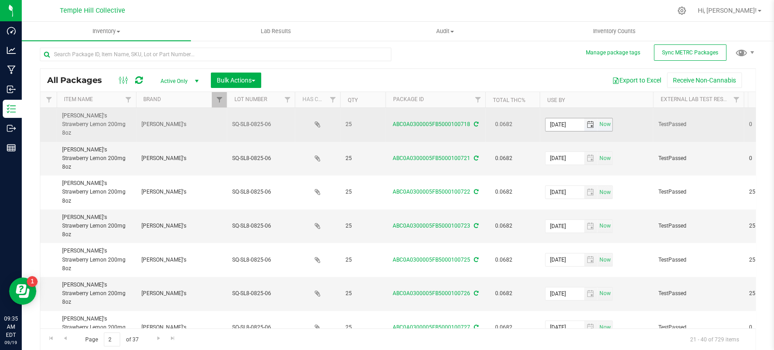
click at [561, 119] on input "2025-08-15" at bounding box center [564, 124] width 39 height 13
drag, startPoint x: 580, startPoint y: 122, endPoint x: 539, endPoint y: 122, distance: 41.3
click at [540, 122] on td "2026-08-15 Now" at bounding box center [596, 125] width 113 height 34
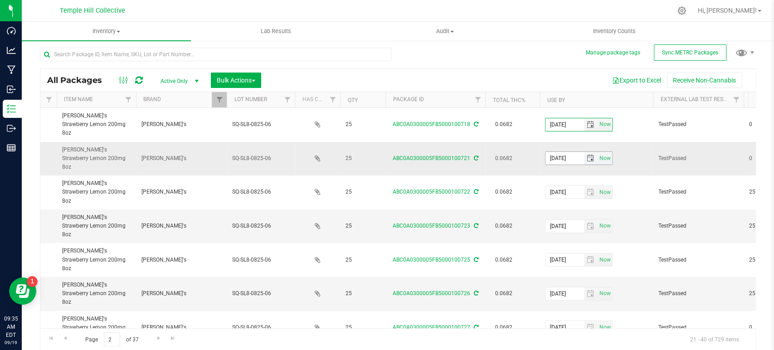
type input "2026-08-15"
drag, startPoint x: 579, startPoint y: 145, endPoint x: 543, endPoint y: 148, distance: 35.9
click at [543, 148] on td "2025-08-15 Now" at bounding box center [596, 159] width 113 height 34
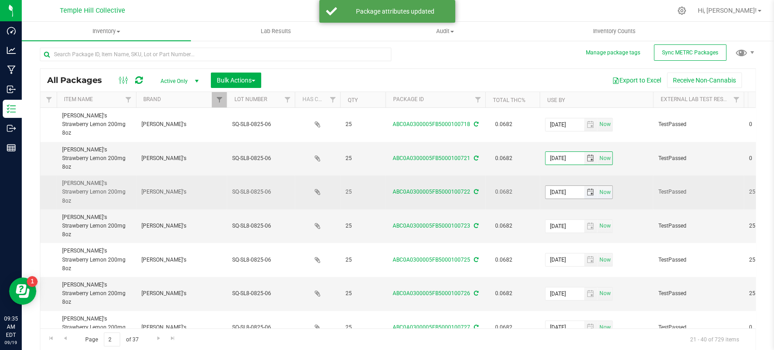
type input "2026-08-15"
drag, startPoint x: 578, startPoint y: 171, endPoint x: 539, endPoint y: 171, distance: 39.4
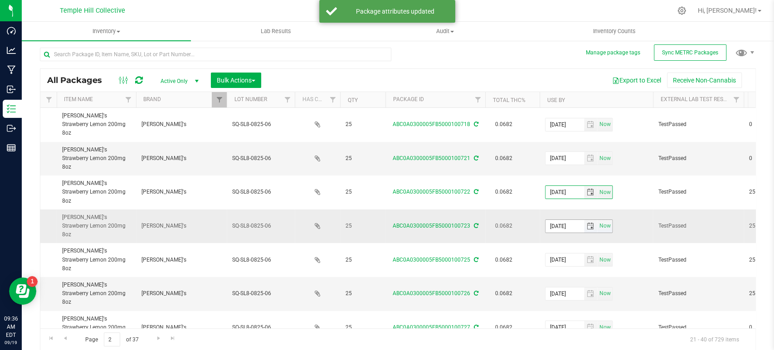
type input "2026-08-15"
drag, startPoint x: 581, startPoint y: 194, endPoint x: 522, endPoint y: 195, distance: 58.9
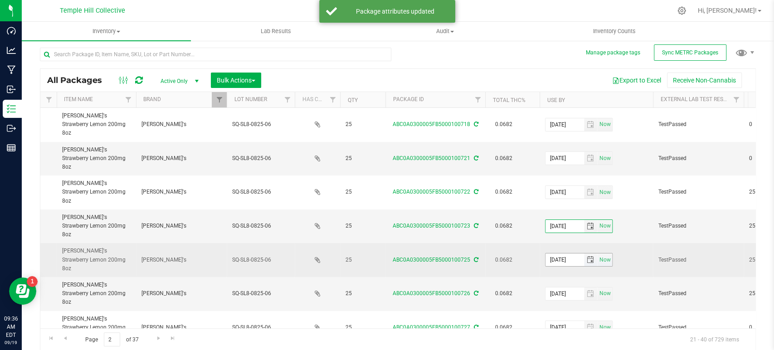
type input "2026-08-15"
drag, startPoint x: 578, startPoint y: 220, endPoint x: 537, endPoint y: 222, distance: 40.9
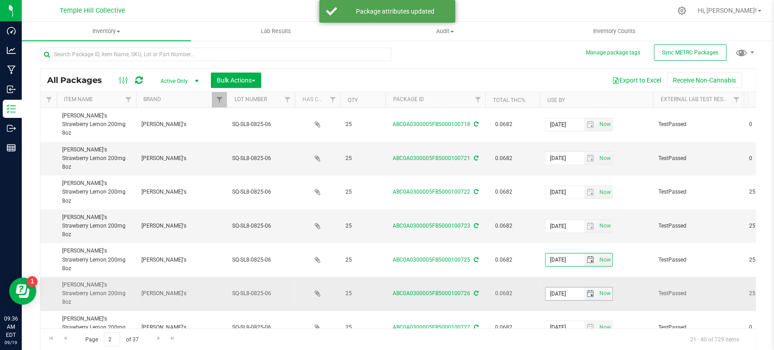
type input "2026-08-15"
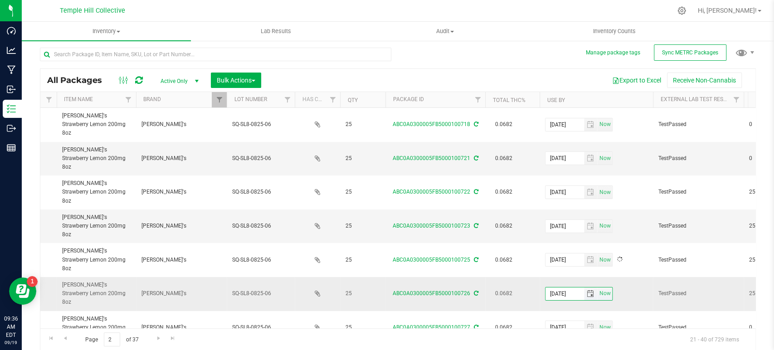
drag, startPoint x: 578, startPoint y: 246, endPoint x: 535, endPoint y: 246, distance: 42.6
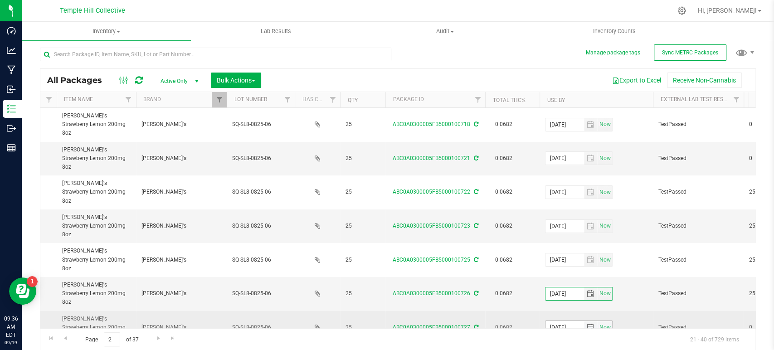
type input "2026-08-15"
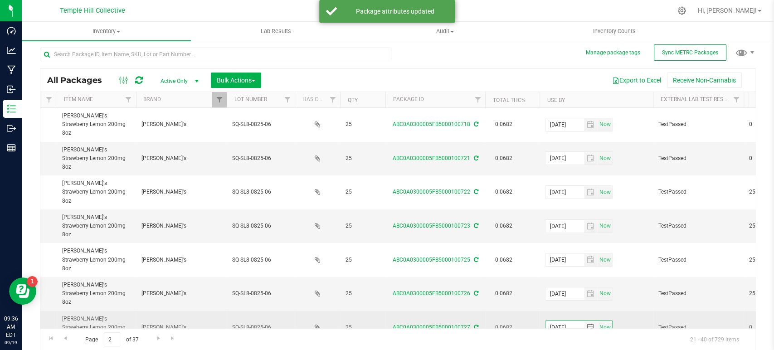
drag, startPoint x: 577, startPoint y: 269, endPoint x: 547, endPoint y: 270, distance: 29.5
click at [547, 321] on input "2025-08-15" at bounding box center [564, 327] width 39 height 13
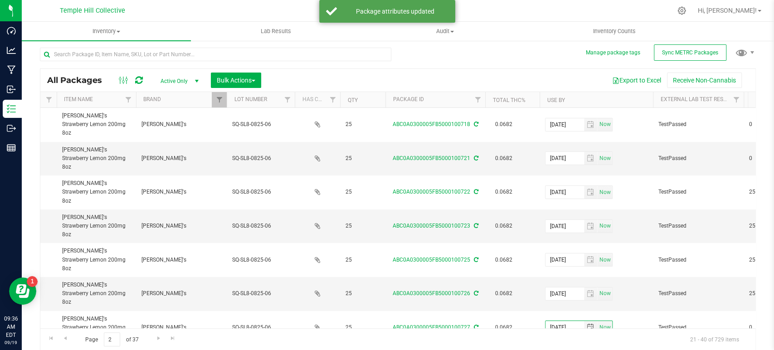
type input "2026-08-15"
drag, startPoint x: 580, startPoint y: 297, endPoint x: 540, endPoint y: 298, distance: 39.5
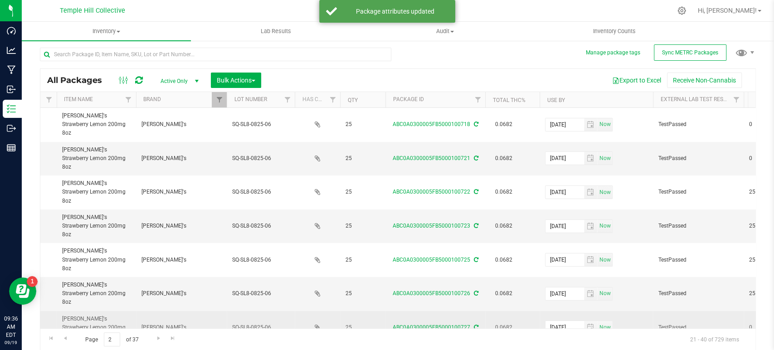
type input "2026-08-15"
click at [634, 311] on td "2026-08-15 Now" at bounding box center [596, 328] width 113 height 34
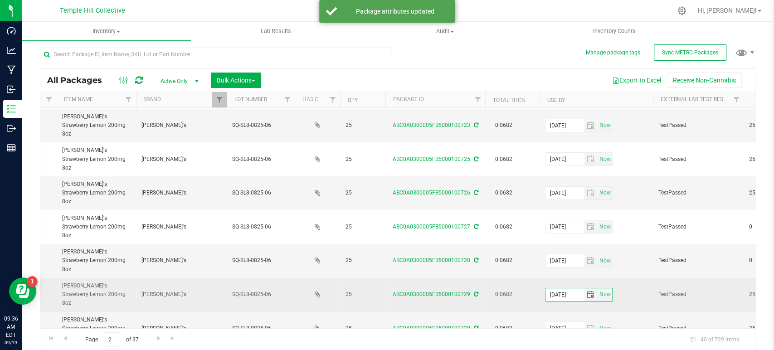
drag, startPoint x: 580, startPoint y: 220, endPoint x: 533, endPoint y: 220, distance: 47.2
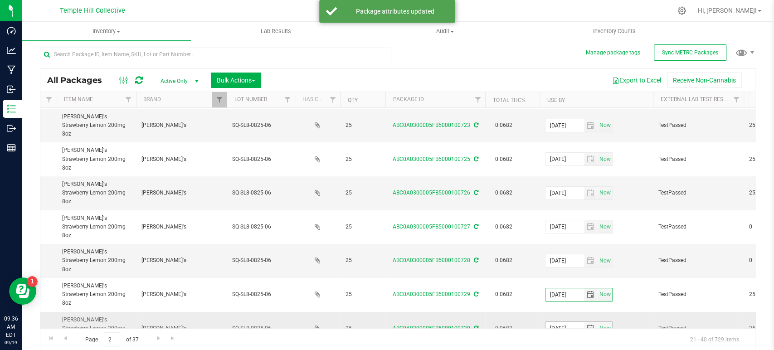
type input "2026-08-15"
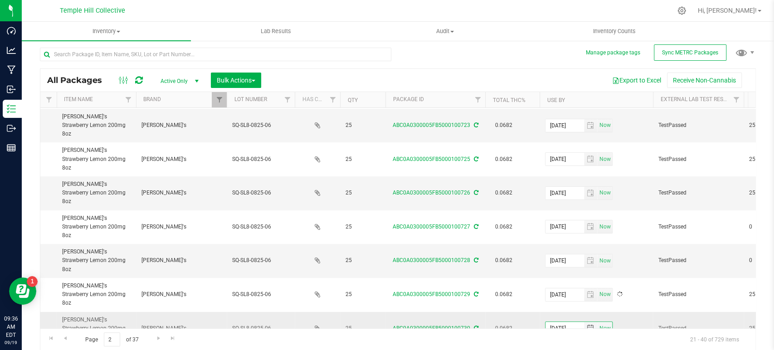
drag, startPoint x: 580, startPoint y: 245, endPoint x: 541, endPoint y: 244, distance: 38.1
click at [541, 312] on td "2025-08-15 Now" at bounding box center [596, 329] width 113 height 34
type input "2026-08-15"
click at [648, 312] on td "2026-08-15 Now" at bounding box center [596, 329] width 113 height 34
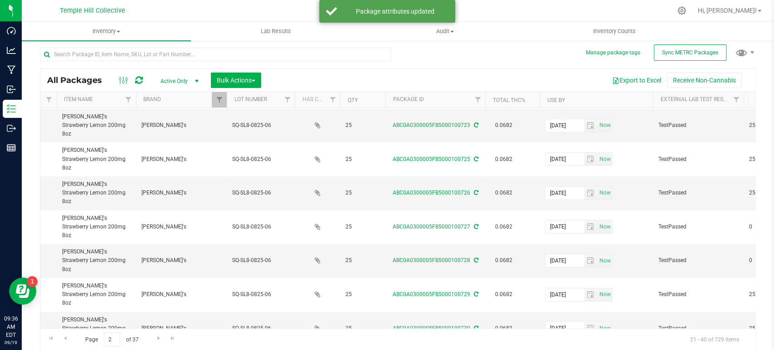
scroll to position [201, 242]
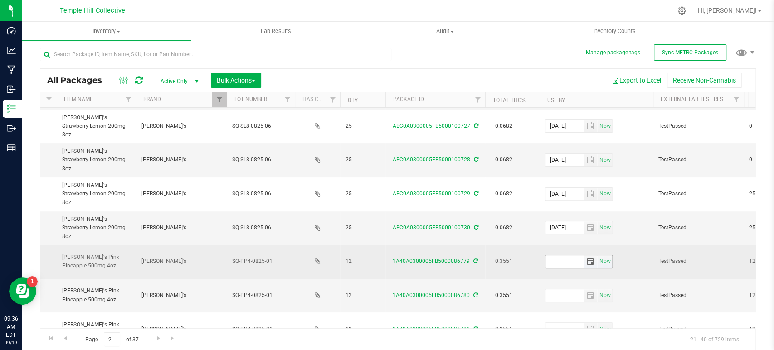
click at [563, 255] on input "text" at bounding box center [564, 261] width 39 height 13
drag, startPoint x: 577, startPoint y: 170, endPoint x: 537, endPoint y: 175, distance: 40.6
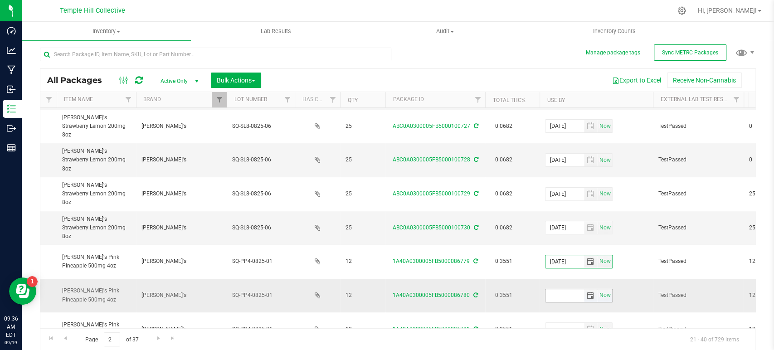
type input "2026-08-07"
click at [563, 289] on input "text" at bounding box center [564, 295] width 39 height 13
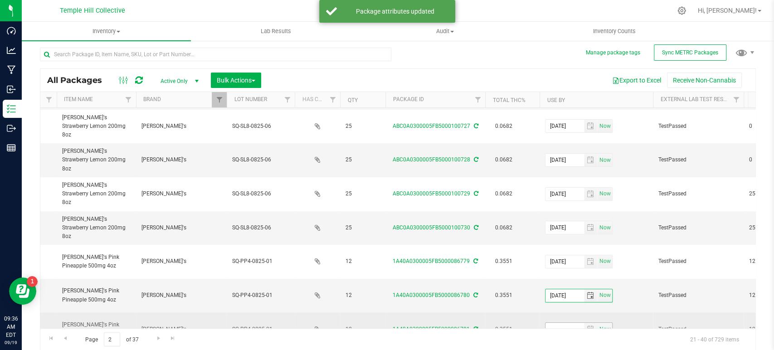
type input "2026-08-07"
click at [563, 323] on input "text" at bounding box center [564, 329] width 39 height 13
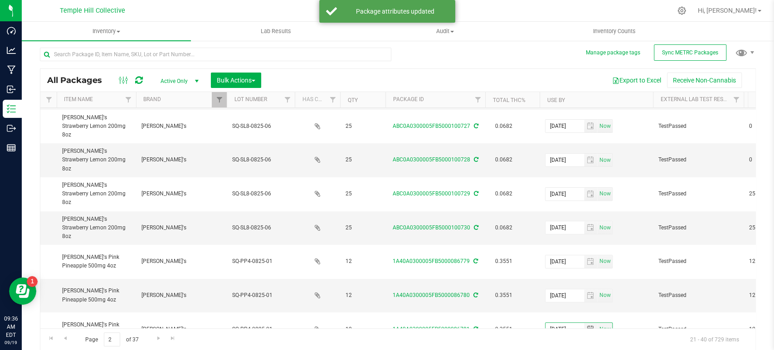
type input "2026-08-07"
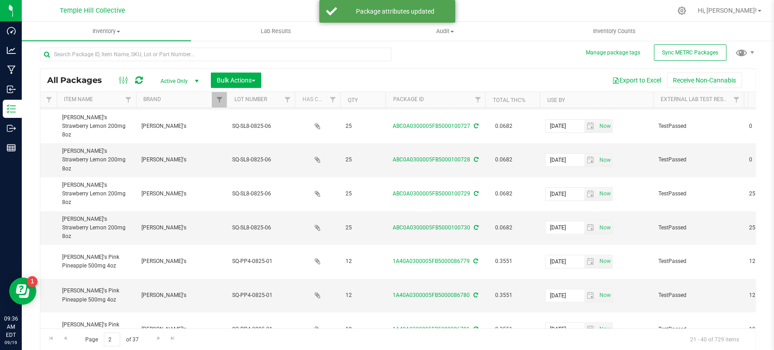
type input "2026-08-07"
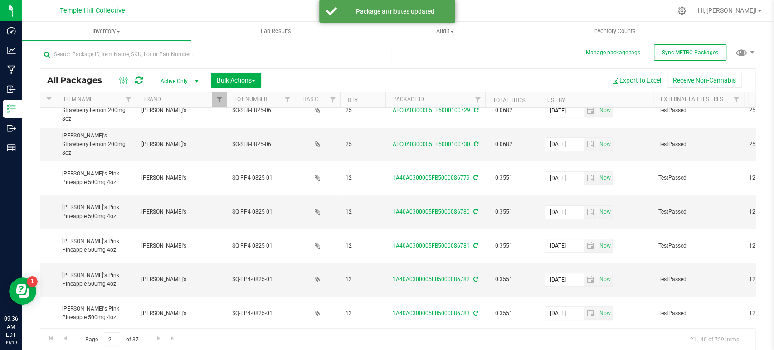
scroll to position [287, 242]
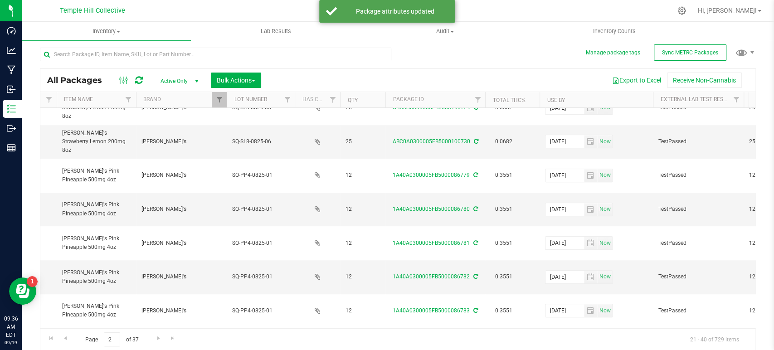
type input "2026-08-07"
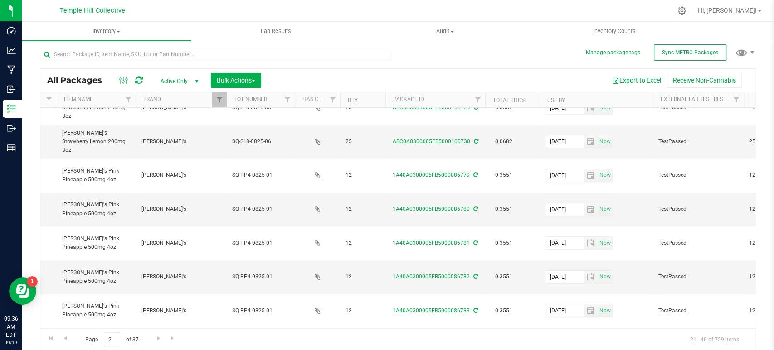
type input "2026-08-07"
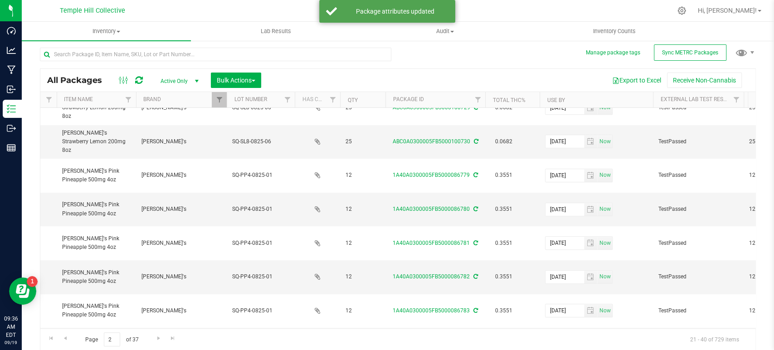
click at [155, 337] on span "Go to the next page" at bounding box center [158, 338] width 7 height 7
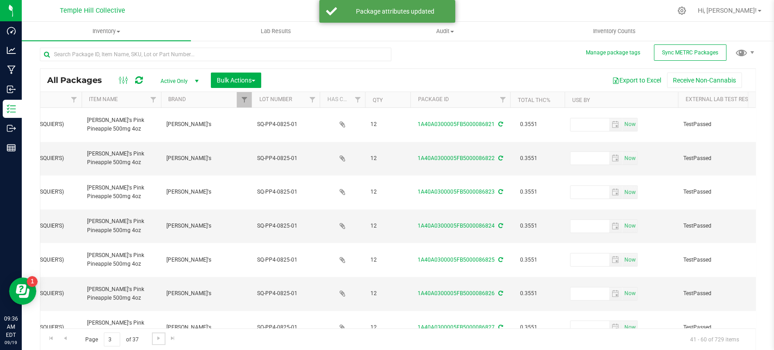
scroll to position [0, 218]
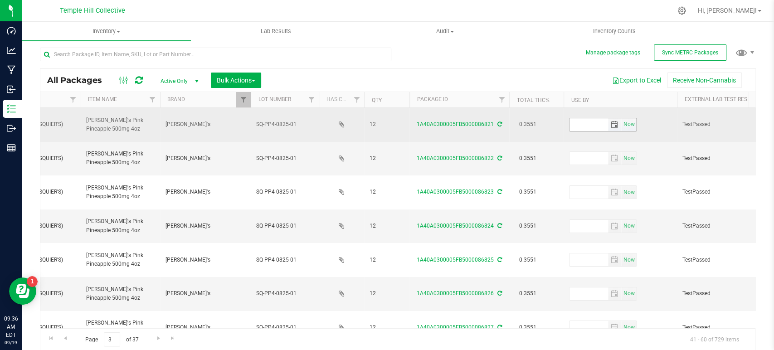
click at [570, 122] on input "text" at bounding box center [589, 124] width 39 height 13
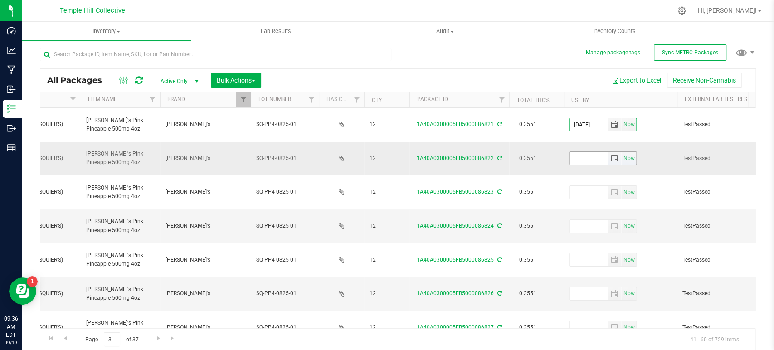
type input "2026-08-07"
click at [581, 152] on input "text" at bounding box center [589, 158] width 39 height 13
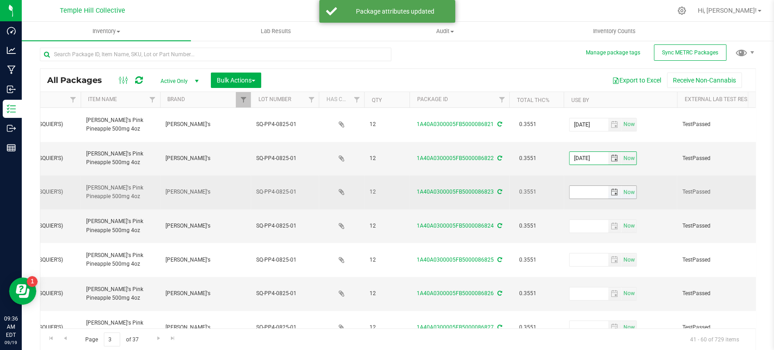
type input "2026-08-07"
click at [578, 186] on input "text" at bounding box center [589, 192] width 39 height 13
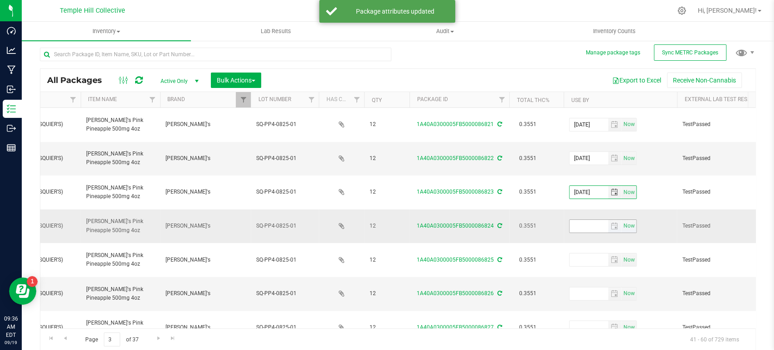
type input "2026-08-07"
click at [577, 220] on input "text" at bounding box center [589, 226] width 39 height 13
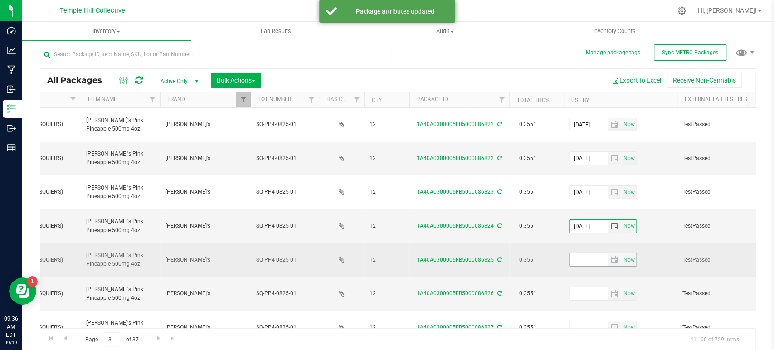
type input "2026-08-07"
click at [580, 253] on input "text" at bounding box center [589, 259] width 39 height 13
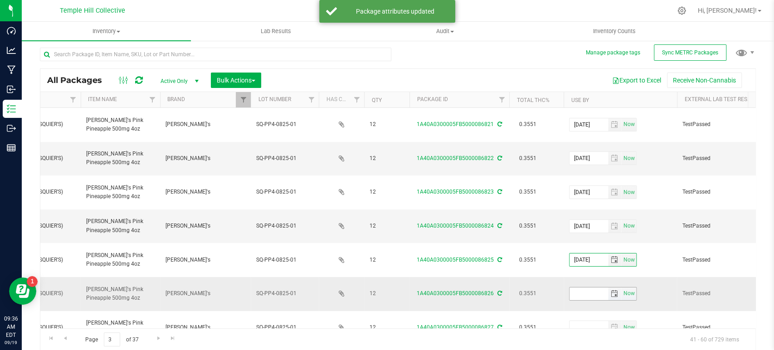
type input "2026-08-07"
click at [575, 287] on input "text" at bounding box center [589, 293] width 39 height 13
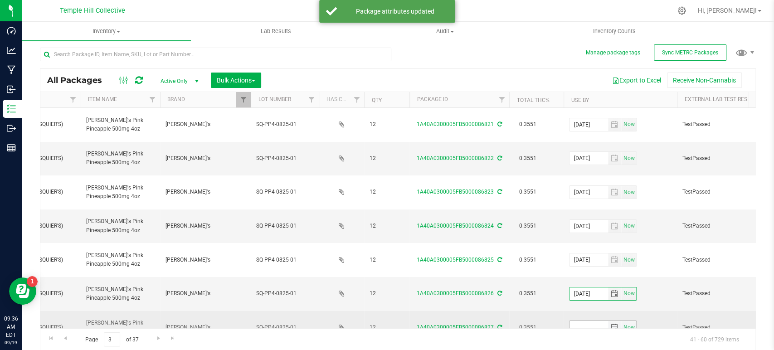
type input "2026-08-07"
click at [574, 321] on input "text" at bounding box center [589, 327] width 39 height 13
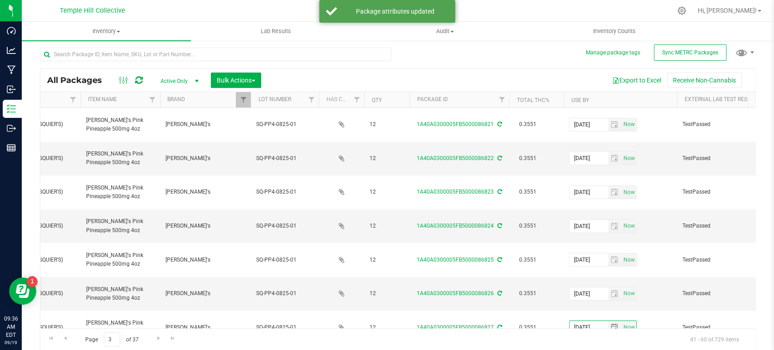
type input "2026-08-07"
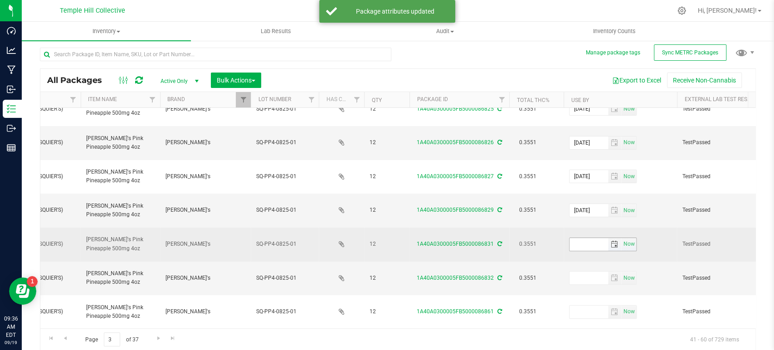
click at [581, 238] on input "text" at bounding box center [589, 244] width 39 height 13
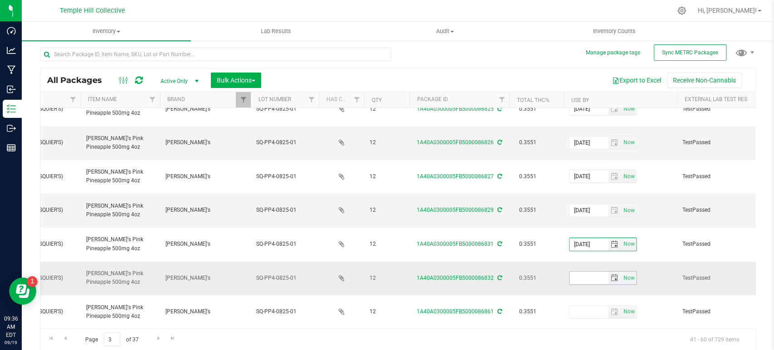
type input "2026-08-07"
click at [584, 272] on input "text" at bounding box center [589, 278] width 39 height 13
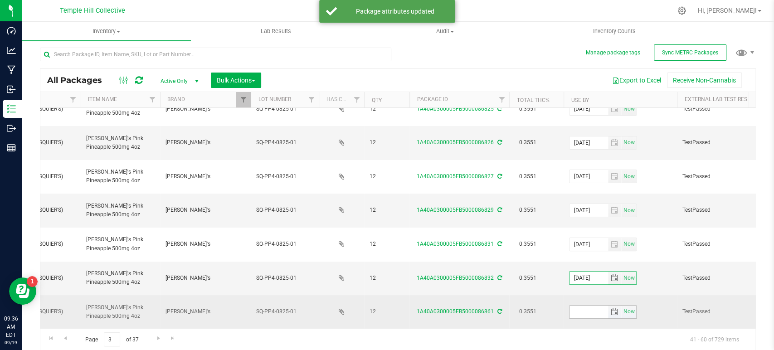
type input "2026-08-07"
click at [584, 306] on input "text" at bounding box center [589, 312] width 39 height 13
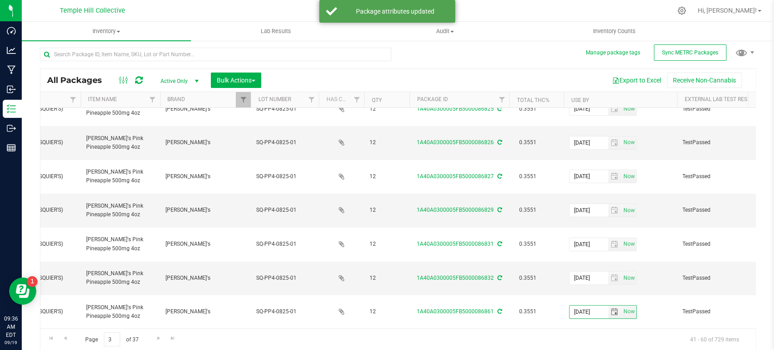
type input "2026-08-07"
click at [585, 340] on input "text" at bounding box center [589, 346] width 39 height 13
type input "2026-08-07"
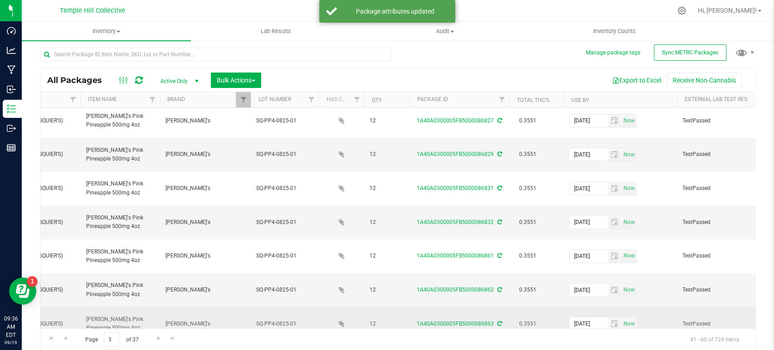
scroll to position [287, 218]
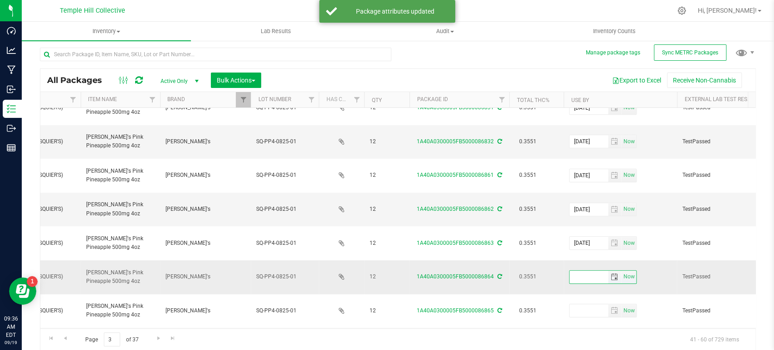
click at [583, 271] on input "text" at bounding box center [589, 277] width 39 height 13
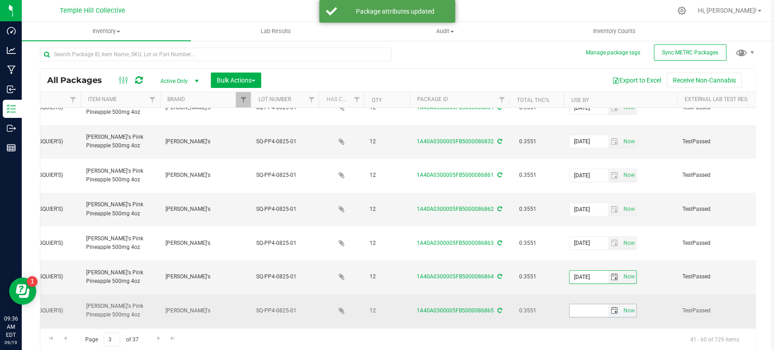
type input "2026-08-07"
click at [583, 304] on input "text" at bounding box center [589, 310] width 39 height 13
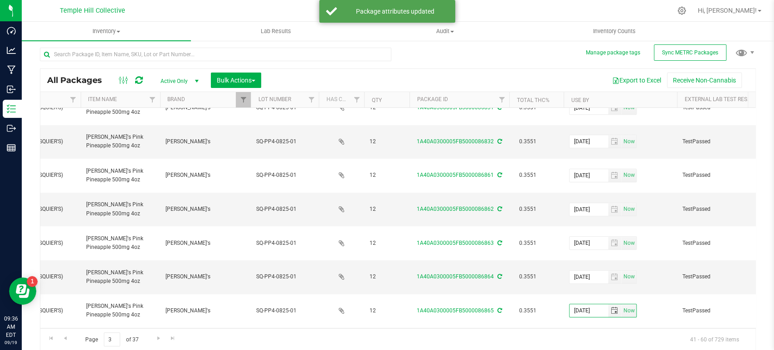
type input "2026-08-07"
click at [580, 338] on input "text" at bounding box center [589, 344] width 39 height 13
type input "2026-08-07"
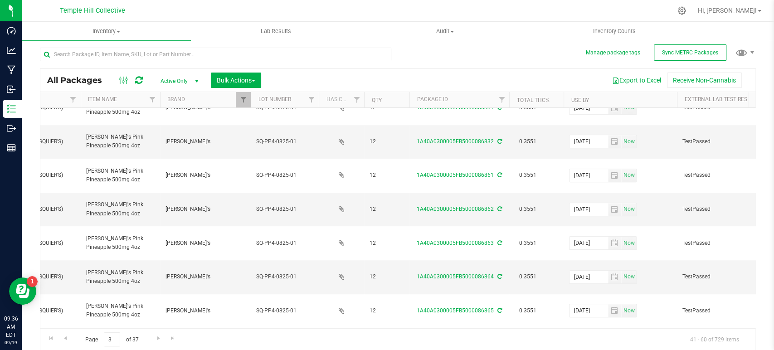
type input "2026-08-07"
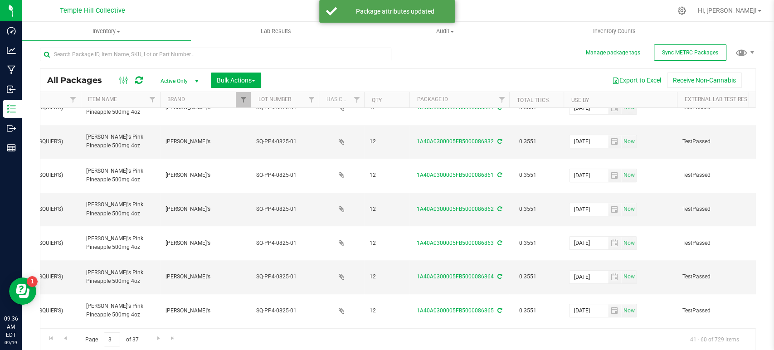
type input "2026-08-07"
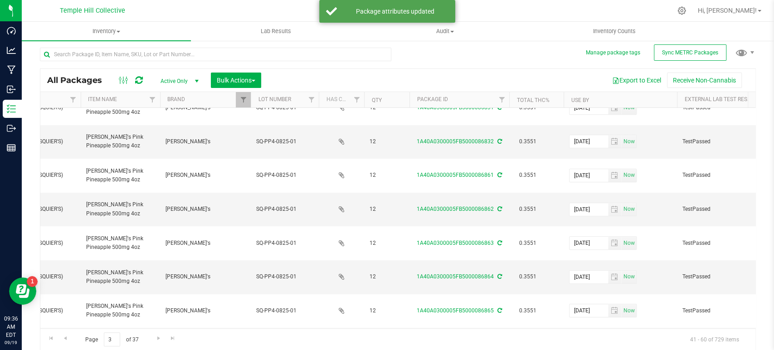
type input "2026-08-07"
click at [159, 337] on span "Go to the next page" at bounding box center [158, 338] width 7 height 7
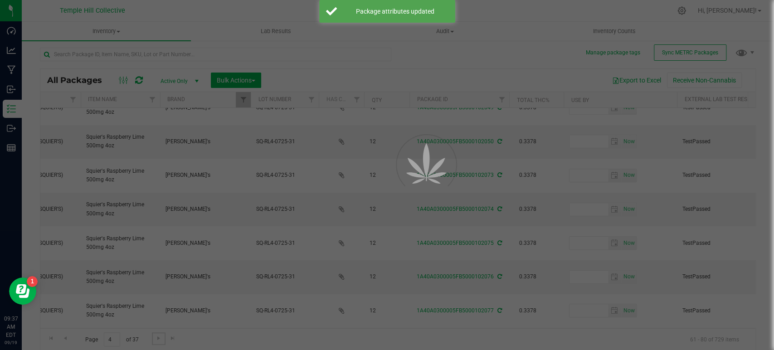
scroll to position [0, 0]
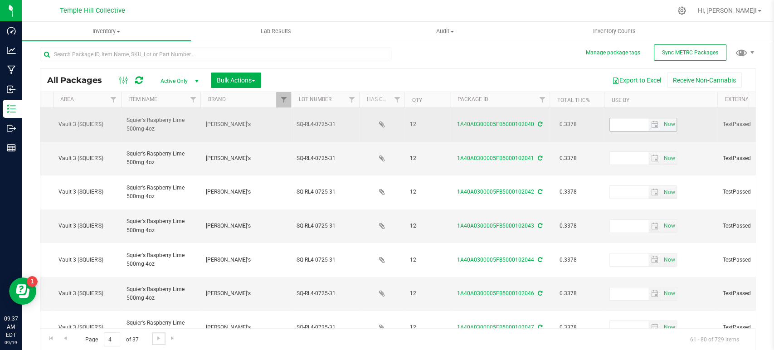
scroll to position [0, 182]
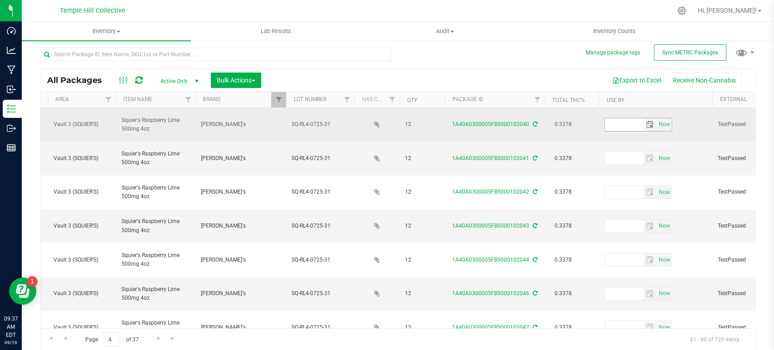
click at [622, 121] on input "text" at bounding box center [624, 124] width 39 height 13
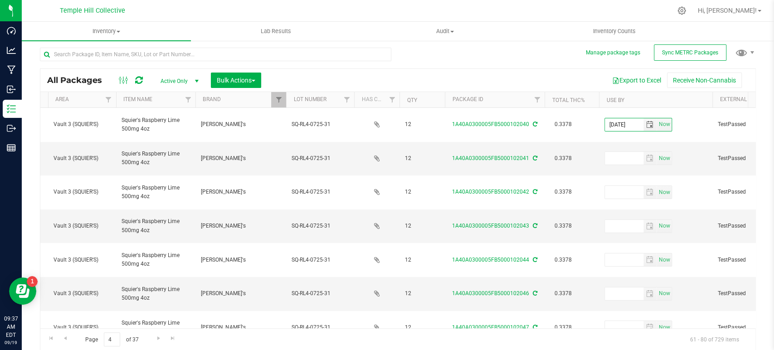
type input "2026-08-07"
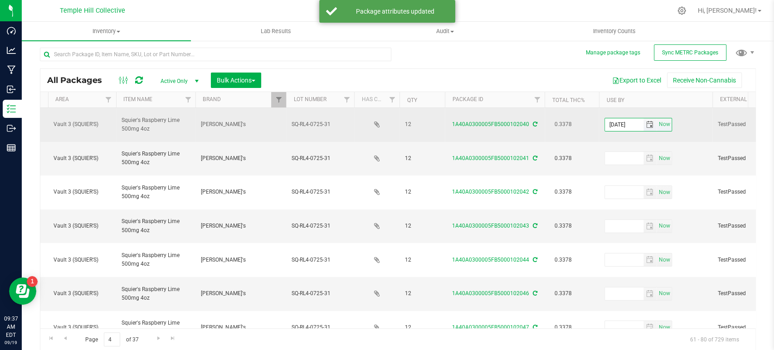
drag, startPoint x: 627, startPoint y: 118, endPoint x: 612, endPoint y: 119, distance: 15.0
click at [612, 119] on input "2026-08-07" at bounding box center [624, 124] width 39 height 13
click at [637, 120] on input "2026-08-07" at bounding box center [624, 124] width 39 height 13
drag, startPoint x: 624, startPoint y: 120, endPoint x: 590, endPoint y: 121, distance: 34.0
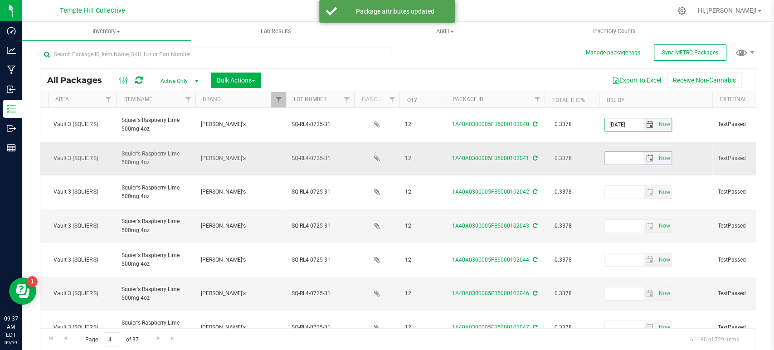
click at [625, 152] on input "text" at bounding box center [624, 158] width 39 height 13
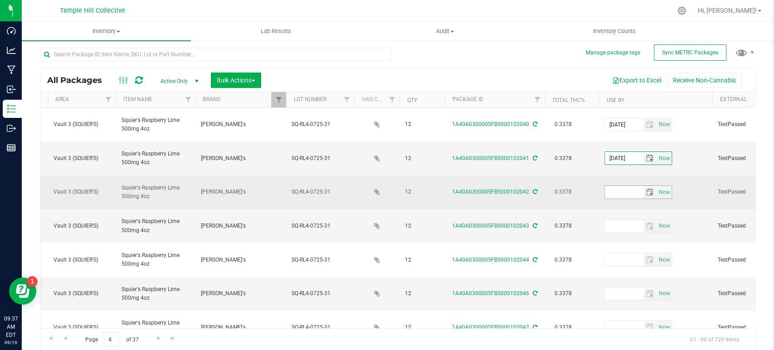
type input "2026-08-07"
click at [622, 186] on input "text" at bounding box center [624, 192] width 39 height 13
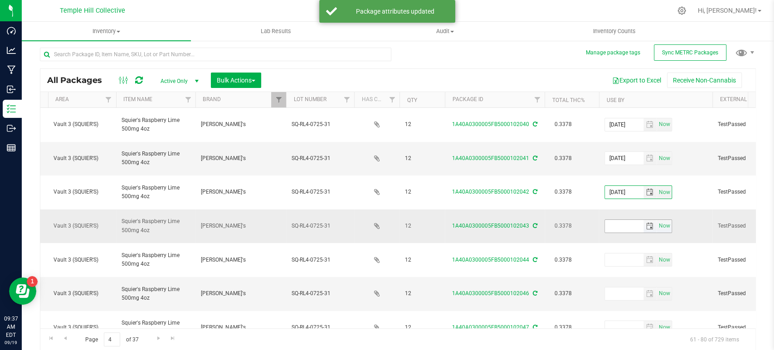
type input "2026-08-07"
click at [624, 219] on span "Now" at bounding box center [638, 226] width 68 height 14
click at [628, 220] on input "text" at bounding box center [624, 226] width 39 height 13
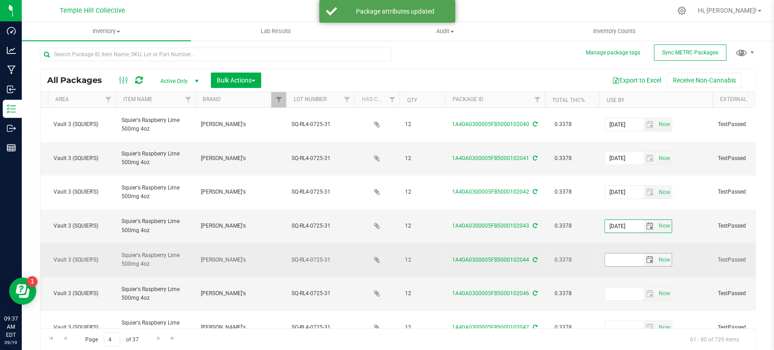
type input "2026-08-07"
click at [624, 253] on input "text" at bounding box center [624, 259] width 39 height 13
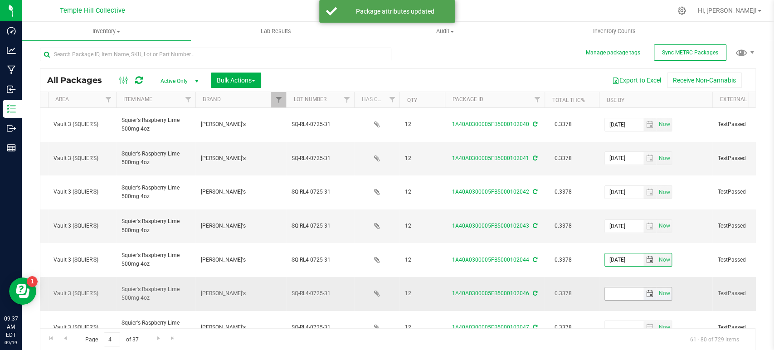
type input "2026-08-07"
click at [622, 287] on input "text" at bounding box center [624, 293] width 39 height 13
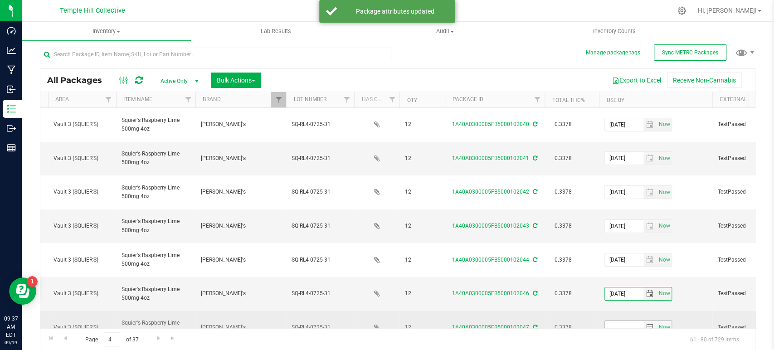
type input "2026-08-07"
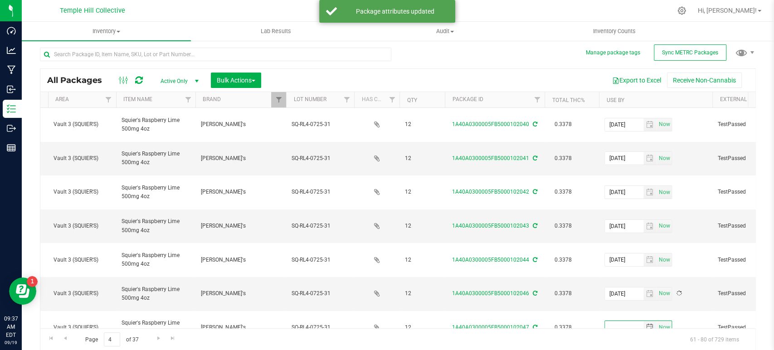
drag, startPoint x: 620, startPoint y: 271, endPoint x: 625, endPoint y: 298, distance: 27.7
click at [620, 321] on input "text" at bounding box center [624, 327] width 39 height 13
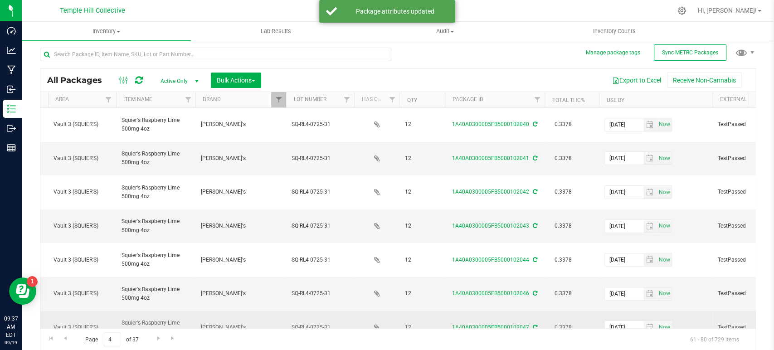
click at [595, 311] on td "0.3378" at bounding box center [572, 328] width 54 height 34
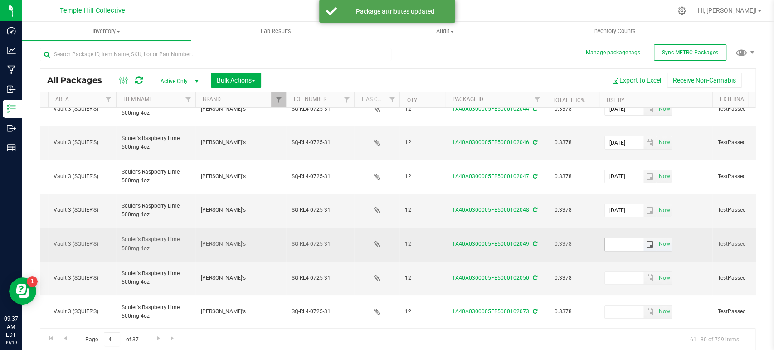
click at [625, 238] on input "text" at bounding box center [624, 244] width 39 height 13
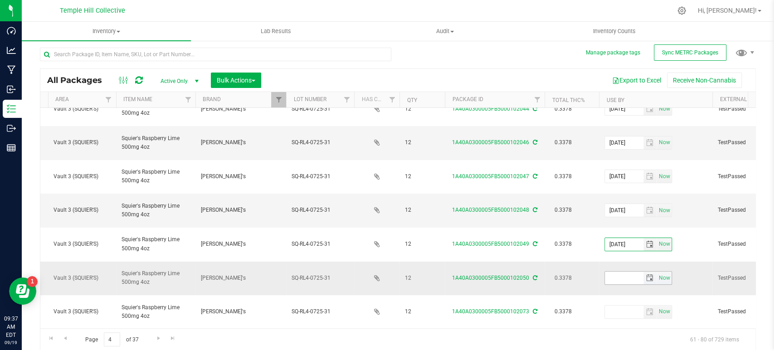
click at [626, 272] on input "text" at bounding box center [624, 278] width 39 height 13
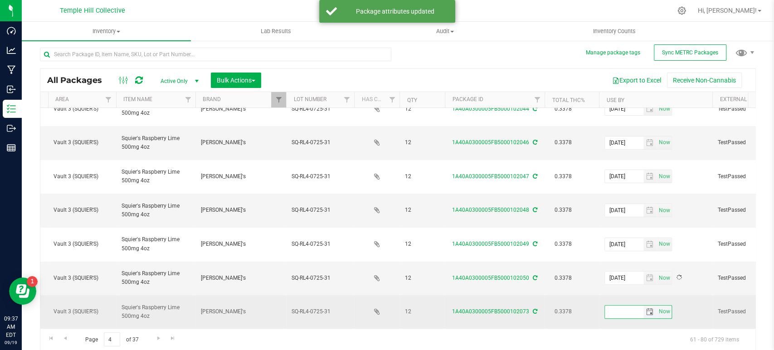
click at [624, 306] on input "text" at bounding box center [624, 312] width 39 height 13
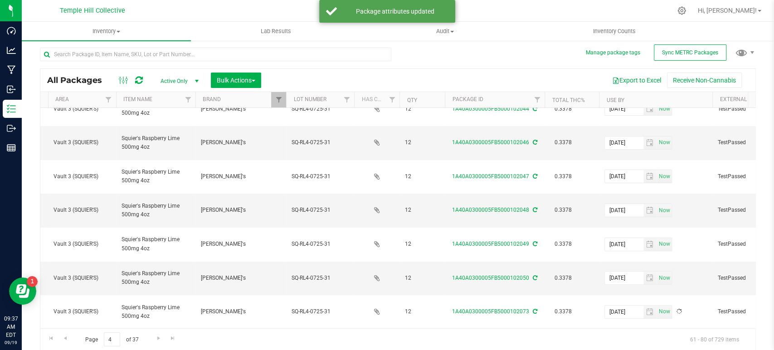
click at [621, 340] on input "text" at bounding box center [624, 346] width 39 height 13
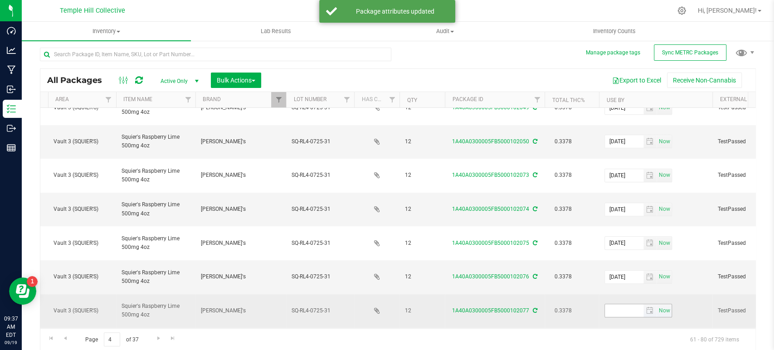
click at [618, 304] on input "text" at bounding box center [624, 310] width 39 height 13
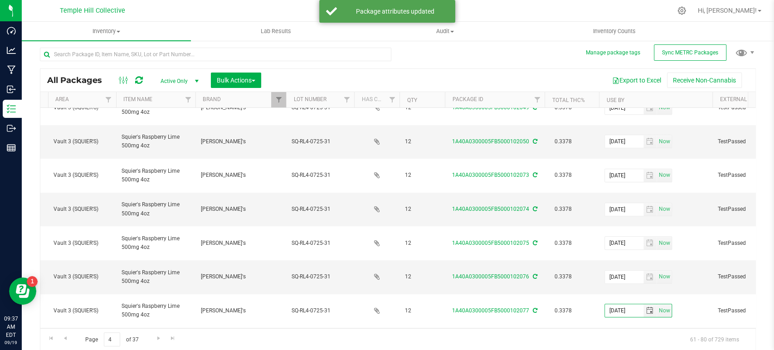
click at [618, 338] on input "text" at bounding box center [624, 344] width 39 height 13
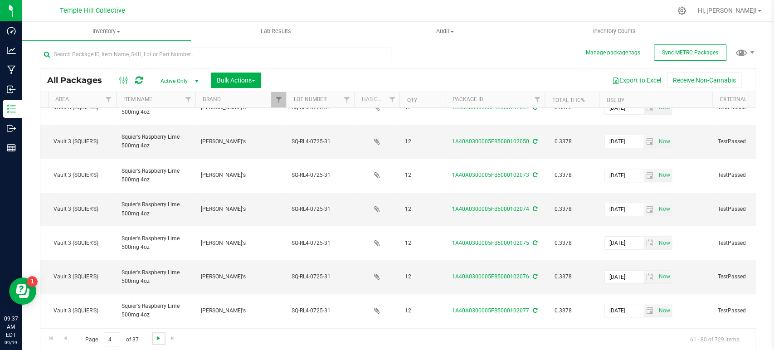
click at [156, 339] on span "Go to the next page" at bounding box center [158, 338] width 7 height 7
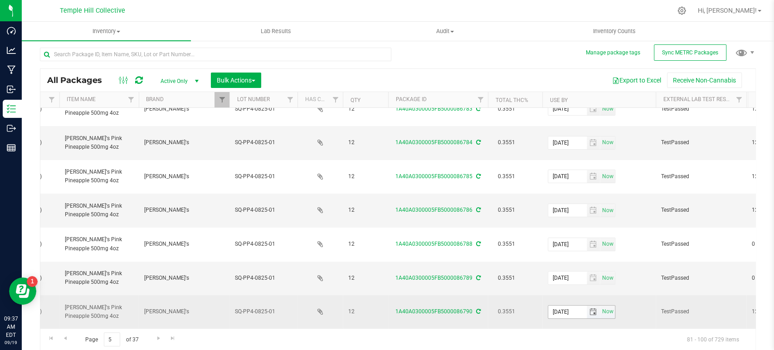
click at [562, 306] on input "2025-08-07" at bounding box center [567, 312] width 39 height 13
drag, startPoint x: 584, startPoint y: 220, endPoint x: 540, endPoint y: 222, distance: 44.0
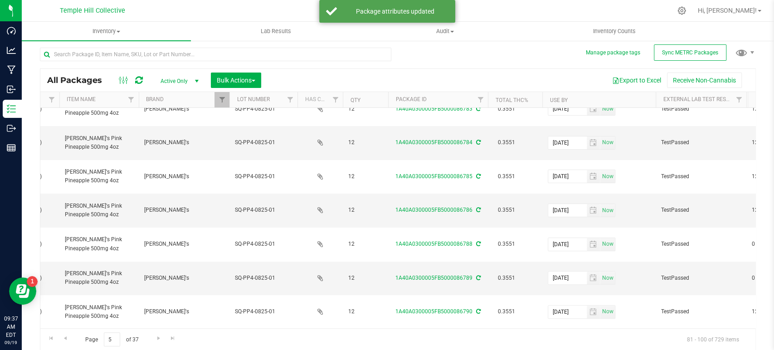
drag, startPoint x: 581, startPoint y: 245, endPoint x: 536, endPoint y: 245, distance: 44.9
drag, startPoint x: 581, startPoint y: 267, endPoint x: 539, endPoint y: 269, distance: 42.2
drag, startPoint x: 582, startPoint y: 293, endPoint x: 534, endPoint y: 298, distance: 48.3
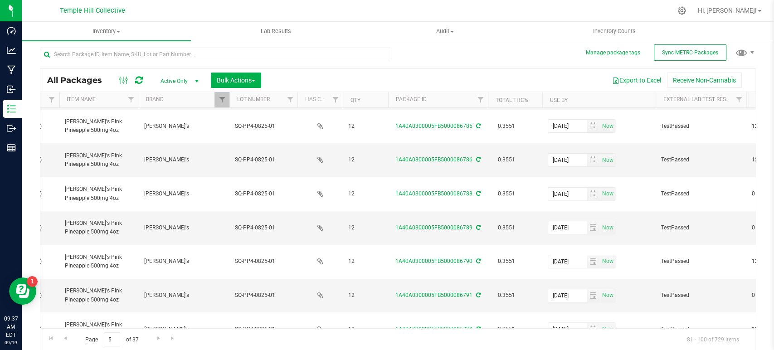
drag, startPoint x: 580, startPoint y: 270, endPoint x: 529, endPoint y: 271, distance: 51.3
drag, startPoint x: 582, startPoint y: 294, endPoint x: 531, endPoint y: 294, distance: 51.7
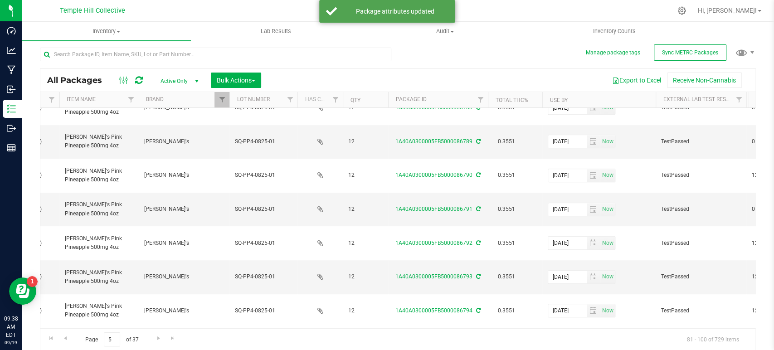
drag, startPoint x: 584, startPoint y: 233, endPoint x: 544, endPoint y: 234, distance: 39.5
drag, startPoint x: 582, startPoint y: 259, endPoint x: 537, endPoint y: 260, distance: 44.9
drag, startPoint x: 580, startPoint y: 281, endPoint x: 536, endPoint y: 282, distance: 43.5
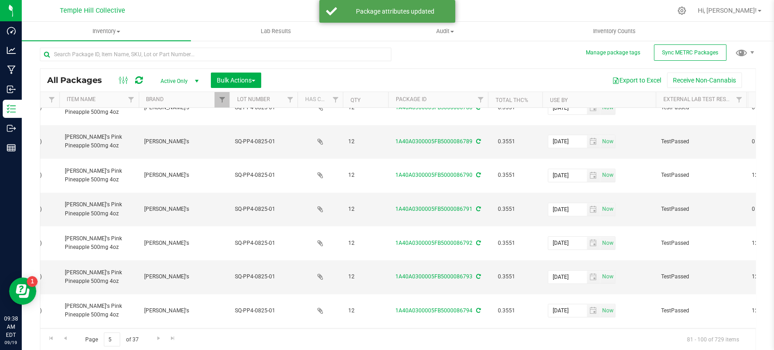
drag, startPoint x: 583, startPoint y: 309, endPoint x: 546, endPoint y: 310, distance: 36.8
click at [239, 340] on div "Page 5 of 37 81 - 100 of 729 items" at bounding box center [397, 339] width 715 height 22
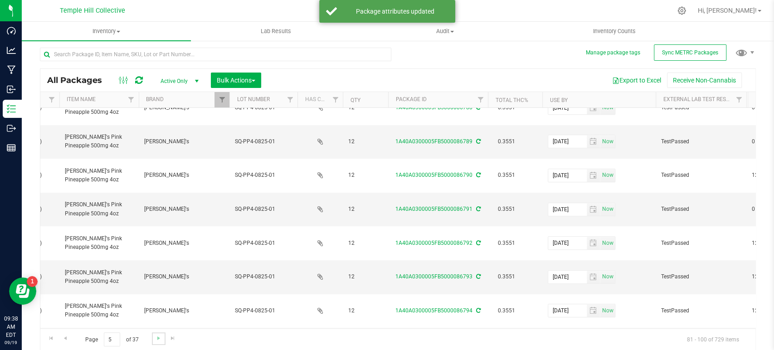
click at [162, 336] on link "Go to the next page" at bounding box center [158, 338] width 13 height 12
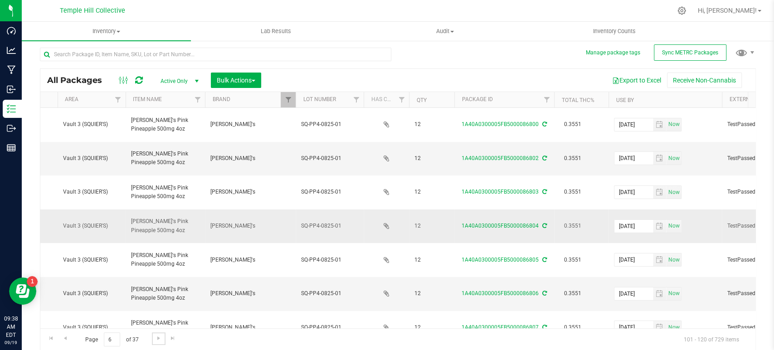
scroll to position [0, 176]
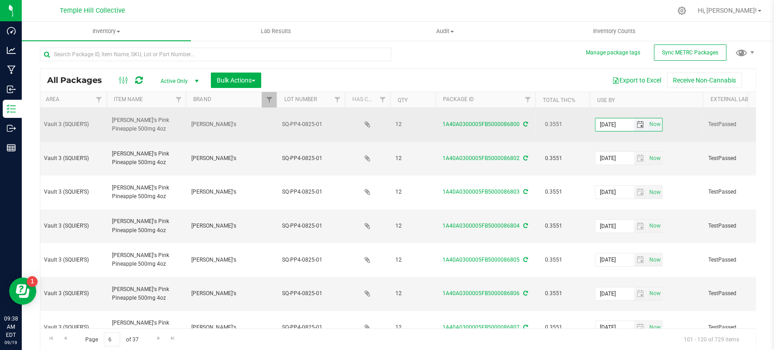
drag, startPoint x: 628, startPoint y: 119, endPoint x: 582, endPoint y: 122, distance: 45.9
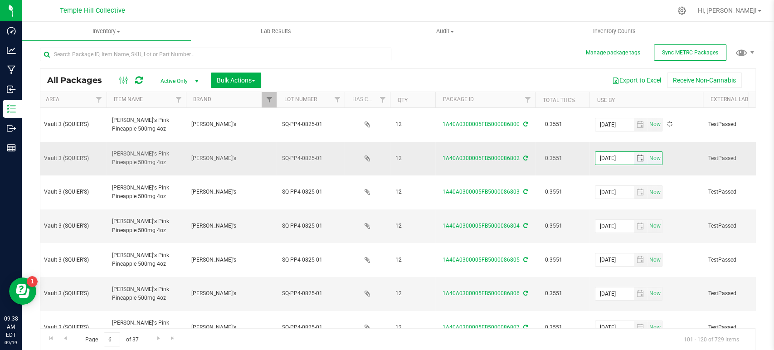
drag, startPoint x: 629, startPoint y: 146, endPoint x: 592, endPoint y: 147, distance: 37.6
click at [592, 147] on td "2025-08-07 Now" at bounding box center [645, 159] width 113 height 34
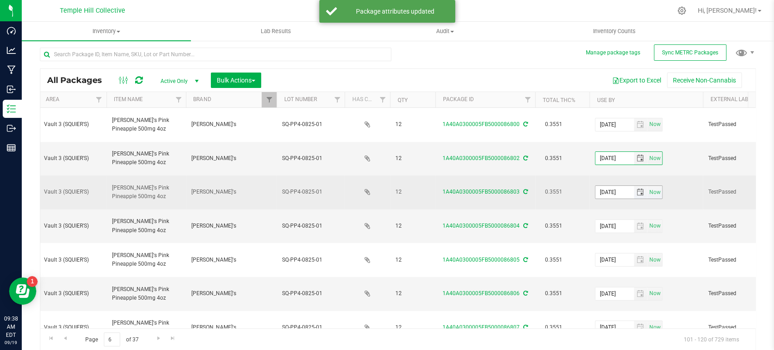
click at [610, 186] on input "2025-08-07" at bounding box center [614, 192] width 39 height 13
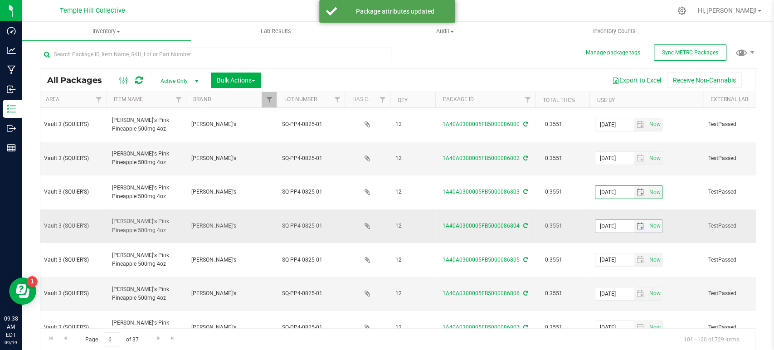
click at [612, 220] on input "2025-08-07" at bounding box center [614, 226] width 39 height 13
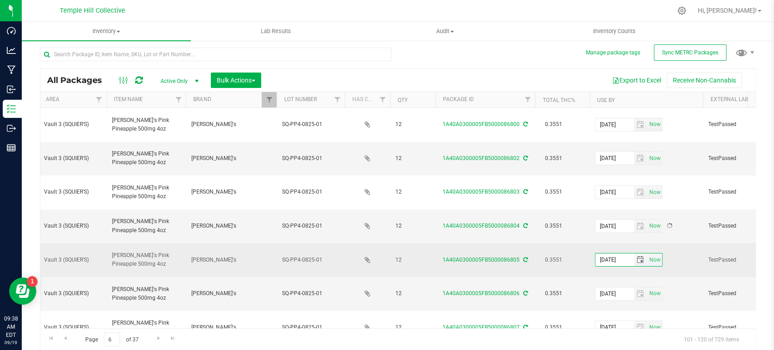
click at [612, 253] on input "2025-08-07" at bounding box center [614, 259] width 39 height 13
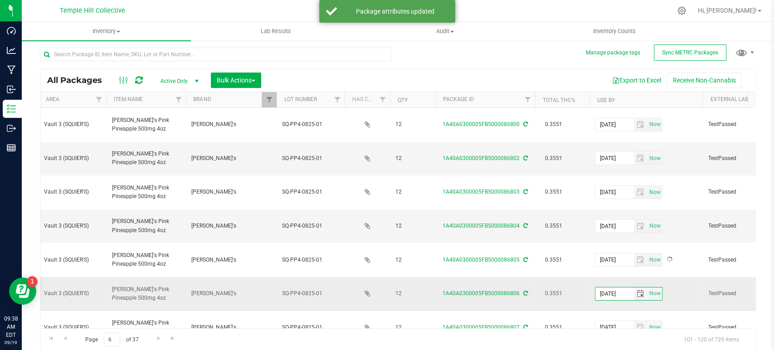
click at [611, 287] on input "2025-08-07" at bounding box center [614, 293] width 39 height 13
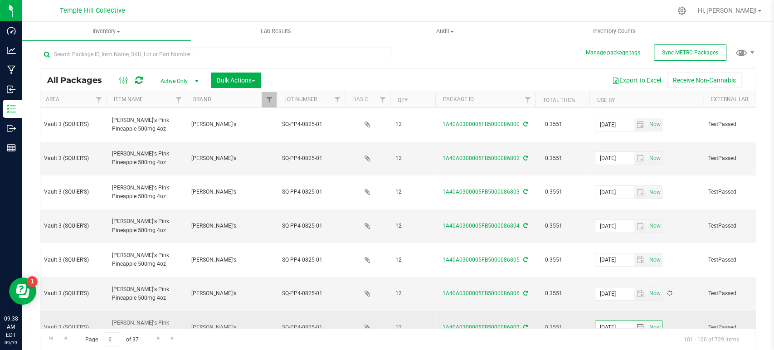
click at [612, 321] on input "2025-08-07" at bounding box center [614, 327] width 39 height 13
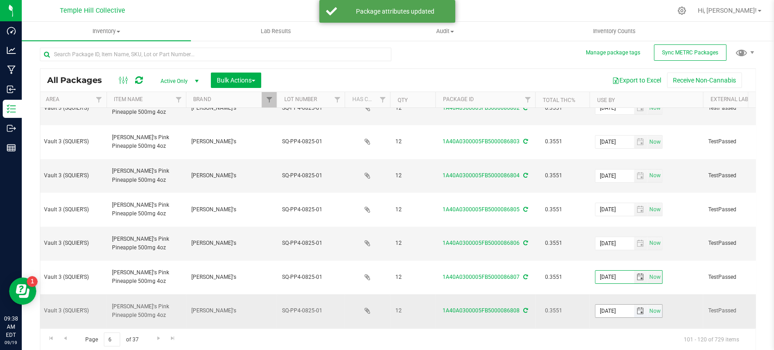
click at [611, 305] on input "2025-08-07" at bounding box center [614, 311] width 39 height 13
click at [617, 305] on input "202-08-607" at bounding box center [614, 311] width 39 height 13
click at [612, 339] on input "2025-08-07" at bounding box center [614, 345] width 39 height 13
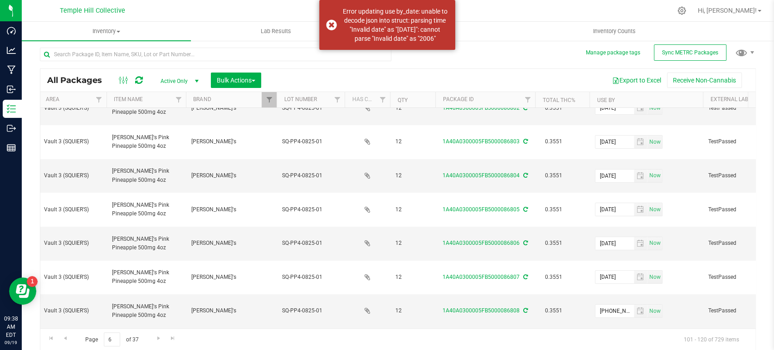
click at [612, 339] on input "202-068-07" at bounding box center [614, 345] width 39 height 13
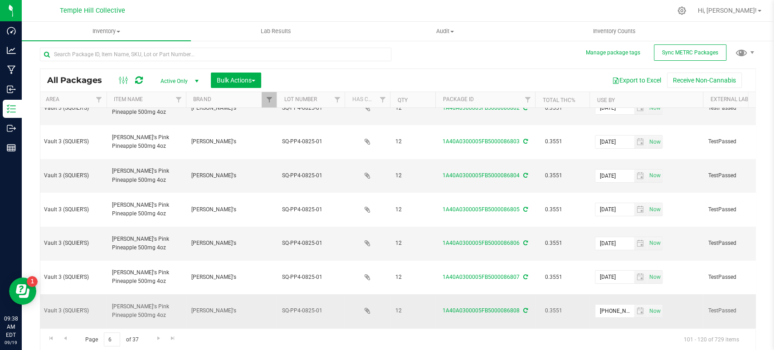
click at [674, 294] on td "202-08-607 Now" at bounding box center [645, 311] width 113 height 34
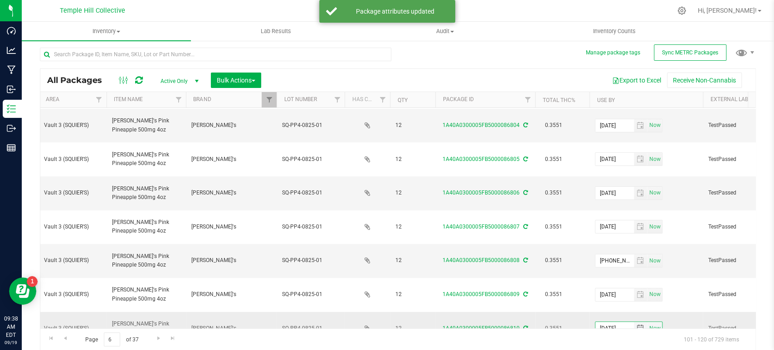
click at [611, 322] on input "2025-08-07" at bounding box center [614, 328] width 39 height 13
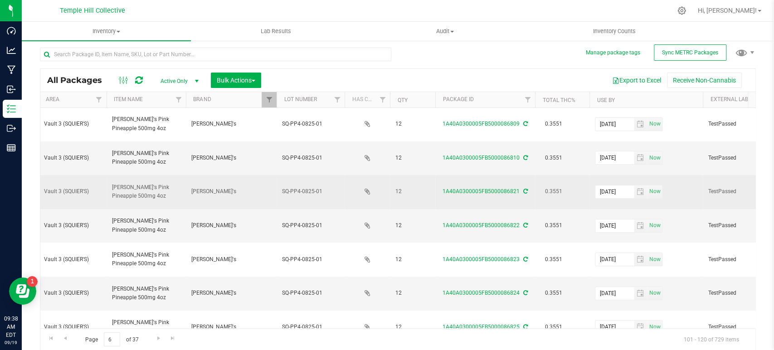
scroll to position [287, 192]
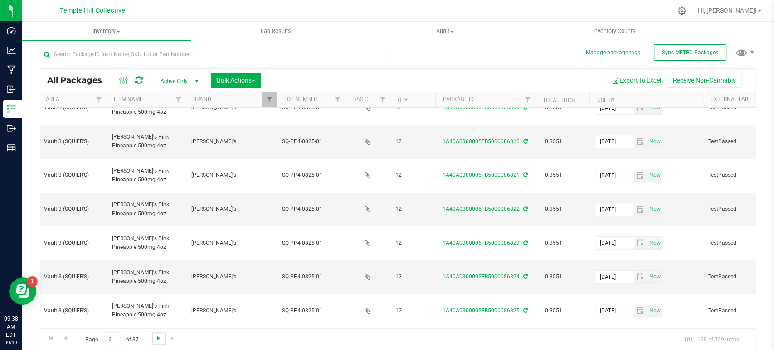
click at [160, 336] on span "Go to the next page" at bounding box center [158, 338] width 7 height 7
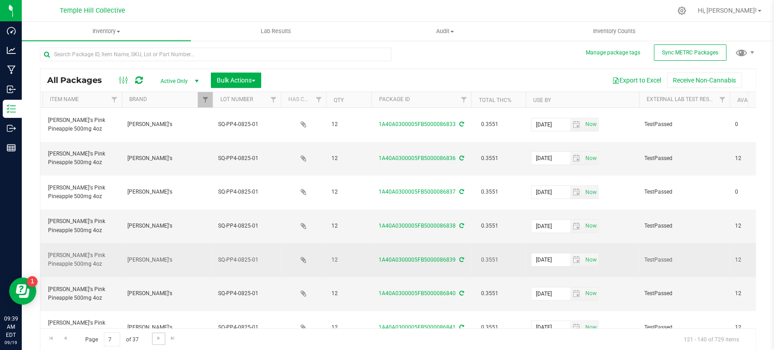
scroll to position [0, 258]
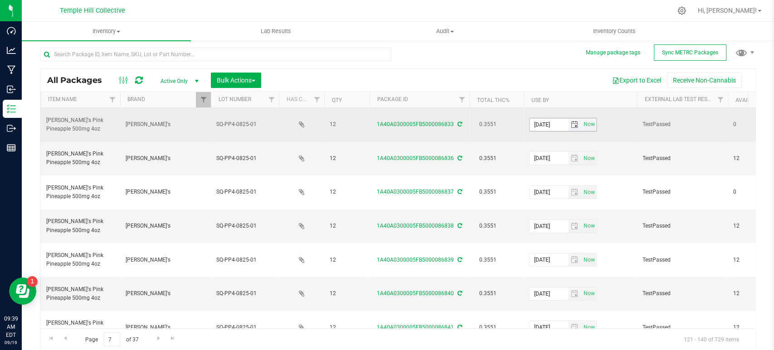
click at [546, 118] on input "2025-08-07" at bounding box center [549, 124] width 39 height 13
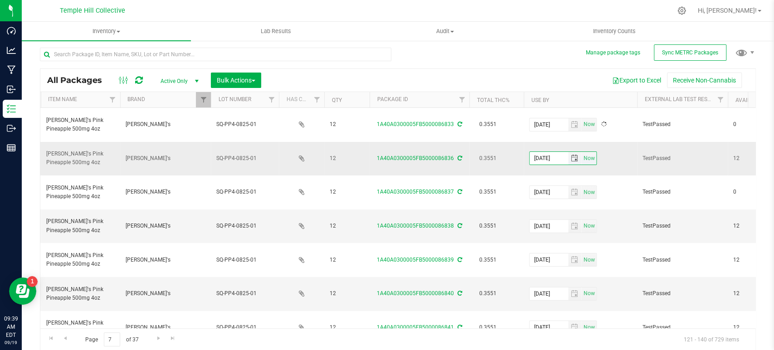
click at [546, 152] on input "2025-08-07" at bounding box center [549, 158] width 39 height 13
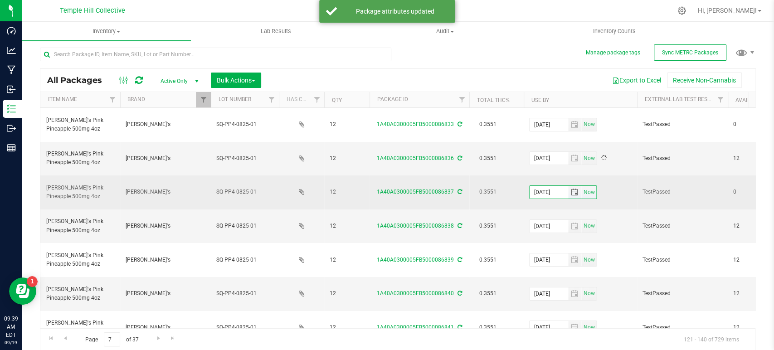
click at [544, 186] on input "2025-08-07" at bounding box center [549, 192] width 39 height 13
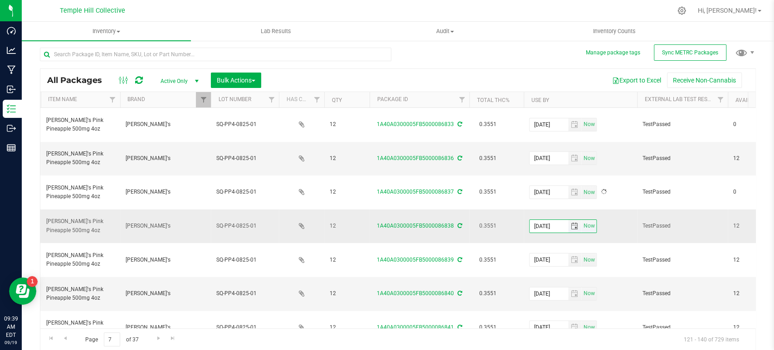
click at [544, 220] on input "2025-08-07" at bounding box center [549, 226] width 39 height 13
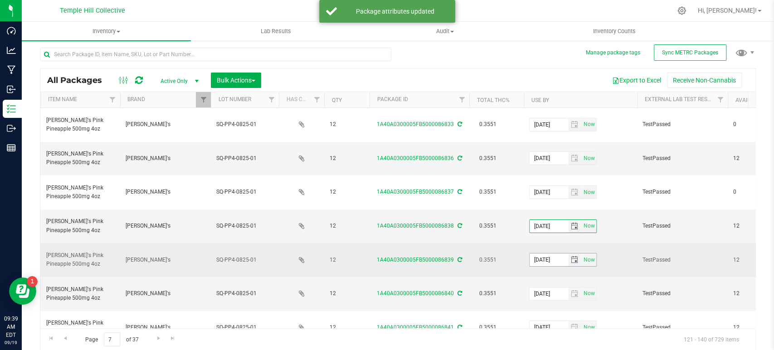
click at [545, 253] on input "2025-08-07" at bounding box center [549, 259] width 39 height 13
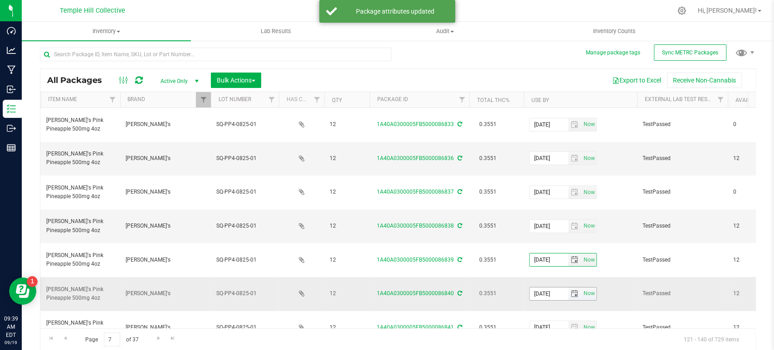
click at [544, 287] on input "2025-08-07" at bounding box center [549, 293] width 39 height 13
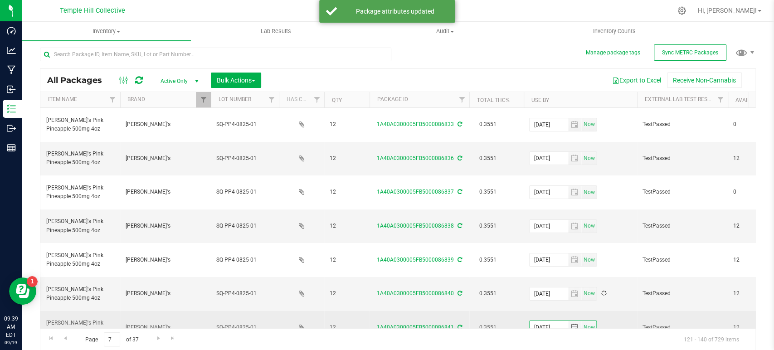
click at [545, 321] on input "2025-08-07" at bounding box center [549, 327] width 39 height 13
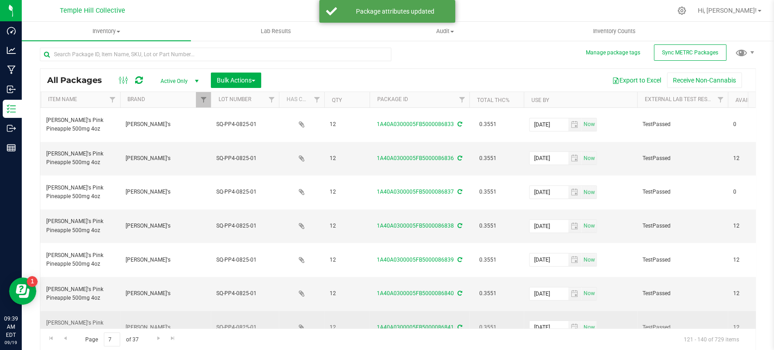
click at [623, 311] on td "2026-08-07 Now" at bounding box center [580, 328] width 113 height 34
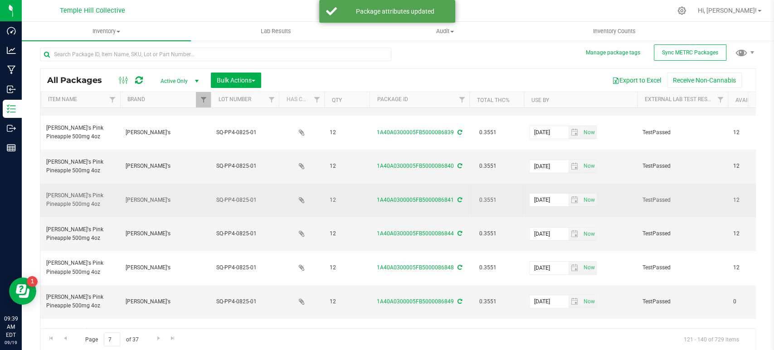
scroll to position [151, 258]
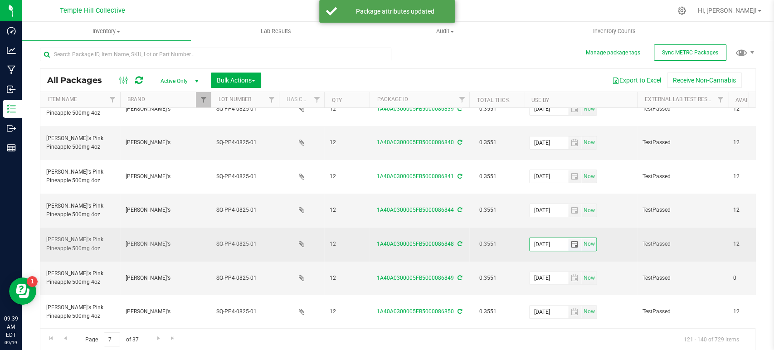
click at [545, 238] on input "2025-08-07" at bounding box center [549, 244] width 39 height 13
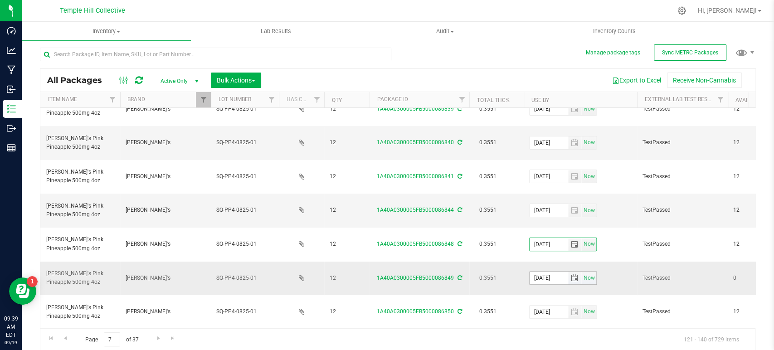
click at [545, 272] on input "2025-08-07" at bounding box center [549, 278] width 39 height 13
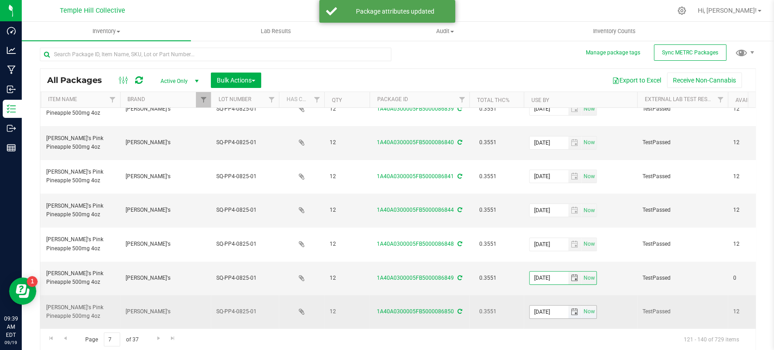
click at [544, 306] on input "2025-08-07" at bounding box center [549, 312] width 39 height 13
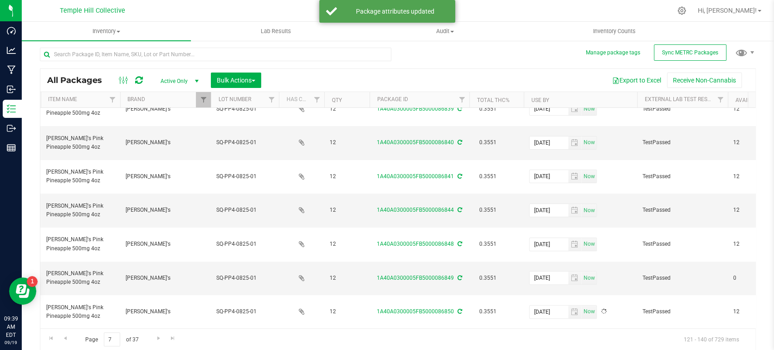
click at [545, 340] on input "2025-08-07" at bounding box center [549, 346] width 39 height 13
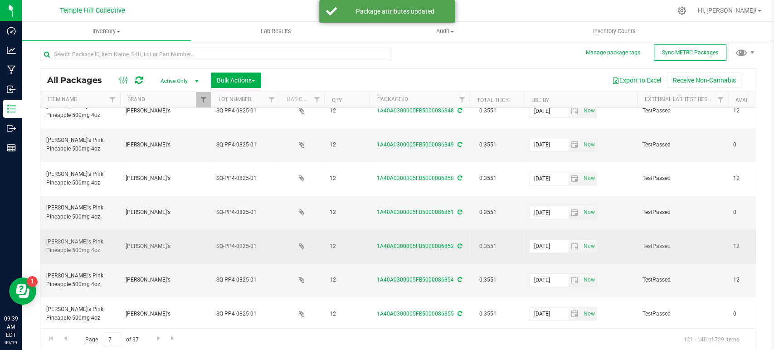
scroll to position [287, 258]
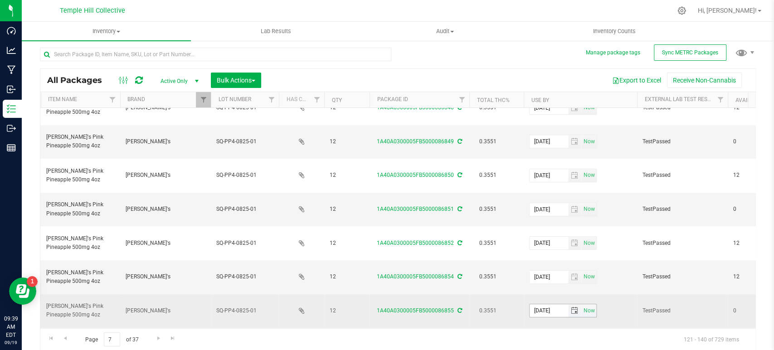
click at [544, 304] on input "2025-08-07" at bounding box center [549, 310] width 39 height 13
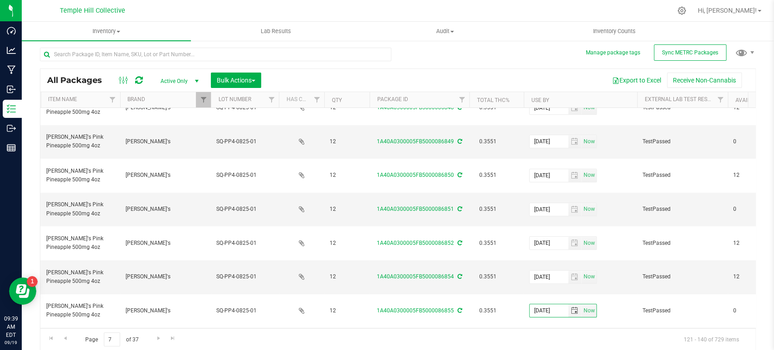
click at [545, 338] on input "2025-08-07" at bounding box center [549, 344] width 39 height 13
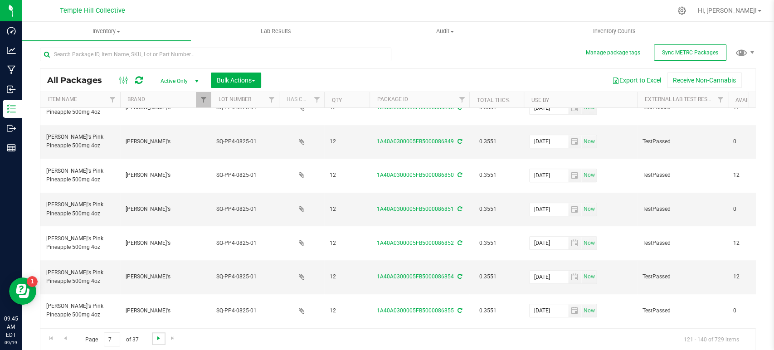
click at [158, 337] on span "Go to the next page" at bounding box center [158, 338] width 7 height 7
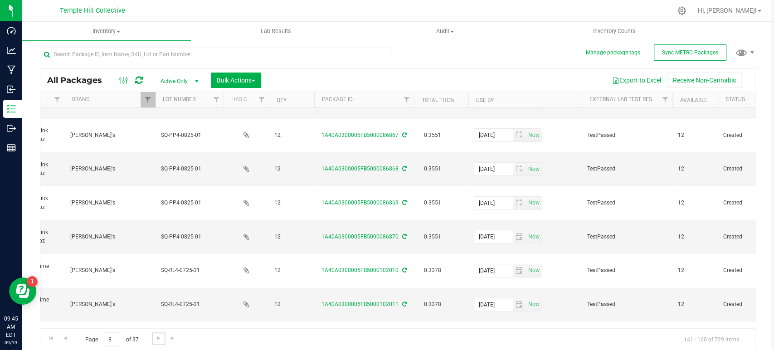
scroll to position [201, 313]
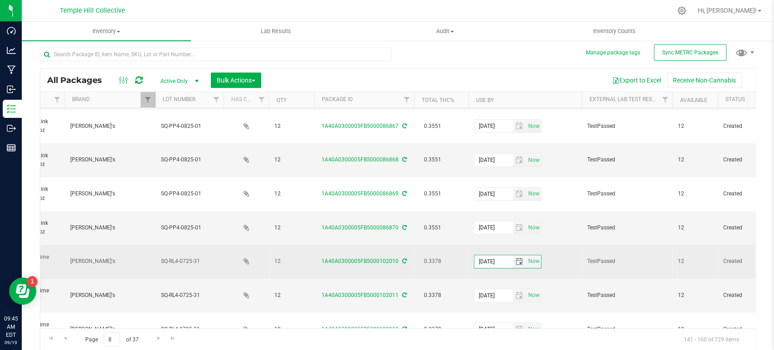
click at [491, 255] on input "2025-08-07" at bounding box center [493, 261] width 39 height 13
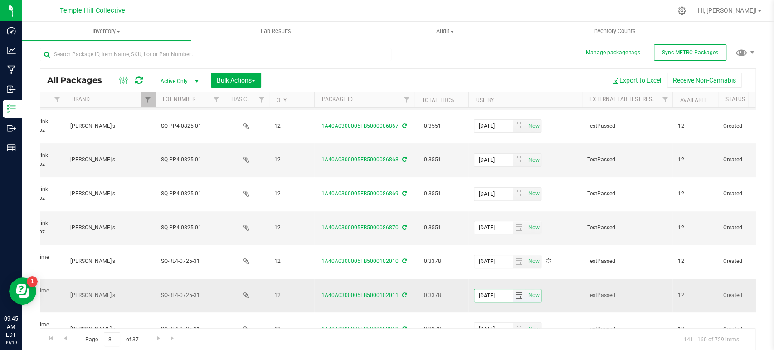
click at [491, 289] on input "2025-08-07" at bounding box center [493, 295] width 39 height 13
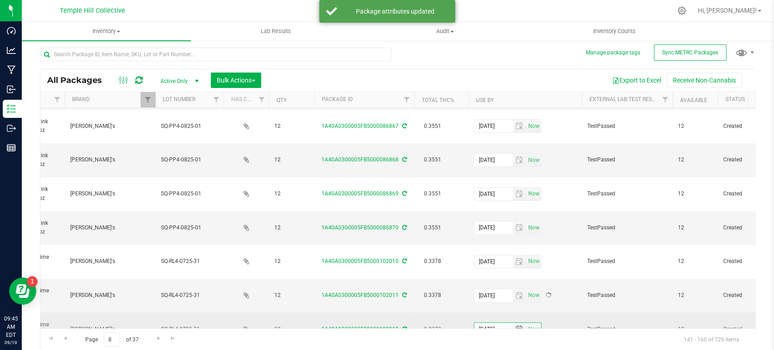
click at [491, 323] on input "2025-08-07" at bounding box center [493, 329] width 39 height 13
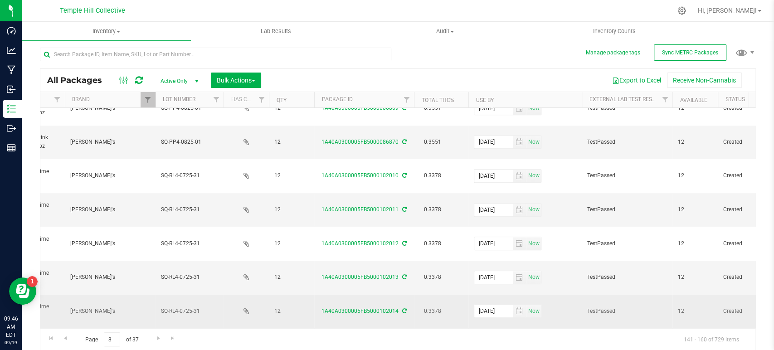
scroll to position [287, 313]
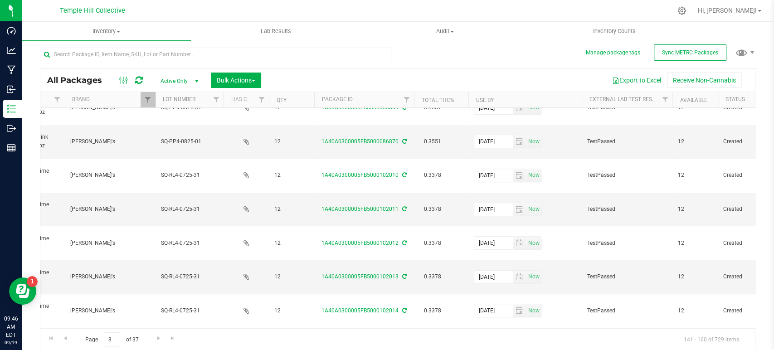
click at [159, 336] on span "Go to the next page" at bounding box center [158, 338] width 7 height 7
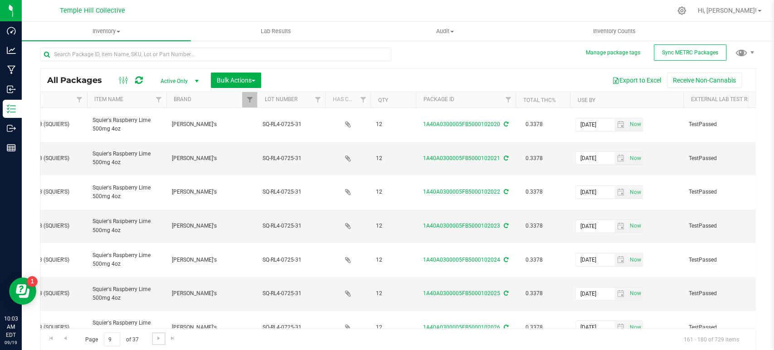
scroll to position [0, 211]
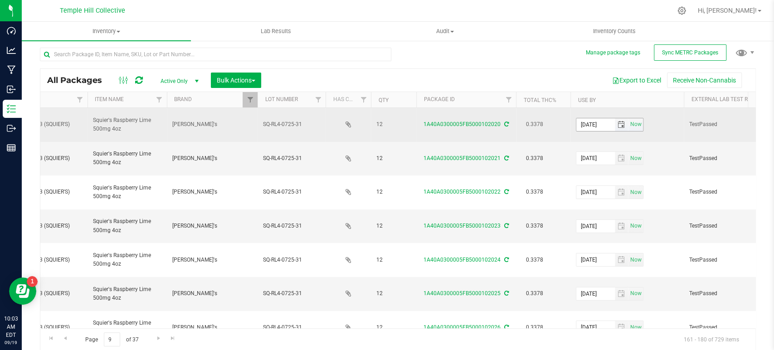
click at [592, 120] on input "2025-08-07" at bounding box center [595, 124] width 39 height 13
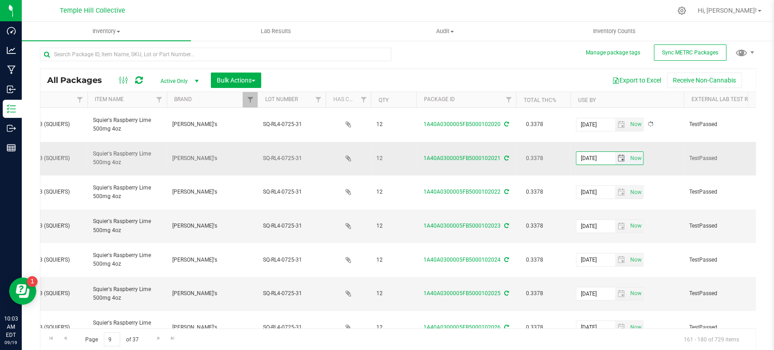
click at [592, 152] on input "2025-08-07" at bounding box center [595, 158] width 39 height 13
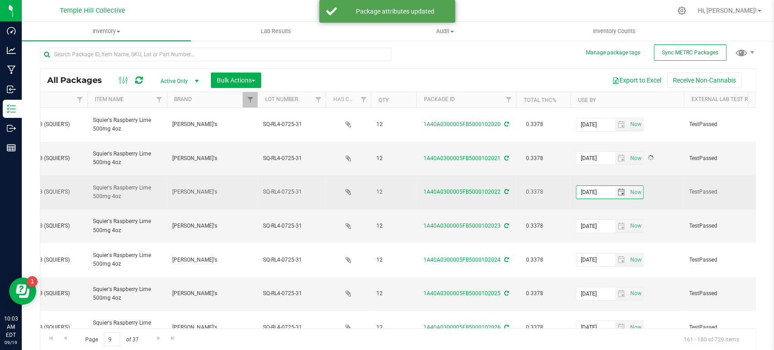
click at [592, 186] on input "2025-08-07" at bounding box center [595, 192] width 39 height 13
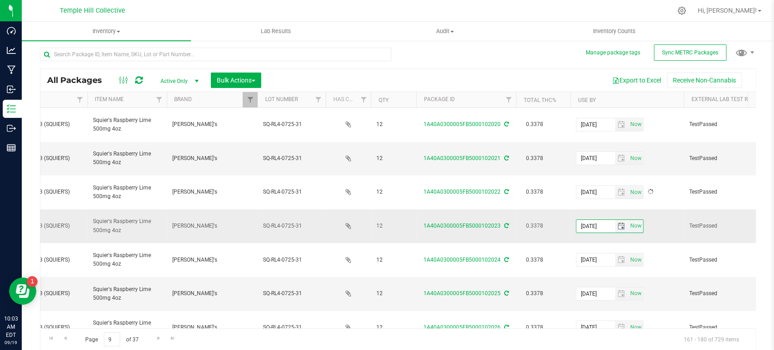
click at [591, 220] on input "2025-08-07" at bounding box center [595, 226] width 39 height 13
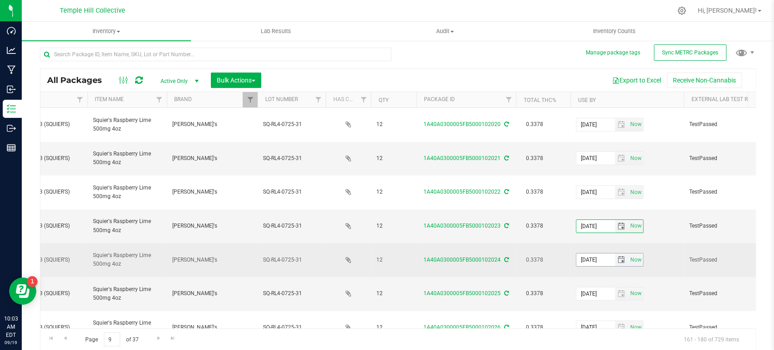
click at [591, 253] on input "2025-08-07" at bounding box center [595, 259] width 39 height 13
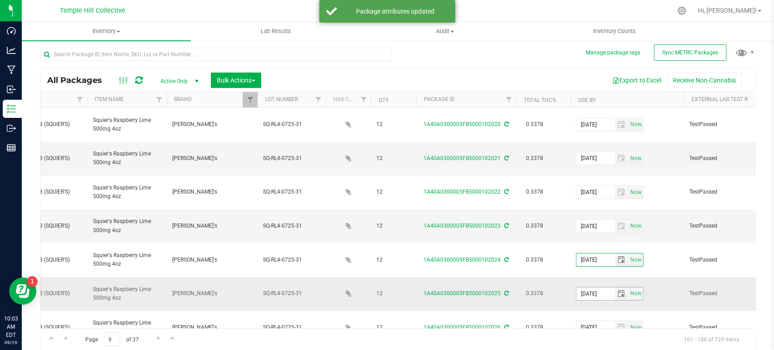
click at [591, 287] on input "2025-08-07" at bounding box center [595, 293] width 39 height 13
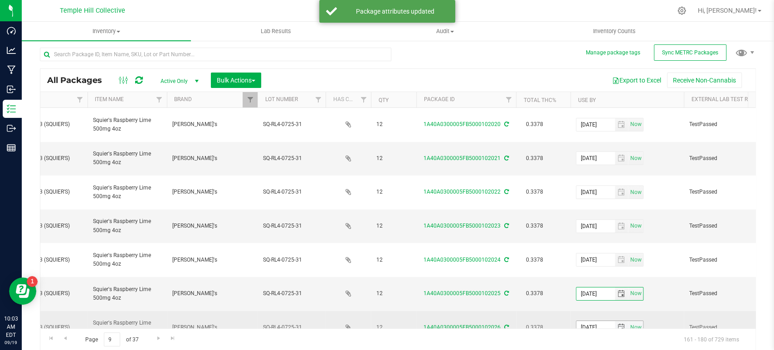
click at [591, 321] on input "2025-08-07" at bounding box center [595, 327] width 39 height 13
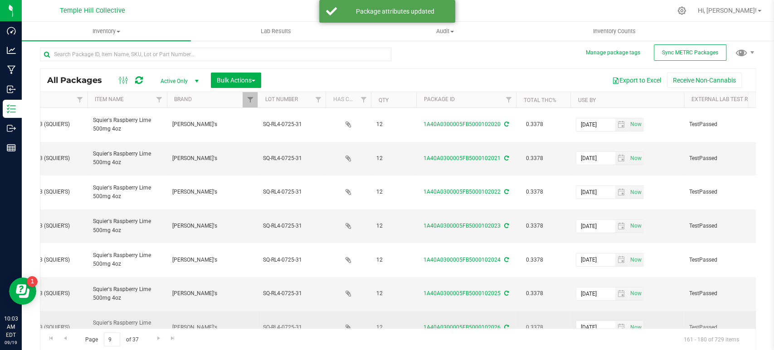
click at [661, 311] on td "2026-08-07 Now" at bounding box center [626, 328] width 113 height 34
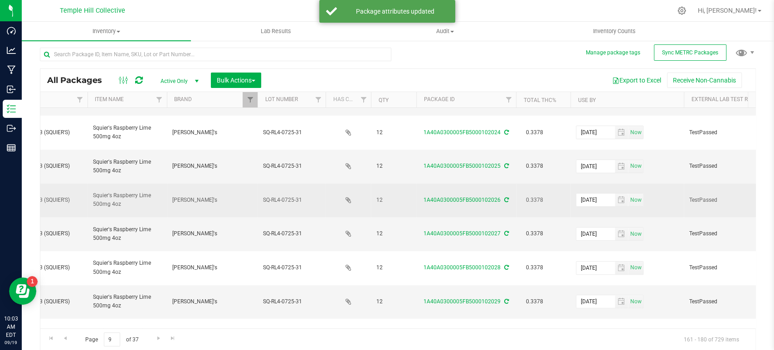
scroll to position [151, 211]
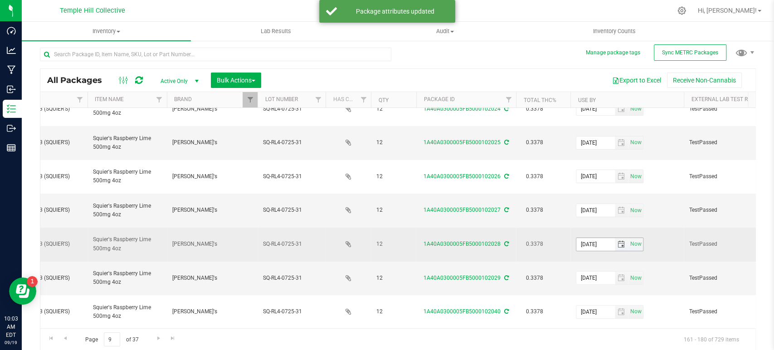
click at [591, 238] on input "2025-08-07" at bounding box center [595, 244] width 39 height 13
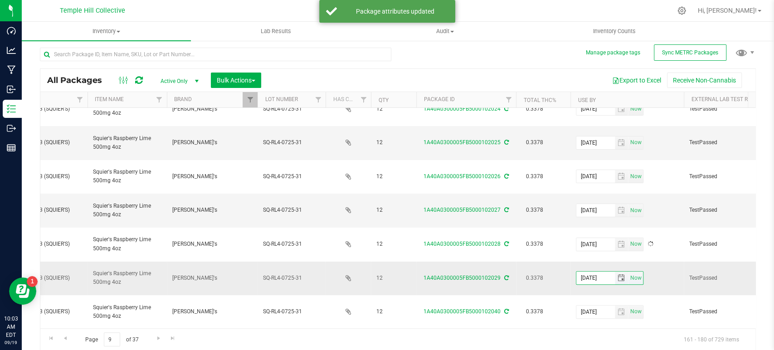
click at [591, 272] on input "2025-08-07" at bounding box center [595, 278] width 39 height 13
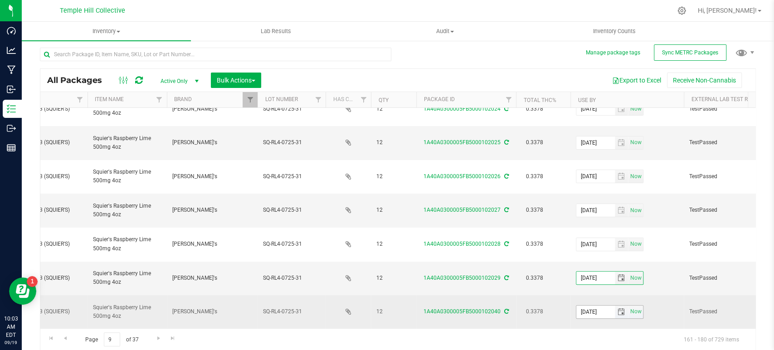
click at [591, 306] on input "2026-08-07" at bounding box center [595, 312] width 39 height 13
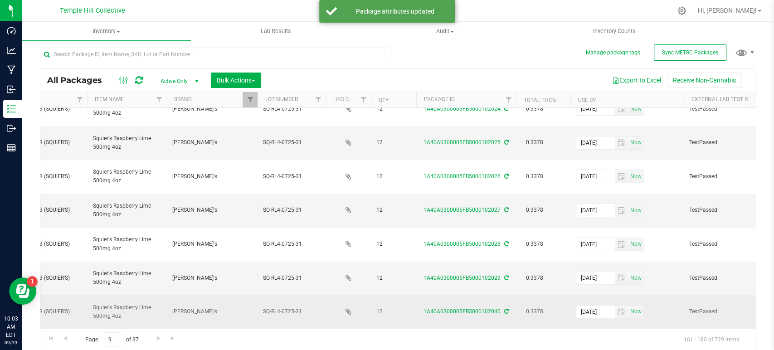
click at [662, 295] on td "2026-08-07 Now" at bounding box center [626, 312] width 113 height 34
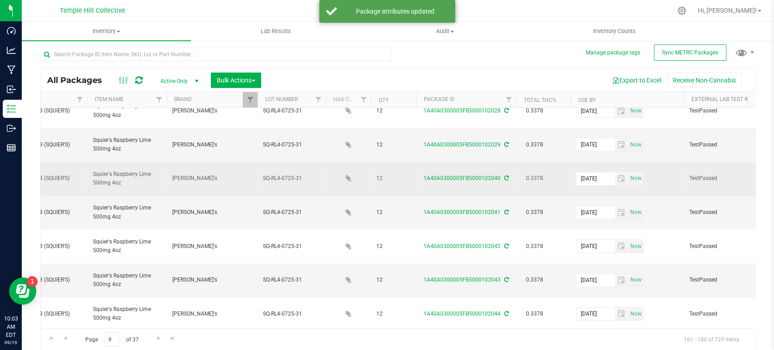
scroll to position [287, 211]
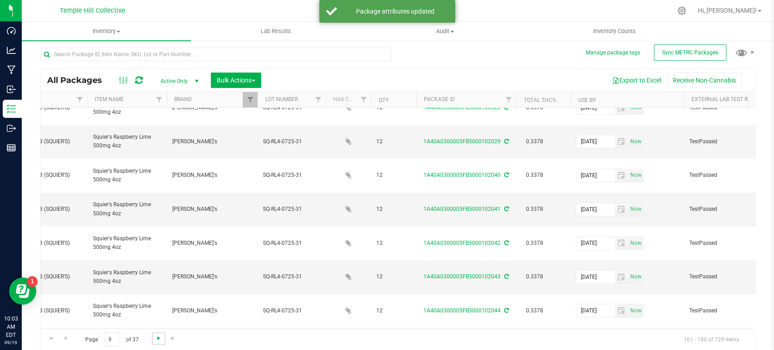
click at [158, 336] on span "Go to the next page" at bounding box center [158, 338] width 7 height 7
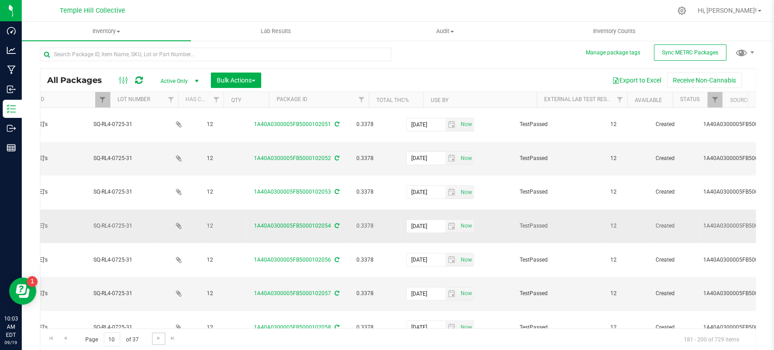
scroll to position [0, 381]
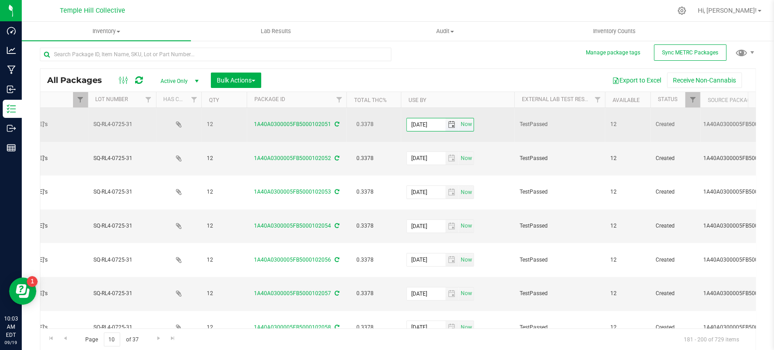
click at [423, 119] on input "2025-08-07" at bounding box center [426, 124] width 39 height 13
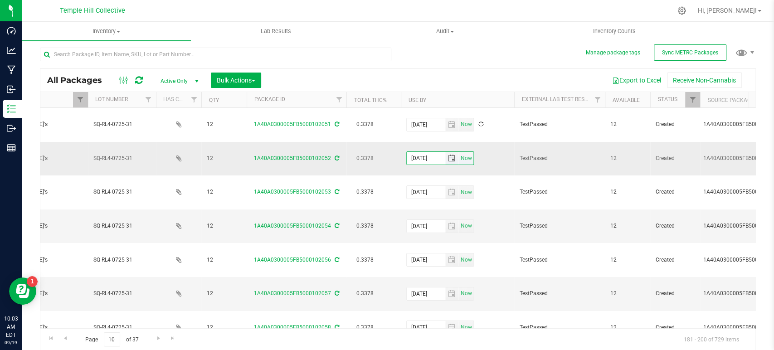
click at [422, 152] on input "2025-08-07" at bounding box center [426, 158] width 39 height 13
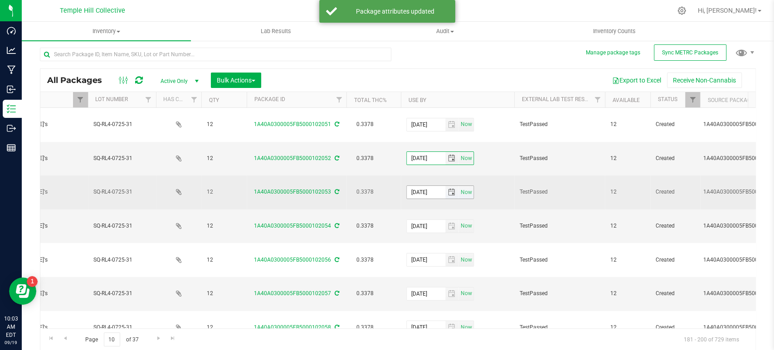
click at [422, 186] on input "2025-08-07" at bounding box center [426, 192] width 39 height 13
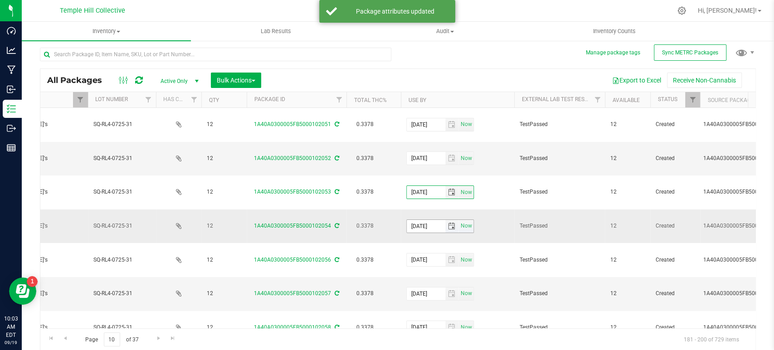
click at [422, 220] on input "2025-08-07" at bounding box center [426, 226] width 39 height 13
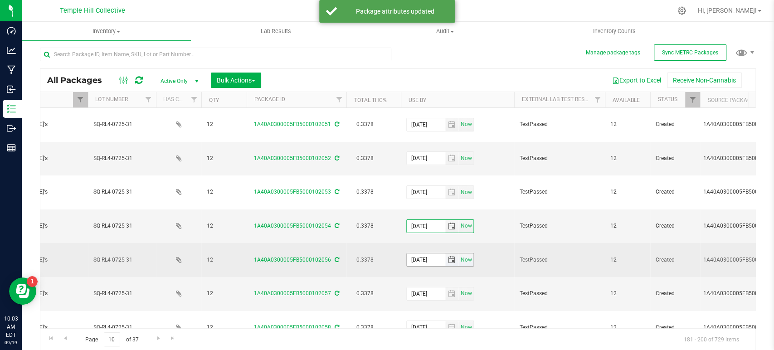
click at [423, 253] on input "2025-08-07" at bounding box center [426, 259] width 39 height 13
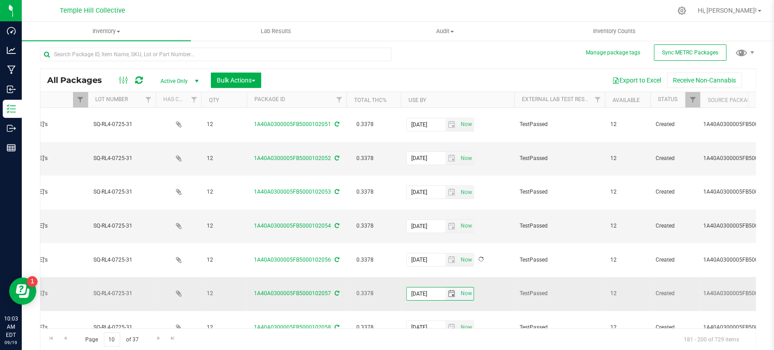
click at [423, 287] on input "2025-08-07" at bounding box center [426, 293] width 39 height 13
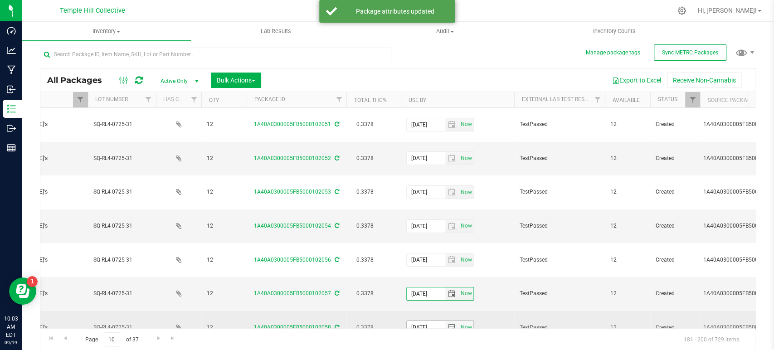
click at [422, 321] on input "2025-08-07" at bounding box center [426, 327] width 39 height 13
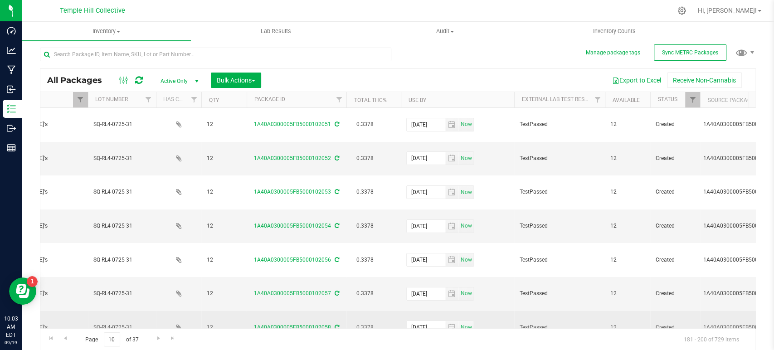
click at [488, 311] on td "2026-08-07 Now" at bounding box center [457, 328] width 113 height 34
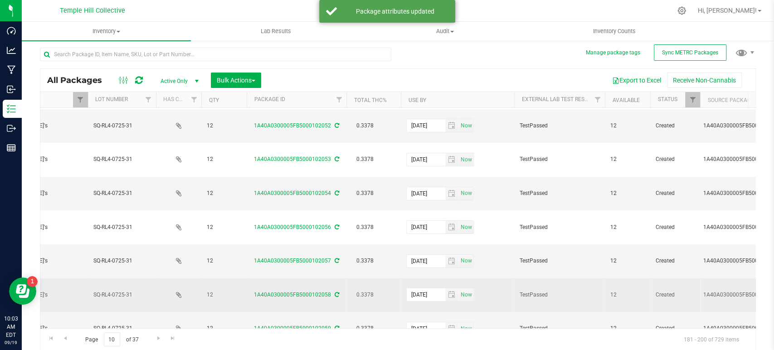
scroll to position [50, 381]
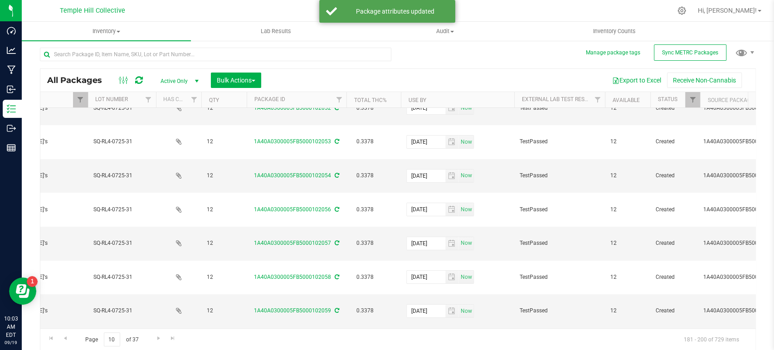
click at [422, 339] on input "2025-08-07" at bounding box center [426, 345] width 39 height 13
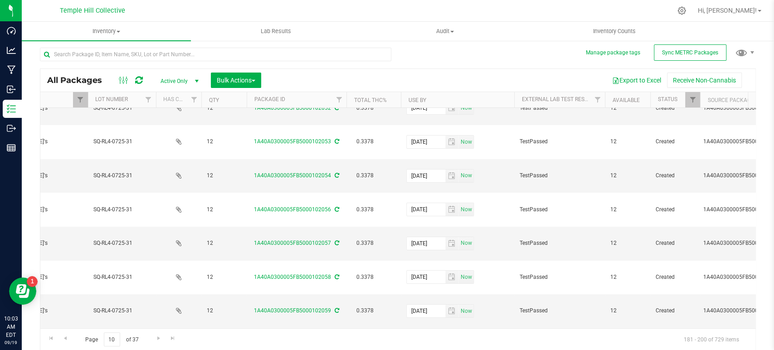
click at [488, 328] on td "2026-08-07 Now" at bounding box center [457, 345] width 113 height 34
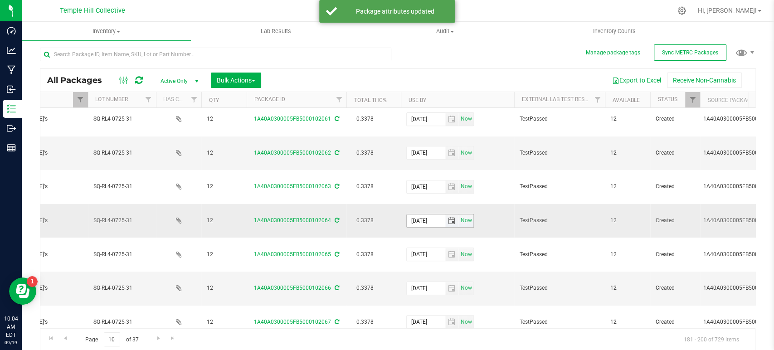
scroll to position [287, 381]
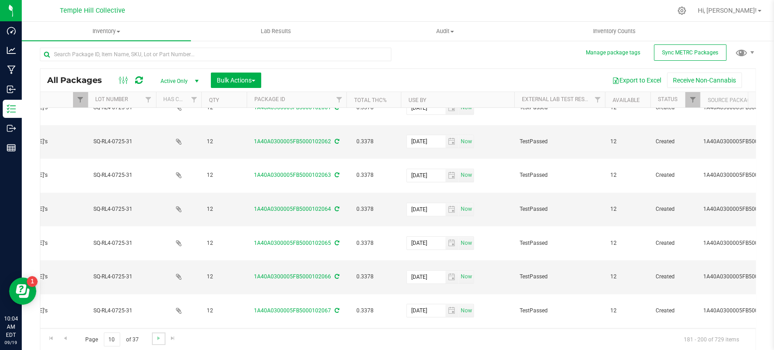
click at [158, 333] on link "Go to the next page" at bounding box center [158, 338] width 13 height 12
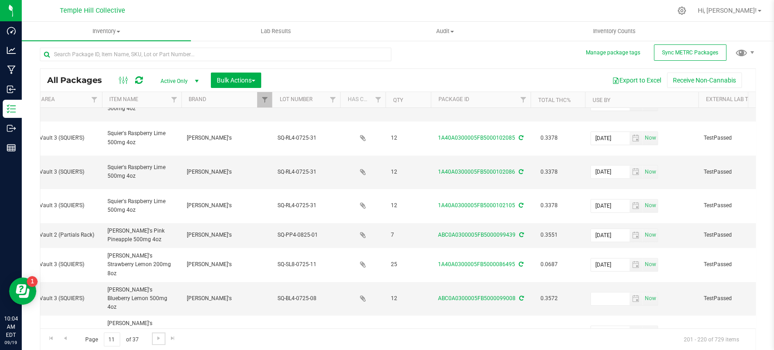
scroll to position [259, 197]
click at [516, 59] on div "All Packages Active Only Active Only Lab Samples Locked All External Internal B…" at bounding box center [398, 195] width 716 height 312
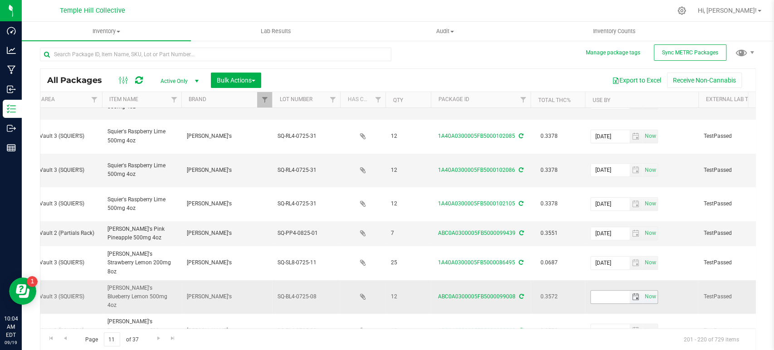
click at [611, 291] on input "text" at bounding box center [610, 297] width 39 height 13
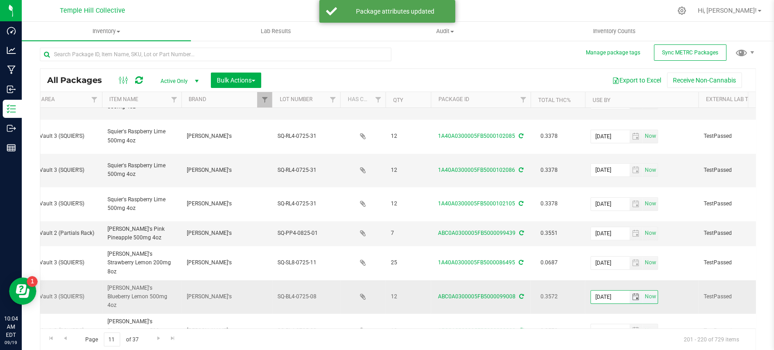
drag, startPoint x: 623, startPoint y: 186, endPoint x: 591, endPoint y: 187, distance: 31.8
click at [591, 291] on input "2026-07-15" at bounding box center [610, 297] width 39 height 13
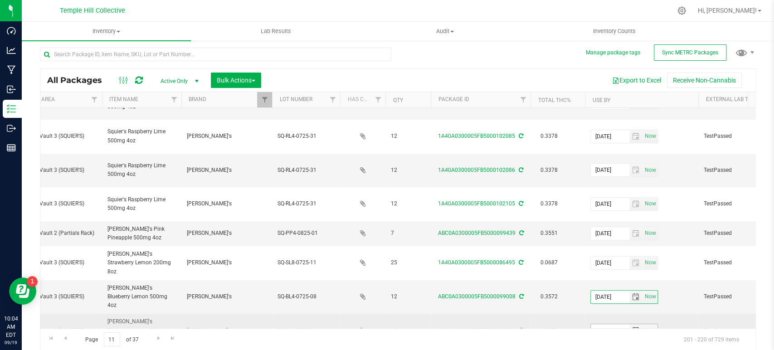
click at [614, 324] on input "text" at bounding box center [610, 330] width 39 height 13
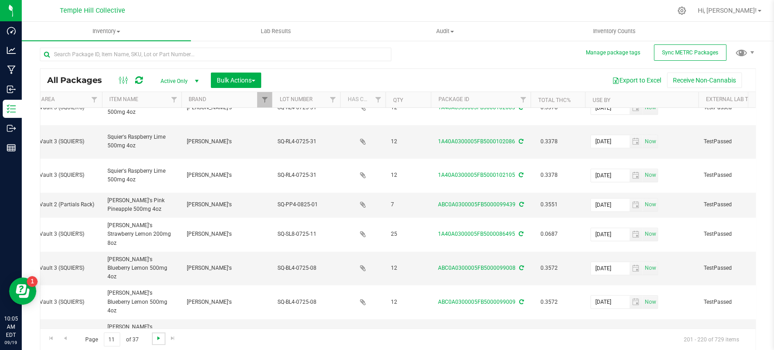
click at [159, 336] on span "Go to the next page" at bounding box center [158, 338] width 7 height 7
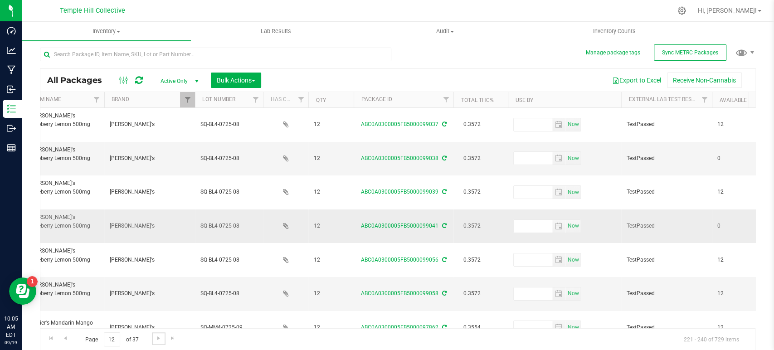
scroll to position [0, 274]
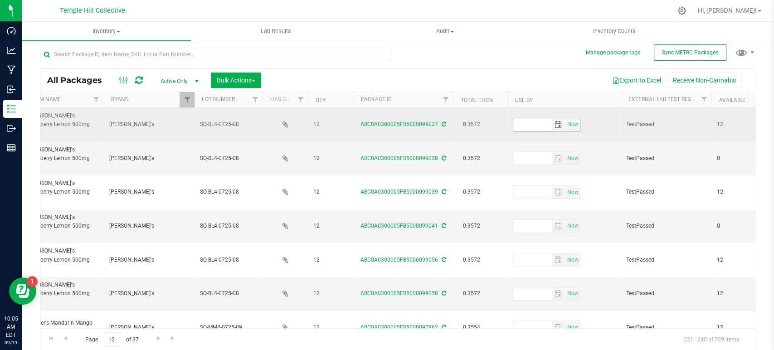
click at [540, 119] on input "text" at bounding box center [532, 124] width 39 height 13
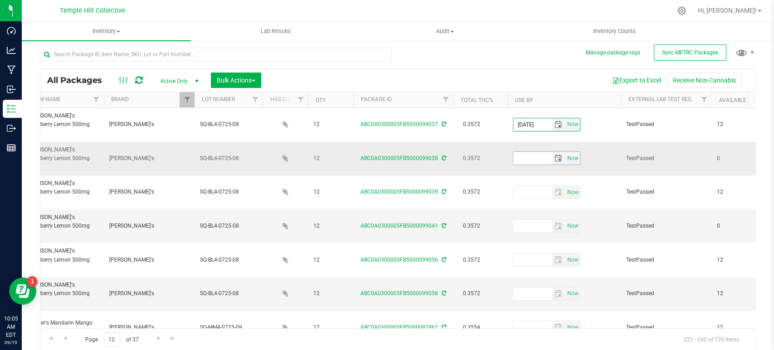
click at [530, 152] on input "text" at bounding box center [532, 158] width 39 height 13
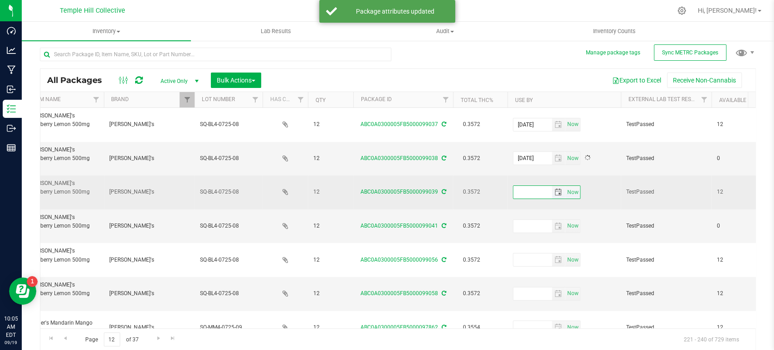
click at [530, 186] on input "text" at bounding box center [532, 192] width 39 height 13
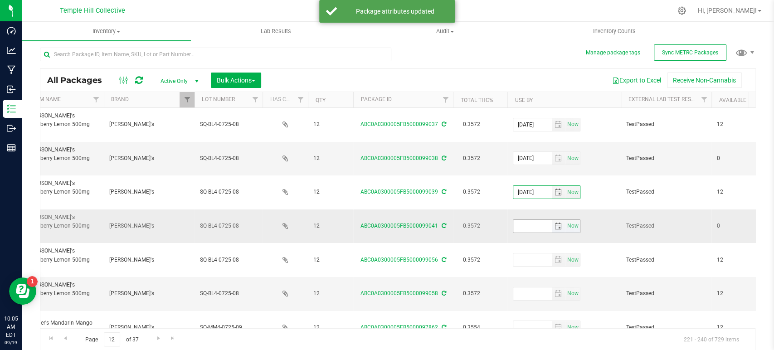
click at [534, 220] on input "text" at bounding box center [532, 226] width 39 height 13
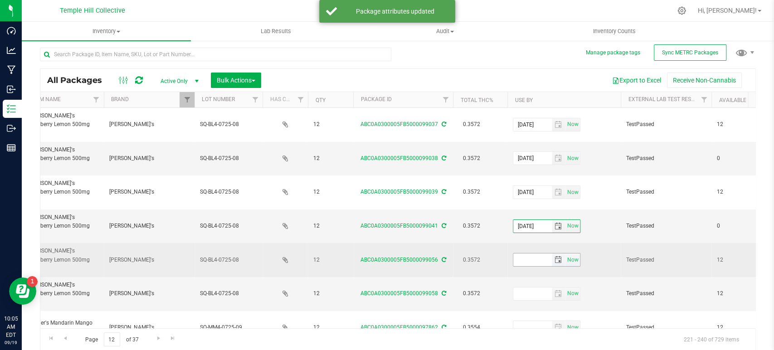
click at [531, 253] on input "text" at bounding box center [532, 259] width 39 height 13
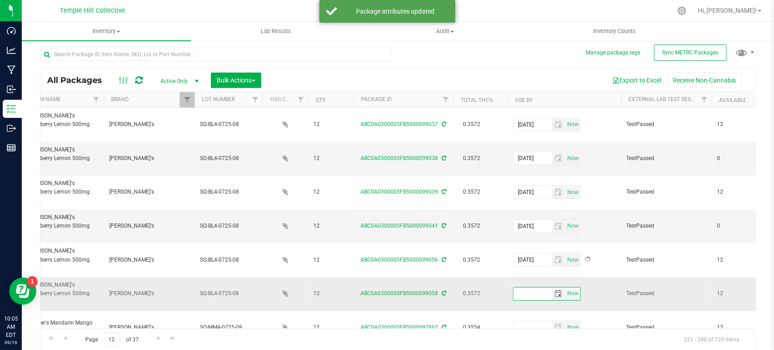
click at [530, 287] on input "text" at bounding box center [532, 293] width 39 height 13
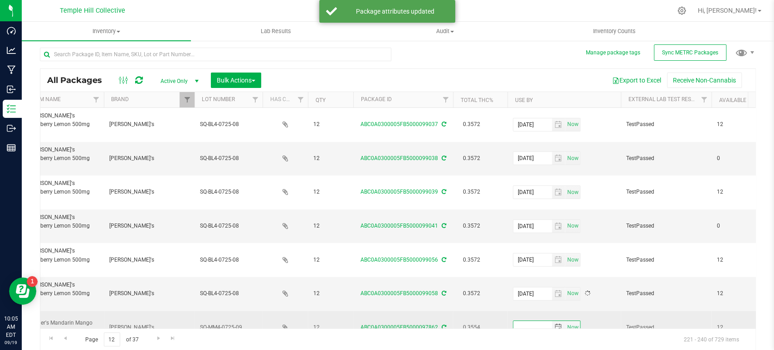
click at [534, 321] on input "text" at bounding box center [532, 327] width 39 height 13
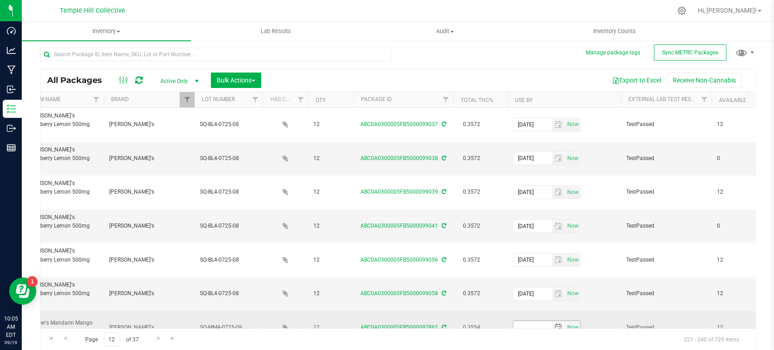
click at [531, 321] on input "text" at bounding box center [532, 327] width 39 height 13
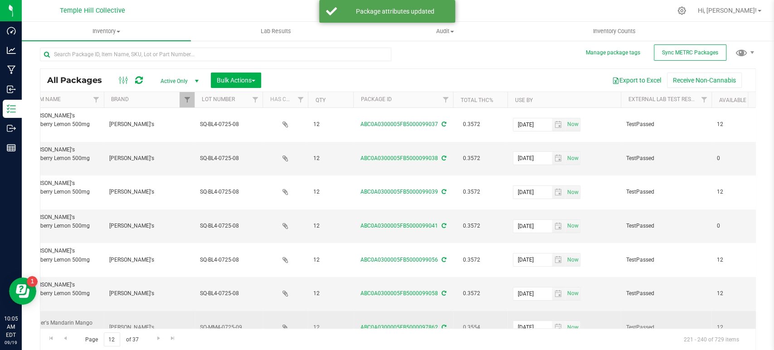
click at [611, 311] on td "2026-07-15 Now" at bounding box center [563, 328] width 113 height 34
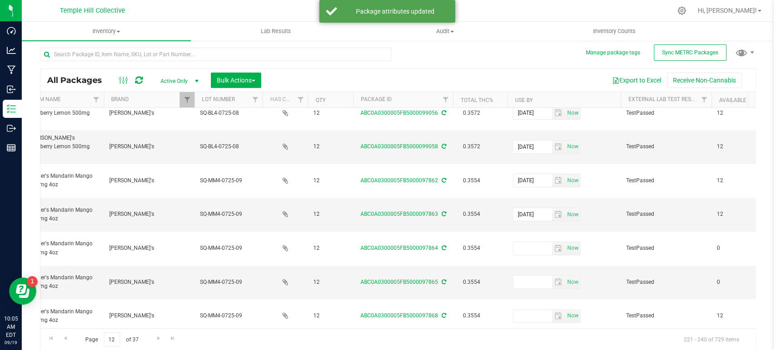
scroll to position [151, 274]
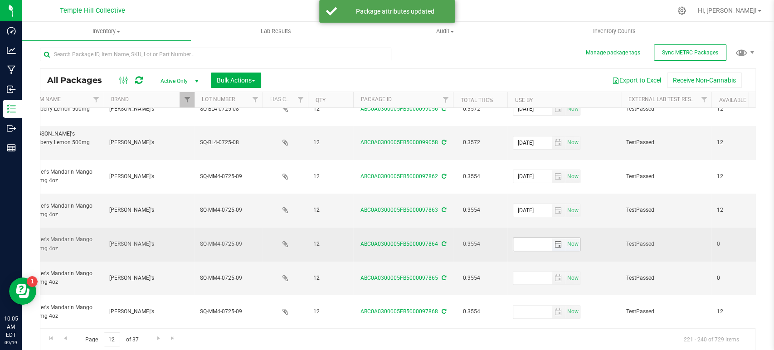
click at [520, 238] on input "text" at bounding box center [532, 244] width 39 height 13
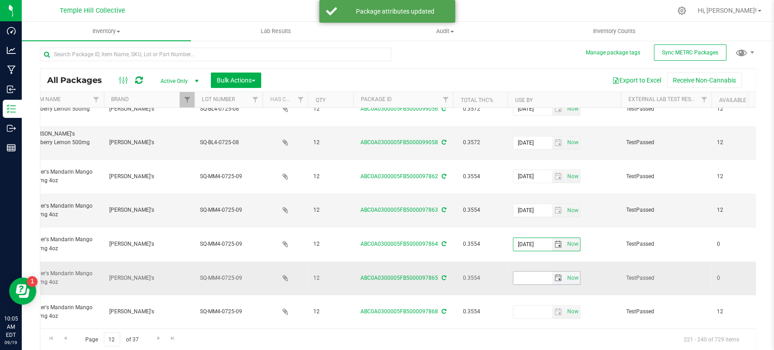
click at [525, 272] on input "text" at bounding box center [532, 278] width 39 height 13
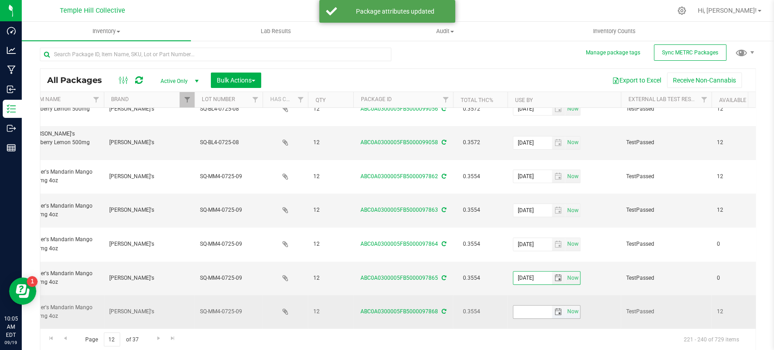
click at [526, 306] on input "text" at bounding box center [532, 312] width 39 height 13
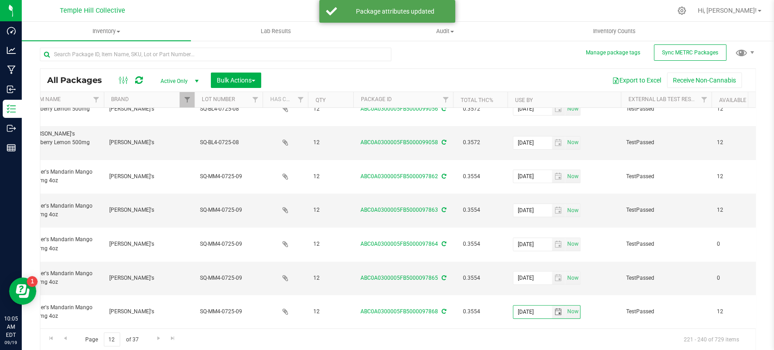
click at [532, 340] on input "text" at bounding box center [532, 346] width 39 height 13
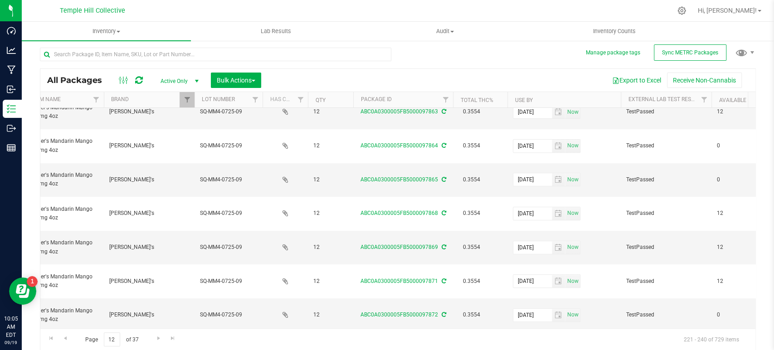
scroll to position [252, 274]
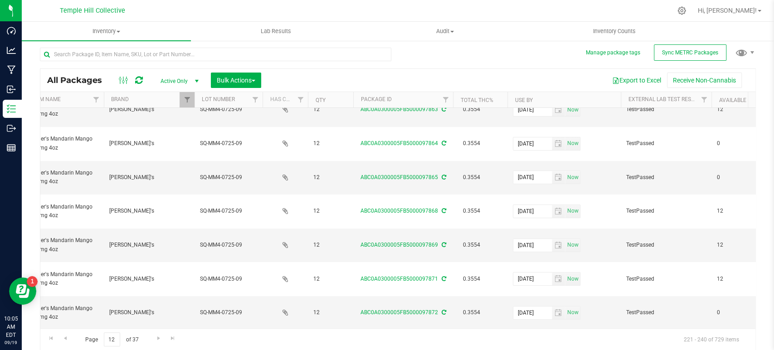
click at [522, 330] on td "Now" at bounding box center [563, 347] width 113 height 34
click at [523, 340] on input "text" at bounding box center [532, 346] width 39 height 13
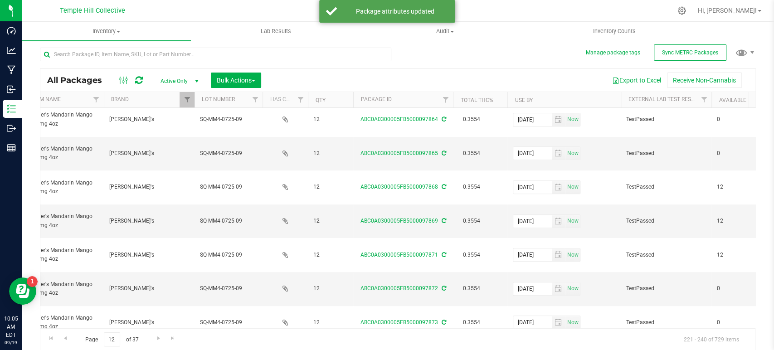
scroll to position [287, 274]
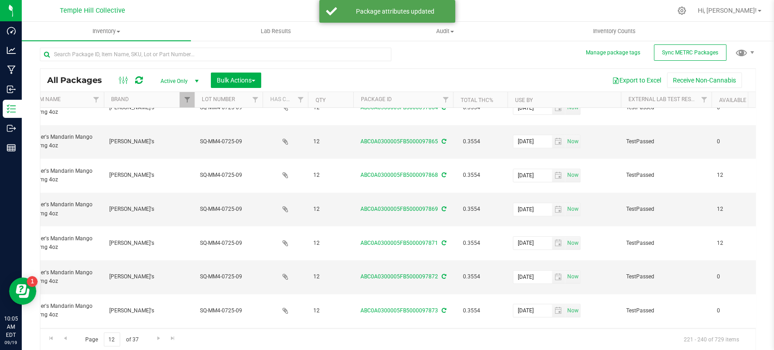
click at [159, 336] on span "Go to the next page" at bounding box center [158, 338] width 7 height 7
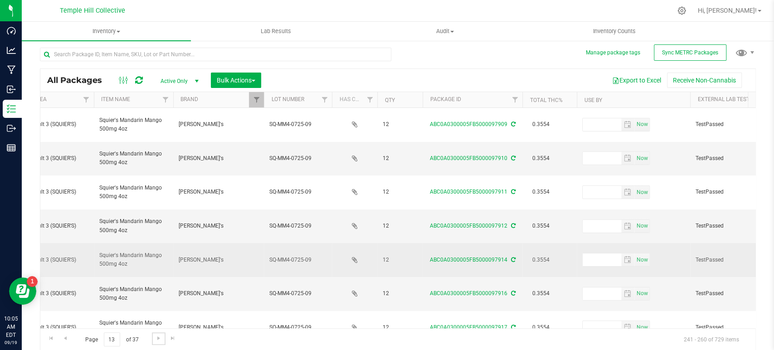
scroll to position [0, 207]
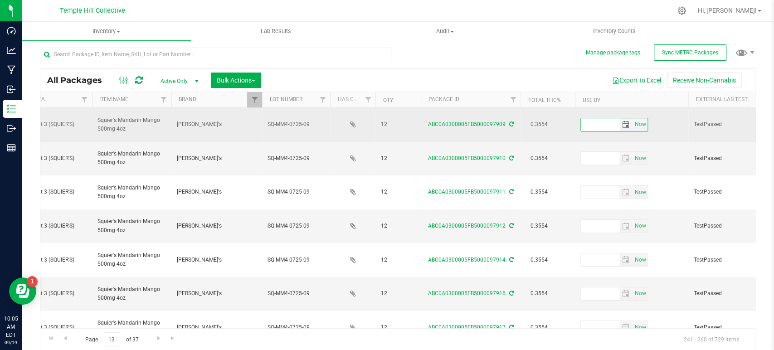
click at [600, 121] on input "text" at bounding box center [600, 124] width 39 height 13
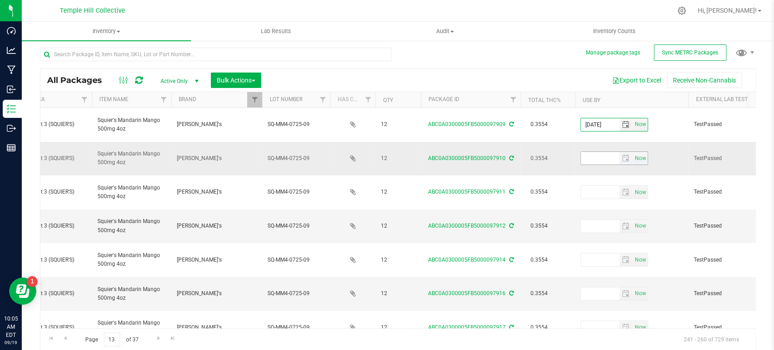
click at [604, 152] on input "text" at bounding box center [600, 158] width 39 height 13
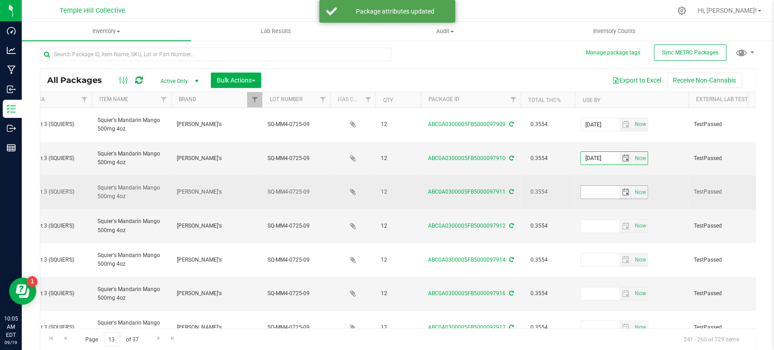
click at [605, 186] on input "text" at bounding box center [600, 192] width 39 height 13
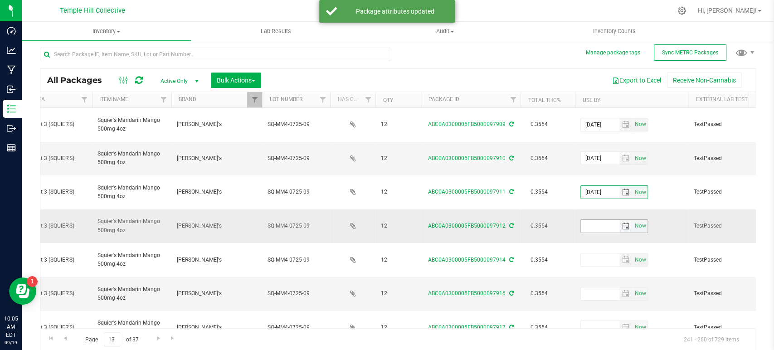
click at [605, 220] on input "text" at bounding box center [600, 226] width 39 height 13
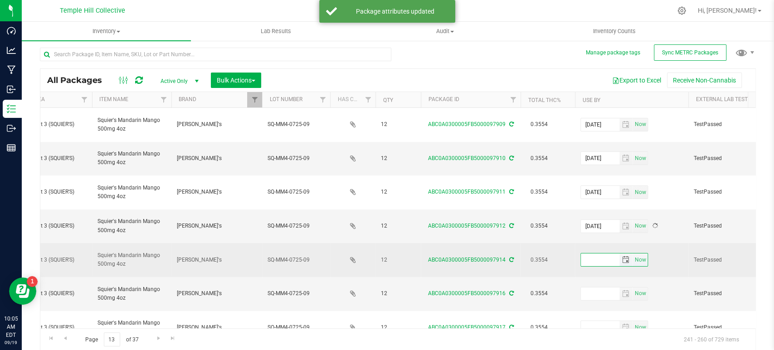
click at [600, 253] on input "text" at bounding box center [600, 259] width 39 height 13
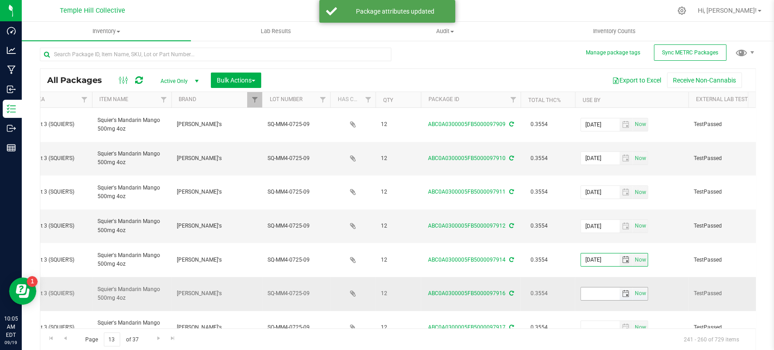
click at [600, 287] on input "text" at bounding box center [600, 293] width 39 height 13
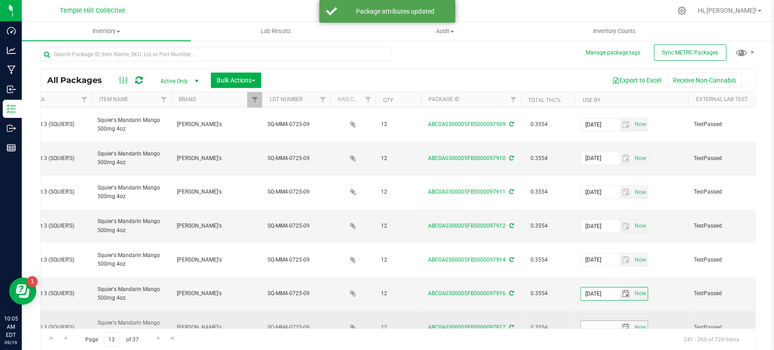
click at [600, 321] on input "text" at bounding box center [600, 327] width 39 height 13
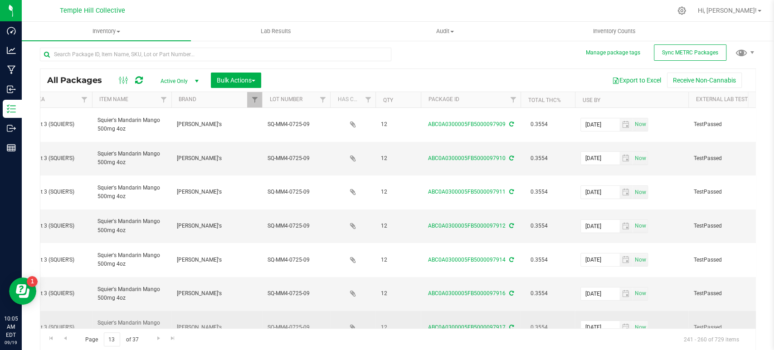
click at [562, 311] on td "0.3554" at bounding box center [548, 328] width 54 height 34
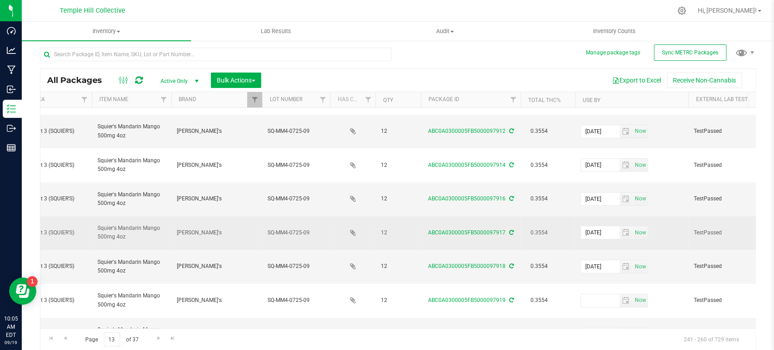
scroll to position [101, 207]
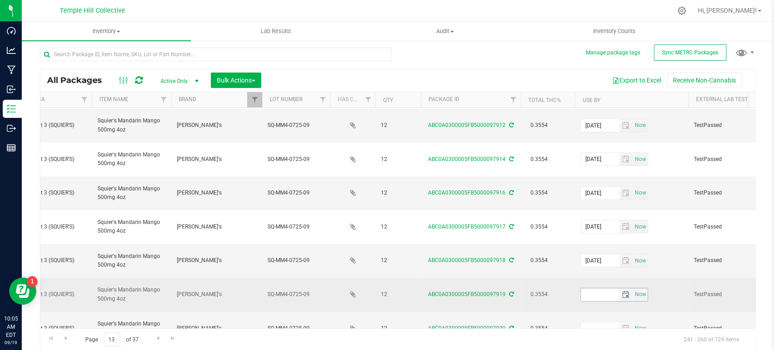
click at [594, 288] on input "text" at bounding box center [600, 294] width 39 height 13
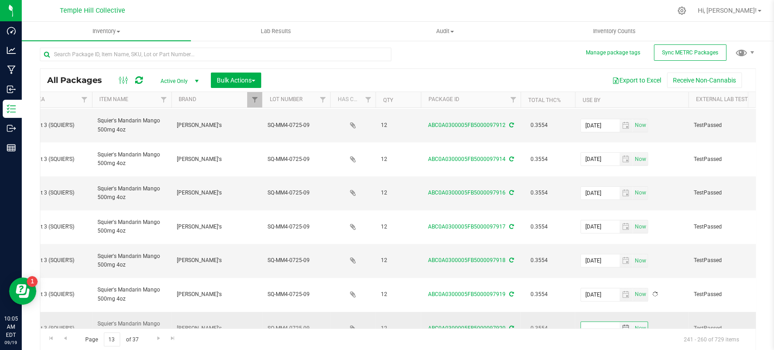
click at [595, 322] on input "text" at bounding box center [600, 328] width 39 height 13
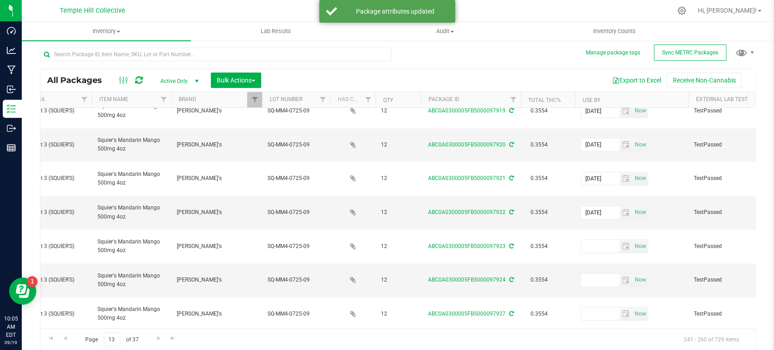
scroll to position [287, 207]
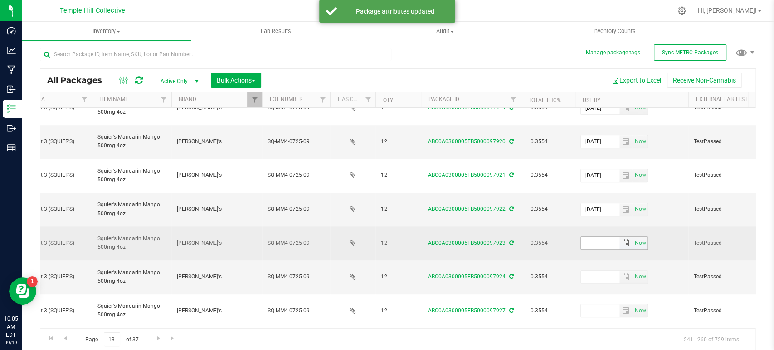
click at [589, 237] on input "text" at bounding box center [600, 243] width 39 height 13
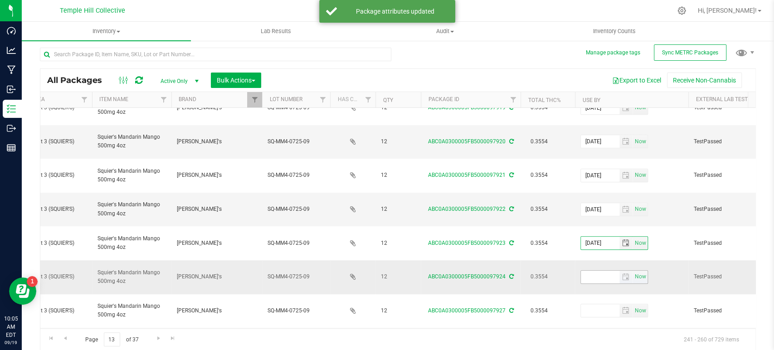
click at [591, 271] on input "text" at bounding box center [600, 277] width 39 height 13
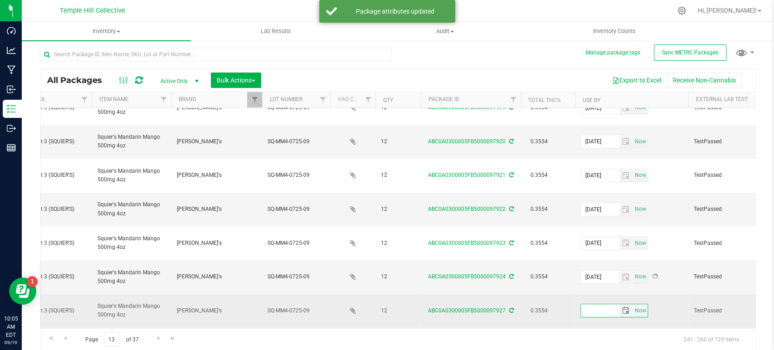
click at [588, 304] on input "text" at bounding box center [600, 310] width 39 height 13
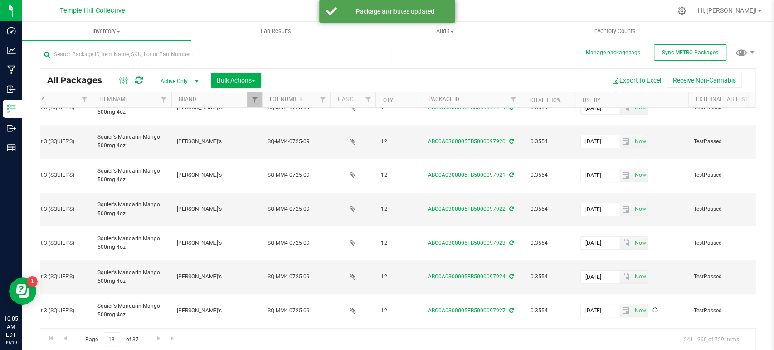
click at [591, 328] on td "Now" at bounding box center [631, 345] width 113 height 34
click at [595, 338] on input "text" at bounding box center [600, 344] width 39 height 13
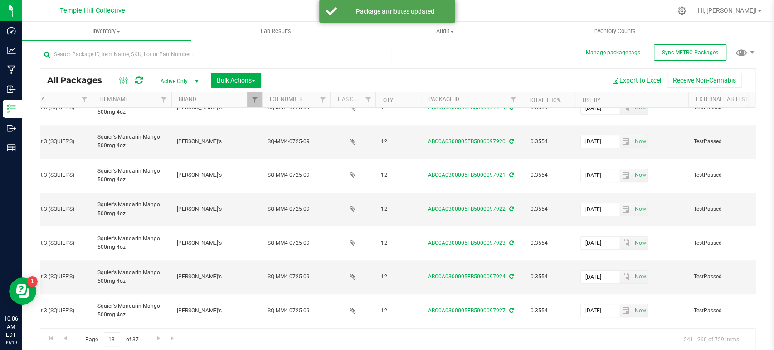
click at [159, 338] on span "Go to the next page" at bounding box center [158, 338] width 7 height 7
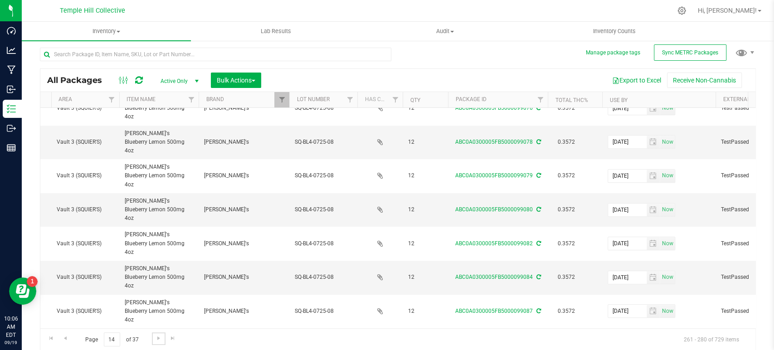
scroll to position [287, 180]
click at [166, 336] on link "Go to the last page" at bounding box center [172, 338] width 13 height 12
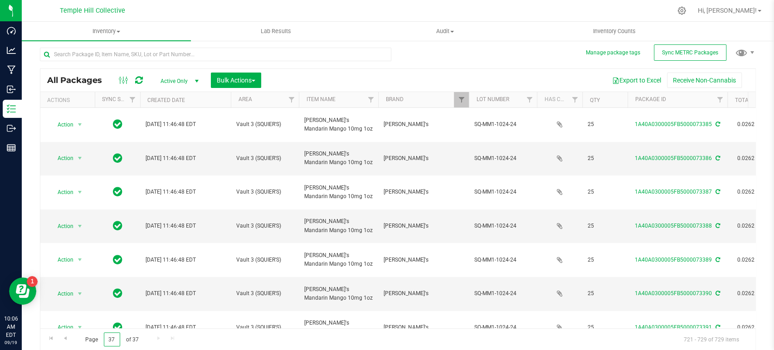
drag, startPoint x: 117, startPoint y: 339, endPoint x: 96, endPoint y: 340, distance: 21.8
click at [96, 340] on span "Page 37 of 37" at bounding box center [112, 339] width 68 height 14
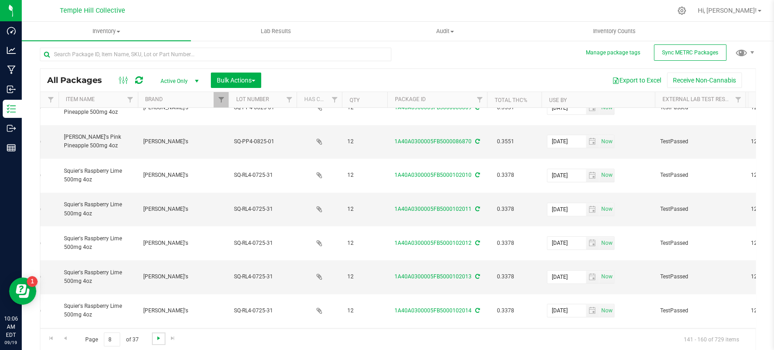
click at [157, 338] on span "Go to the next page" at bounding box center [158, 338] width 7 height 7
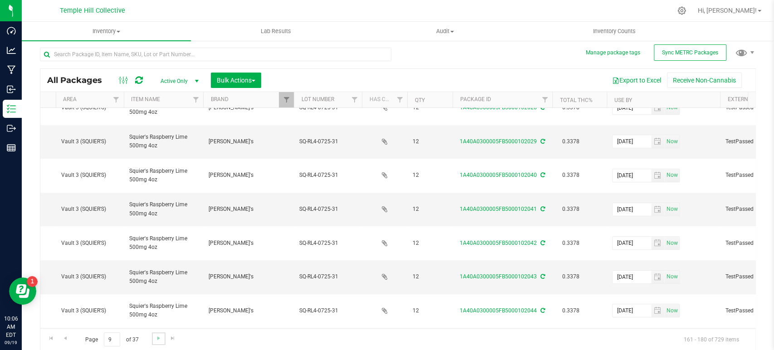
click at [162, 336] on link "Go to the next page" at bounding box center [158, 338] width 13 height 12
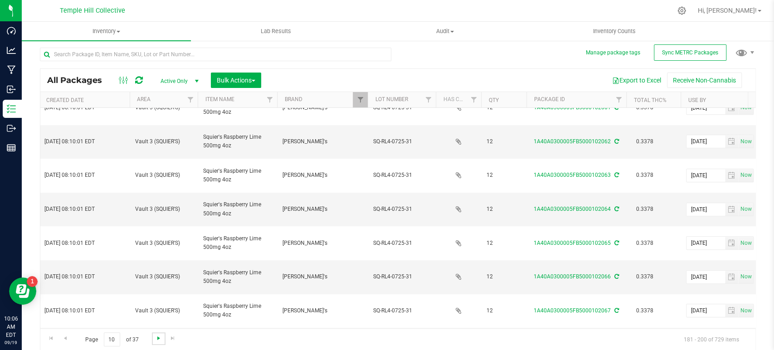
click at [159, 338] on span "Go to the next page" at bounding box center [158, 338] width 7 height 7
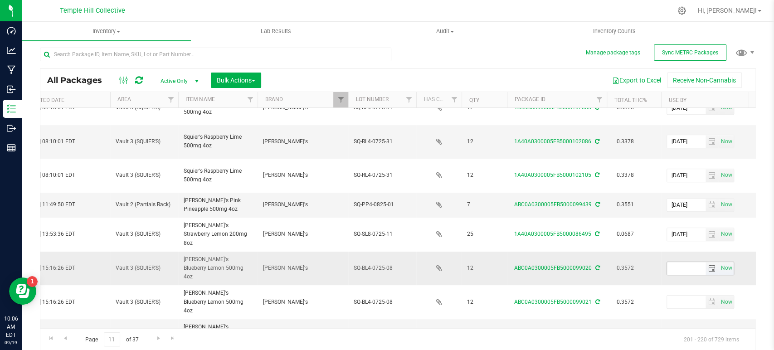
click at [678, 262] on input "text" at bounding box center [686, 268] width 39 height 13
click at [679, 262] on input "text" at bounding box center [686, 268] width 39 height 13
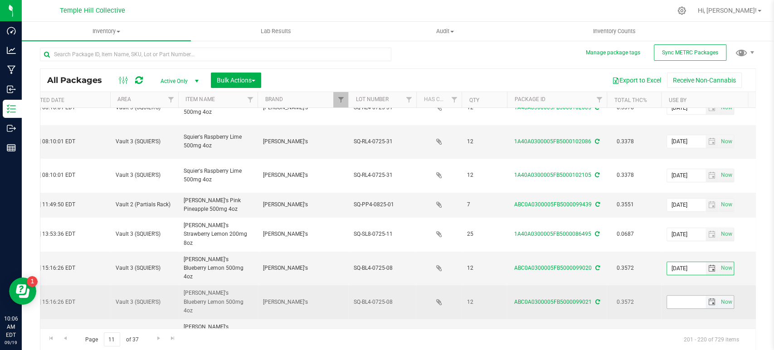
click at [686, 296] on input "text" at bounding box center [686, 302] width 39 height 13
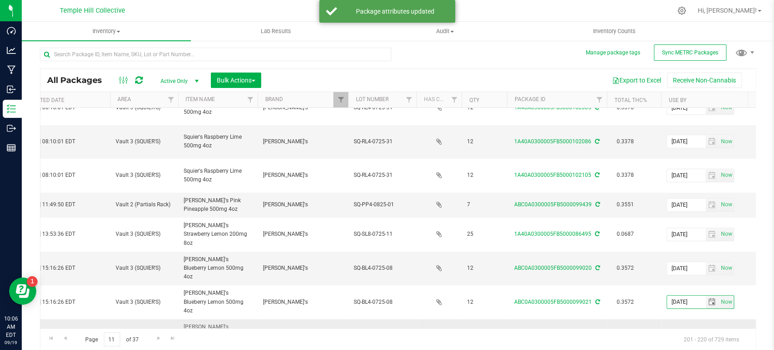
click at [678, 330] on input "text" at bounding box center [686, 336] width 39 height 13
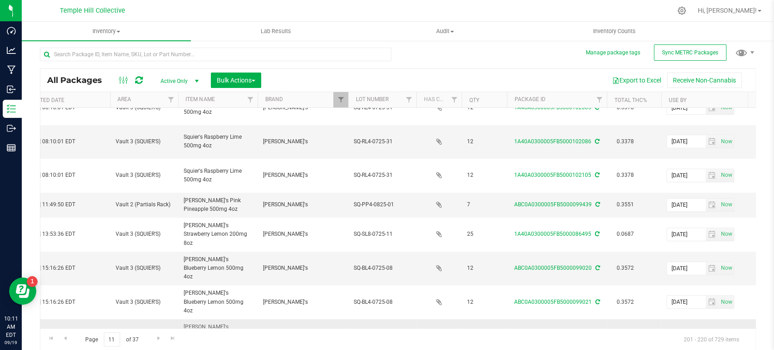
scroll to position [0, 124]
drag, startPoint x: 696, startPoint y: 281, endPoint x: 659, endPoint y: 282, distance: 37.6
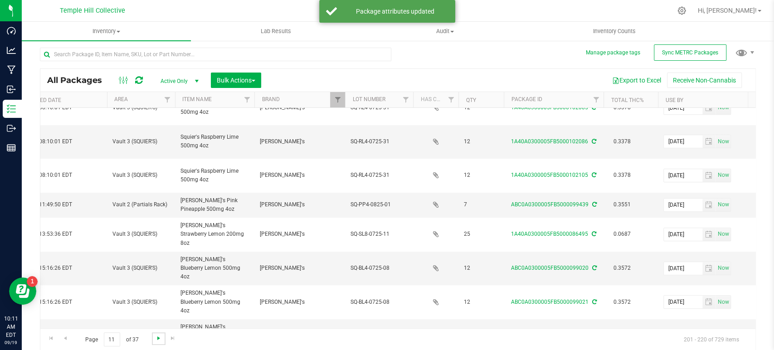
click at [156, 337] on span "Go to the next page" at bounding box center [158, 338] width 7 height 7
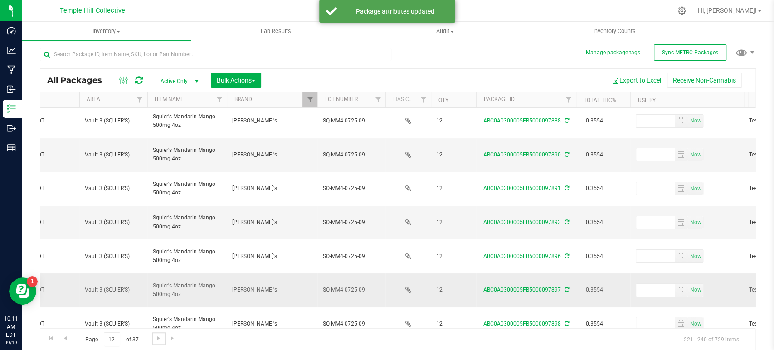
scroll to position [0, 152]
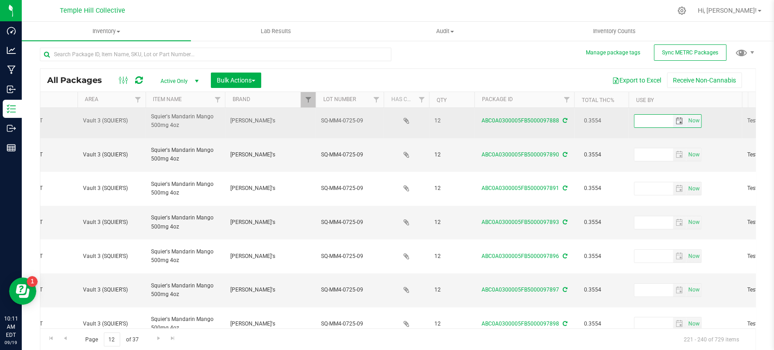
click at [645, 119] on input "text" at bounding box center [653, 121] width 39 height 13
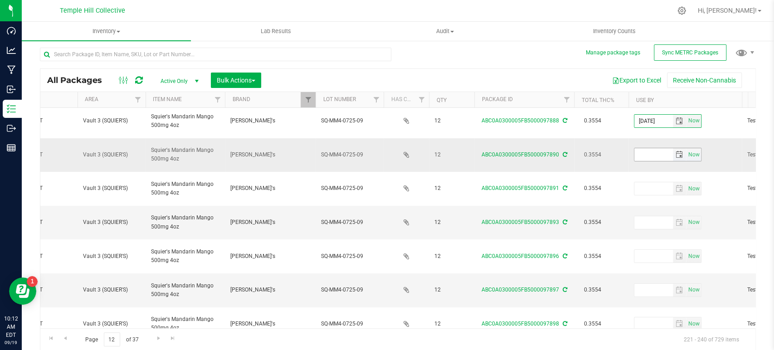
click at [646, 148] on input "text" at bounding box center [653, 154] width 39 height 13
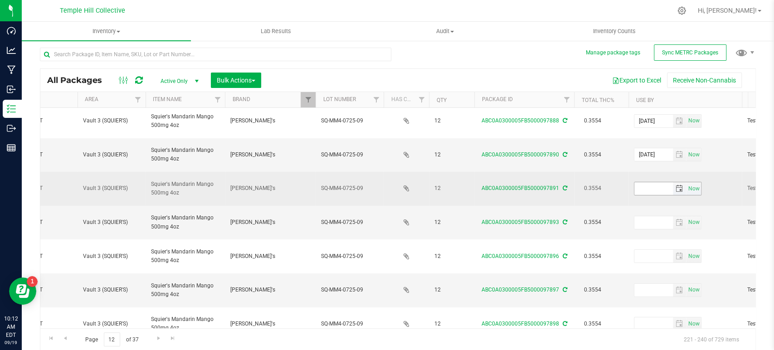
click at [639, 182] on input "text" at bounding box center [653, 188] width 39 height 13
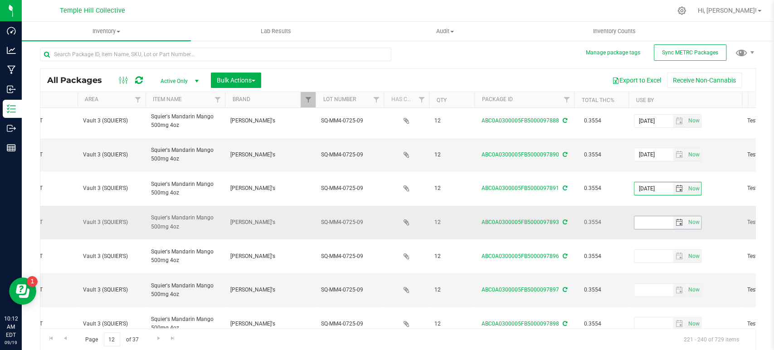
click at [648, 216] on input "text" at bounding box center [653, 222] width 39 height 13
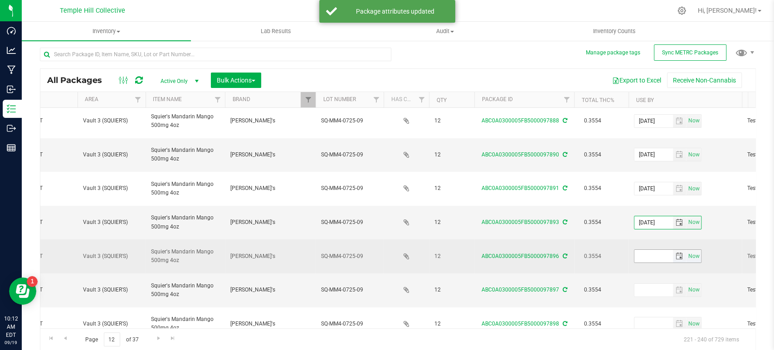
click at [653, 250] on input "text" at bounding box center [653, 256] width 39 height 13
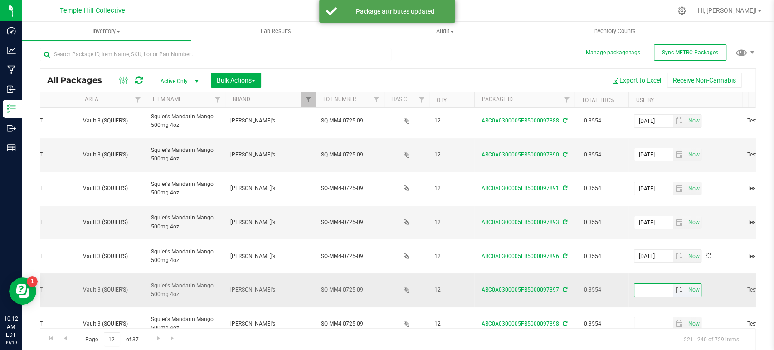
click at [645, 284] on input "text" at bounding box center [653, 290] width 39 height 13
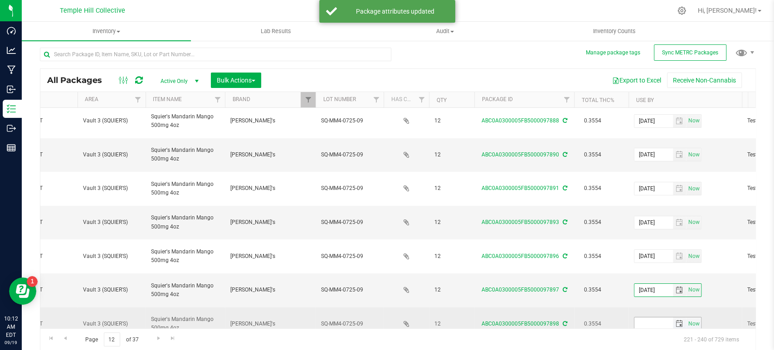
click at [646, 317] on input "text" at bounding box center [653, 323] width 39 height 13
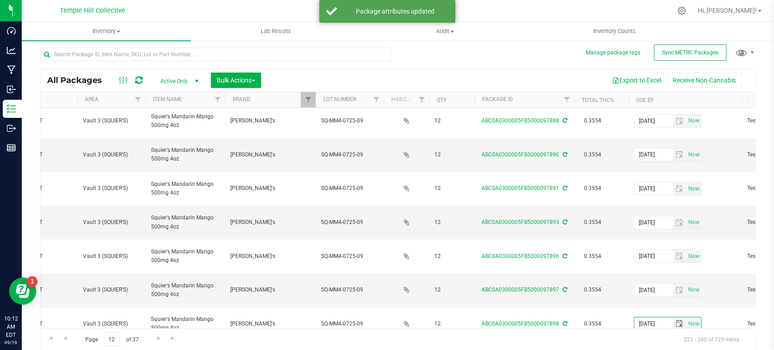
drag, startPoint x: 646, startPoint y: 297, endPoint x: 632, endPoint y: 297, distance: 14.5
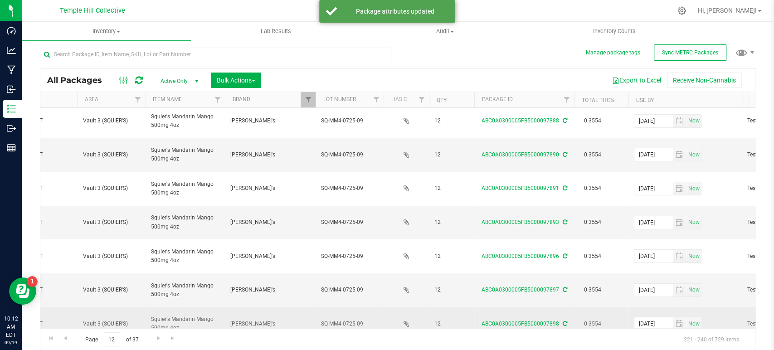
click at [596, 307] on td "0.3554" at bounding box center [601, 324] width 54 height 34
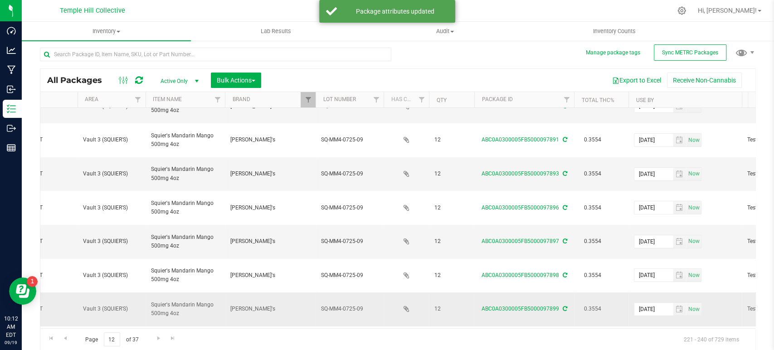
scroll to position [104, 153]
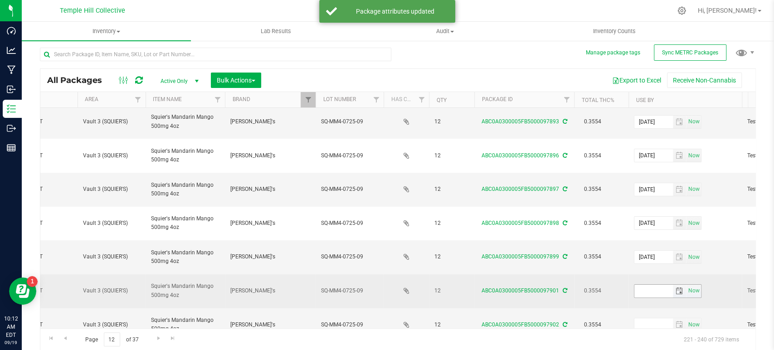
click at [643, 285] on input "text" at bounding box center [653, 291] width 39 height 13
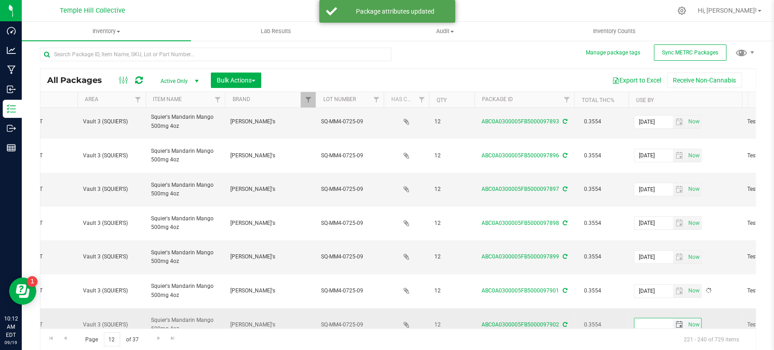
click at [642, 318] on input "text" at bounding box center [653, 324] width 39 height 13
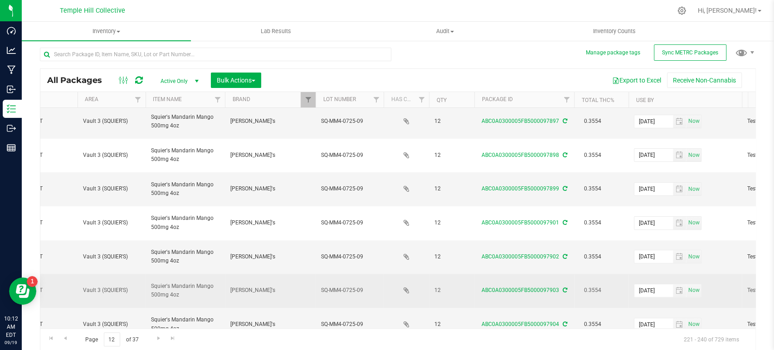
scroll to position [255, 153]
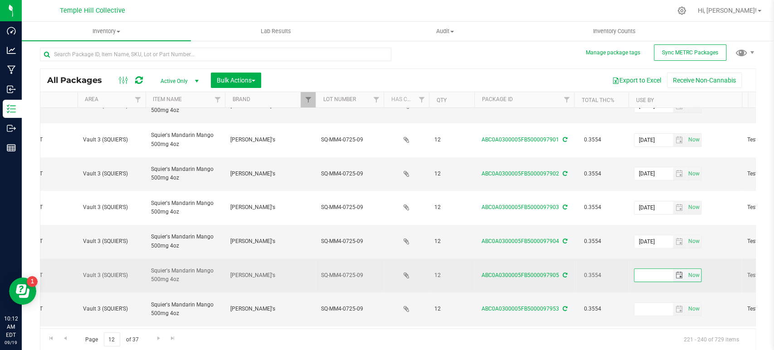
click at [649, 269] on input "text" at bounding box center [653, 275] width 39 height 13
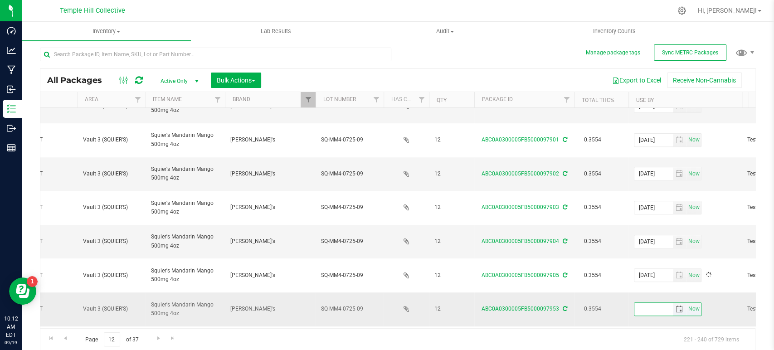
click at [649, 303] on input "text" at bounding box center [653, 309] width 39 height 13
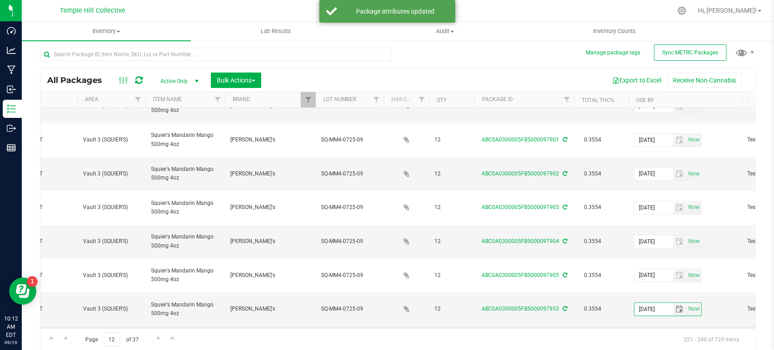
click at [653, 336] on input "text" at bounding box center [653, 342] width 39 height 13
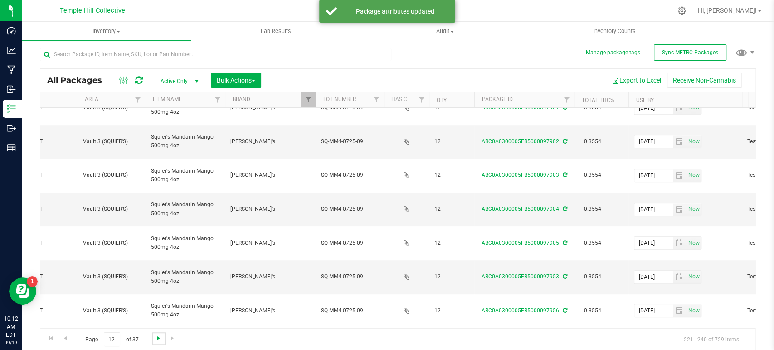
click at [160, 336] on span "Go to the next page" at bounding box center [158, 338] width 7 height 7
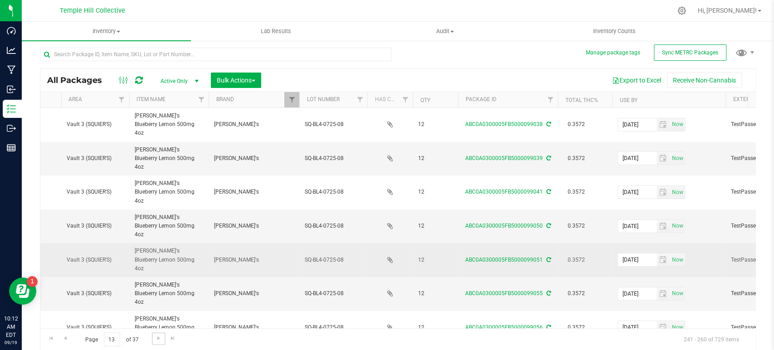
scroll to position [0, 170]
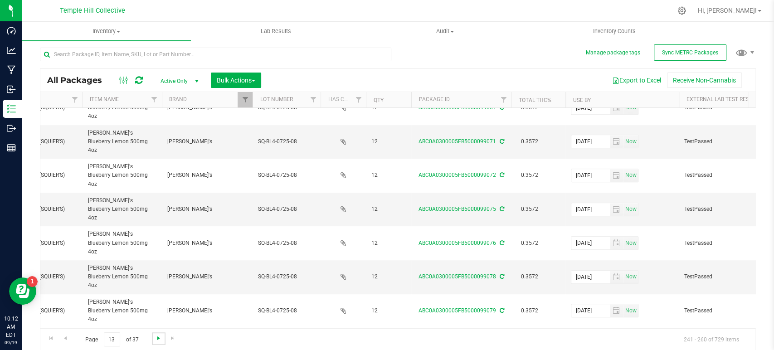
click at [161, 336] on span "Go to the next page" at bounding box center [158, 338] width 7 height 7
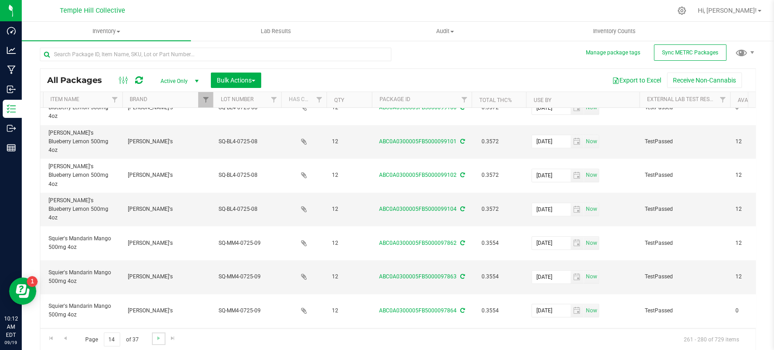
click at [153, 341] on link "Go to the next page" at bounding box center [158, 338] width 13 height 12
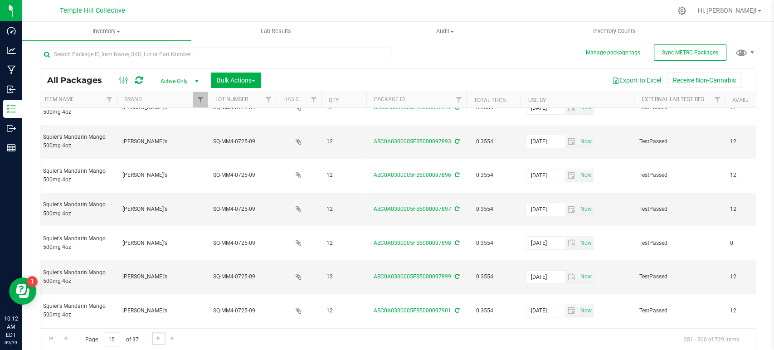
click at [153, 338] on link "Go to the next page" at bounding box center [158, 338] width 13 height 12
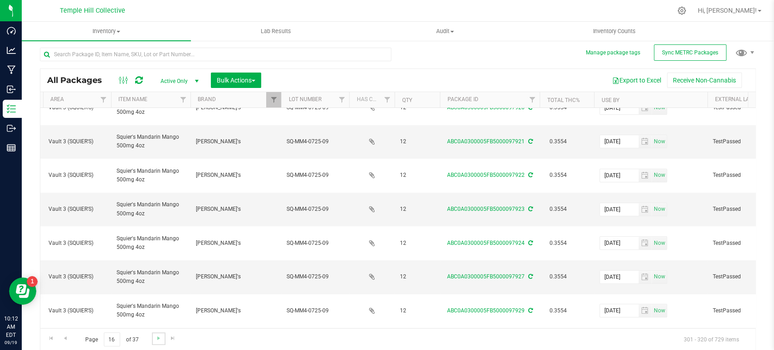
click at [152, 340] on link "Go to the next page" at bounding box center [158, 338] width 13 height 12
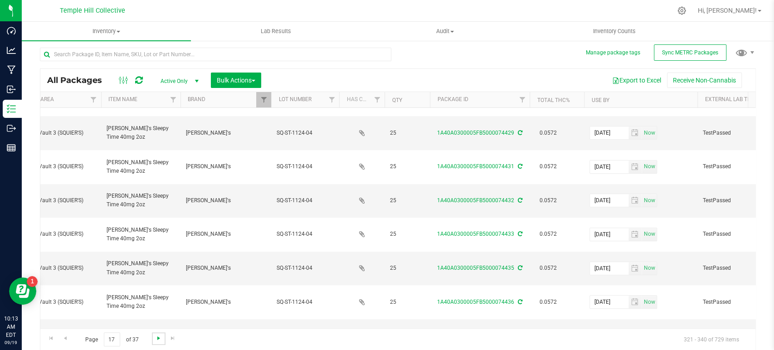
click at [157, 339] on span "Go to the next page" at bounding box center [158, 338] width 7 height 7
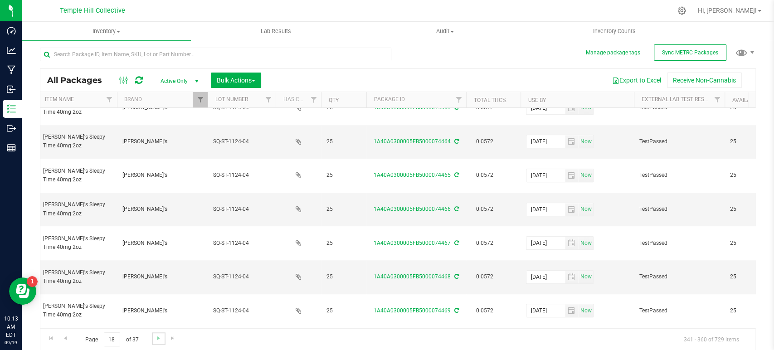
click at [152, 338] on link "Go to the next page" at bounding box center [158, 338] width 13 height 12
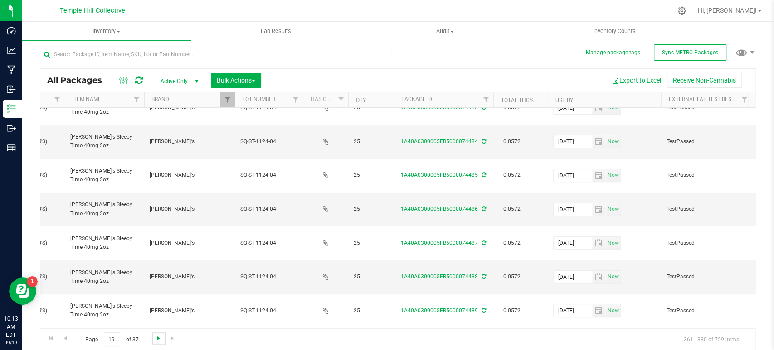
click at [156, 341] on span "Go to the next page" at bounding box center [158, 338] width 7 height 7
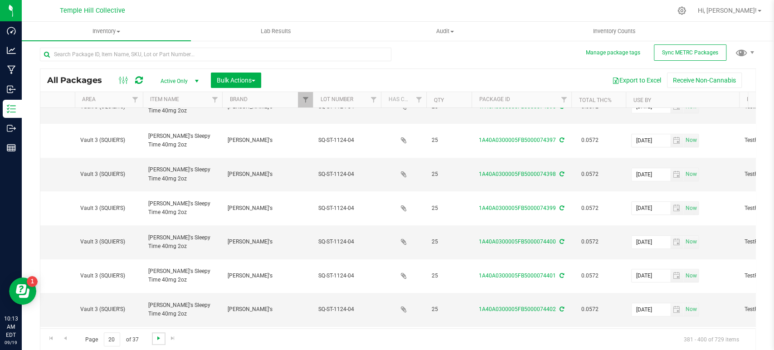
click at [155, 338] on span "Go to the next page" at bounding box center [158, 338] width 7 height 7
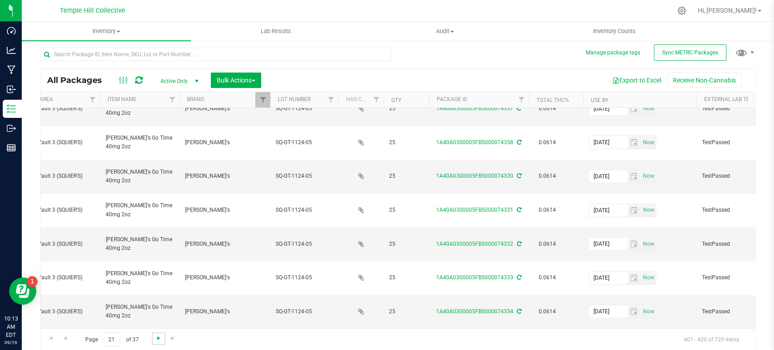
click at [156, 338] on span "Go to the next page" at bounding box center [158, 338] width 7 height 7
click at [160, 336] on span "Go to the next page" at bounding box center [158, 338] width 7 height 7
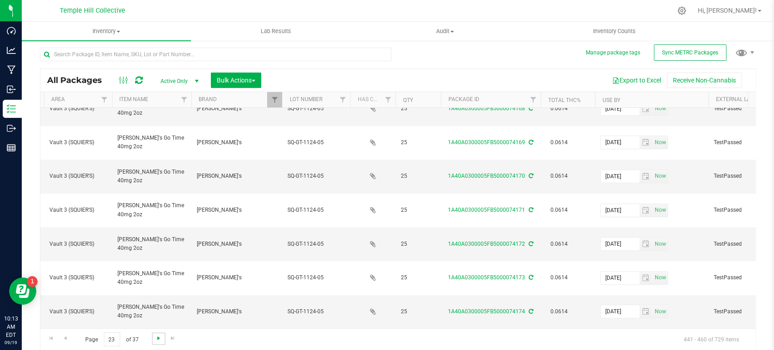
click at [159, 337] on span "Go to the next page" at bounding box center [158, 338] width 7 height 7
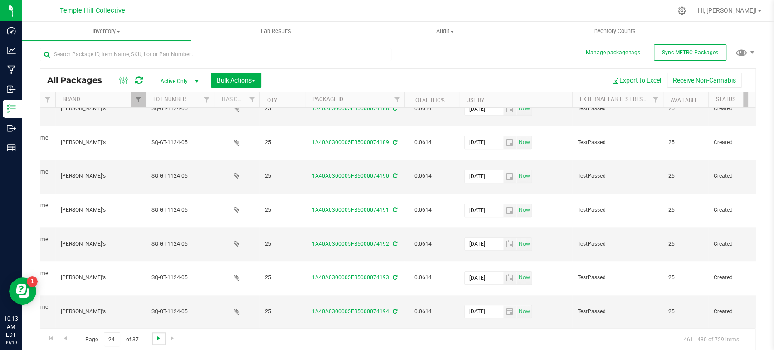
click at [158, 337] on span "Go to the next page" at bounding box center [158, 338] width 7 height 7
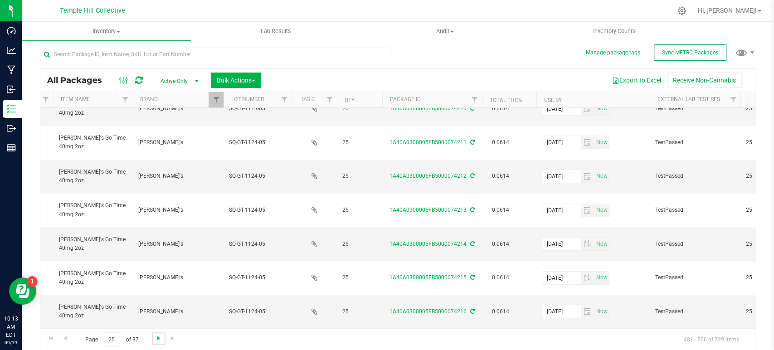
click at [155, 338] on span "Go to the next page" at bounding box center [158, 338] width 7 height 7
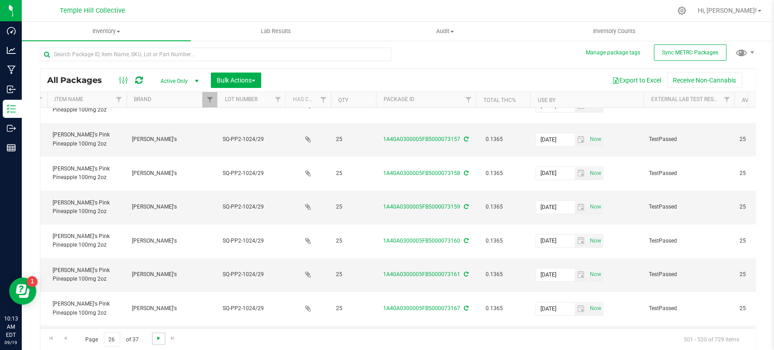
click at [160, 338] on span "Go to the next page" at bounding box center [158, 338] width 7 height 7
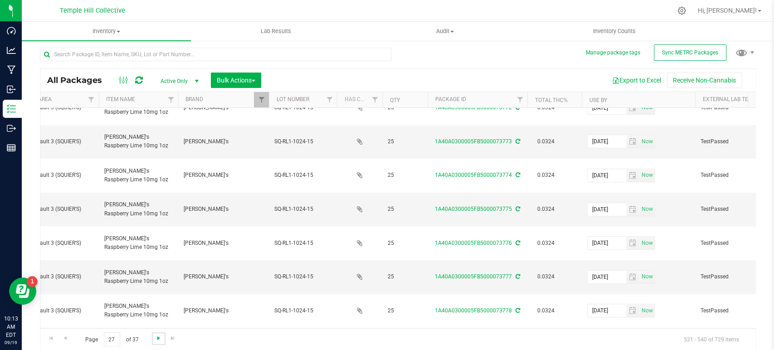
click at [156, 337] on span "Go to the next page" at bounding box center [158, 338] width 7 height 7
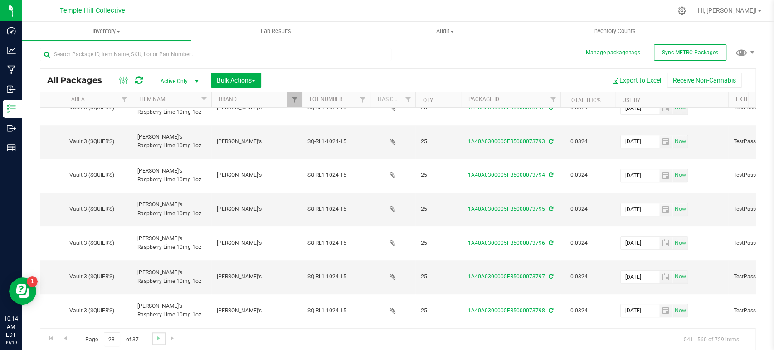
click at [152, 338] on link "Go to the next page" at bounding box center [158, 338] width 13 height 12
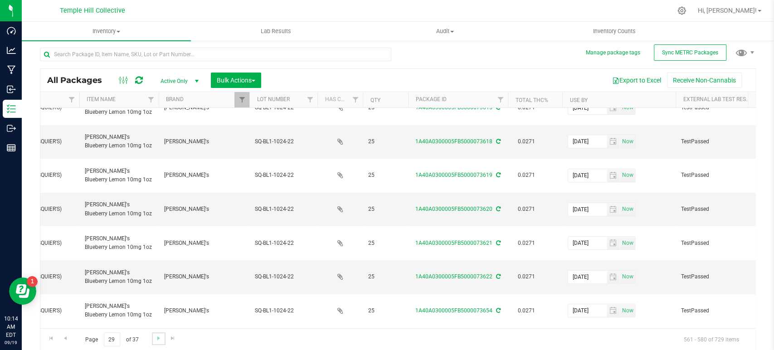
click at [152, 336] on link "Go to the next page" at bounding box center [158, 338] width 13 height 12
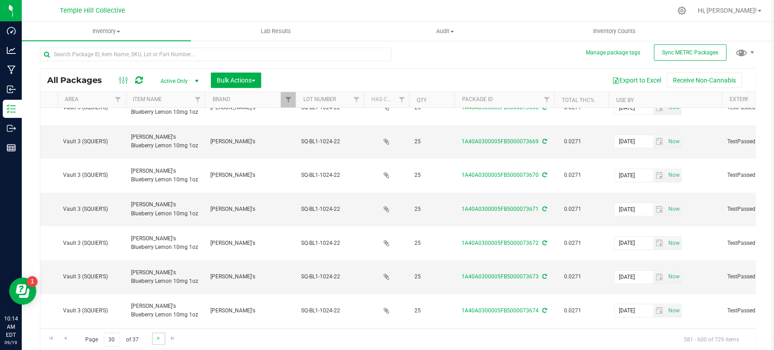
click at [153, 337] on link "Go to the next page" at bounding box center [158, 338] width 13 height 12
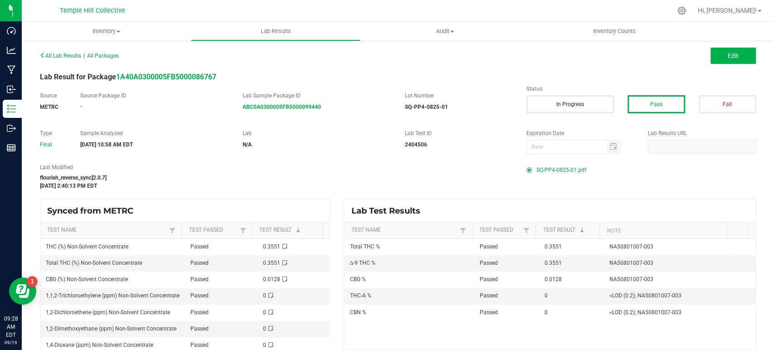
click at [550, 169] on span "SQ-PP4-0825-01.pdf" at bounding box center [561, 170] width 50 height 14
click at [558, 167] on span "SQ-RL4-0725-31.pdf" at bounding box center [560, 170] width 49 height 14
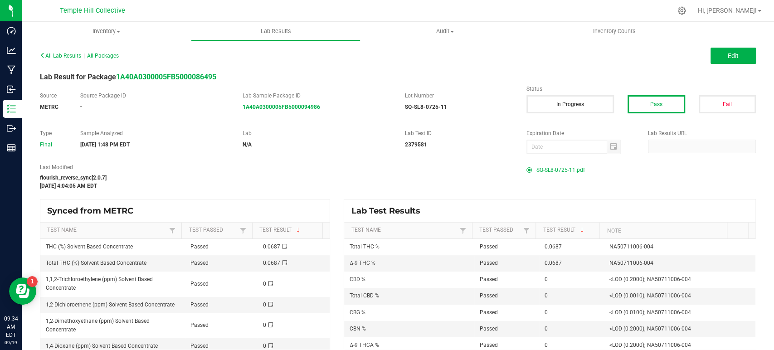
click at [570, 171] on span "SQ-SL8-0725-11.pdf" at bounding box center [560, 170] width 49 height 14
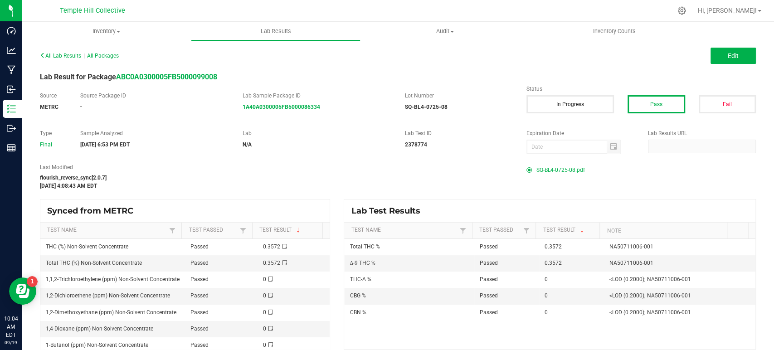
click at [560, 170] on span "SQ-BL4-0725-08.pdf" at bounding box center [560, 170] width 49 height 14
drag, startPoint x: 556, startPoint y: 171, endPoint x: 544, endPoint y: 171, distance: 11.8
click at [556, 171] on span "SQ-MM4-0725-09.pdf" at bounding box center [562, 170] width 52 height 14
click at [564, 171] on span "SQ-BL4-0725-08.pdf" at bounding box center [560, 170] width 49 height 14
click at [555, 170] on span "SQ-MM4-0725-09.pdf" at bounding box center [562, 170] width 52 height 14
